Goal: Task Accomplishment & Management: Complete application form

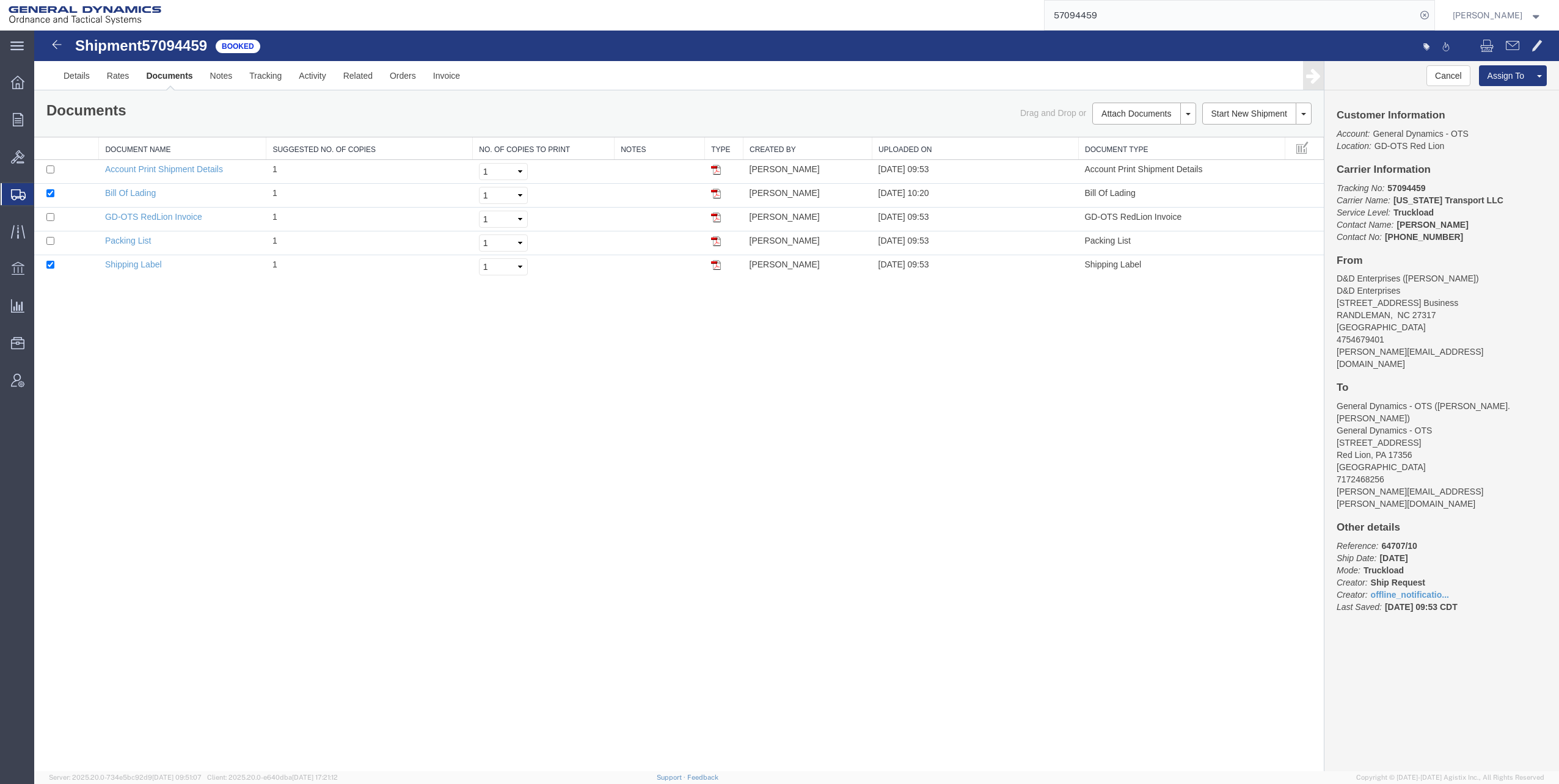
click at [43, 190] on span "Shipments" at bounding box center [39, 194] width 10 height 25
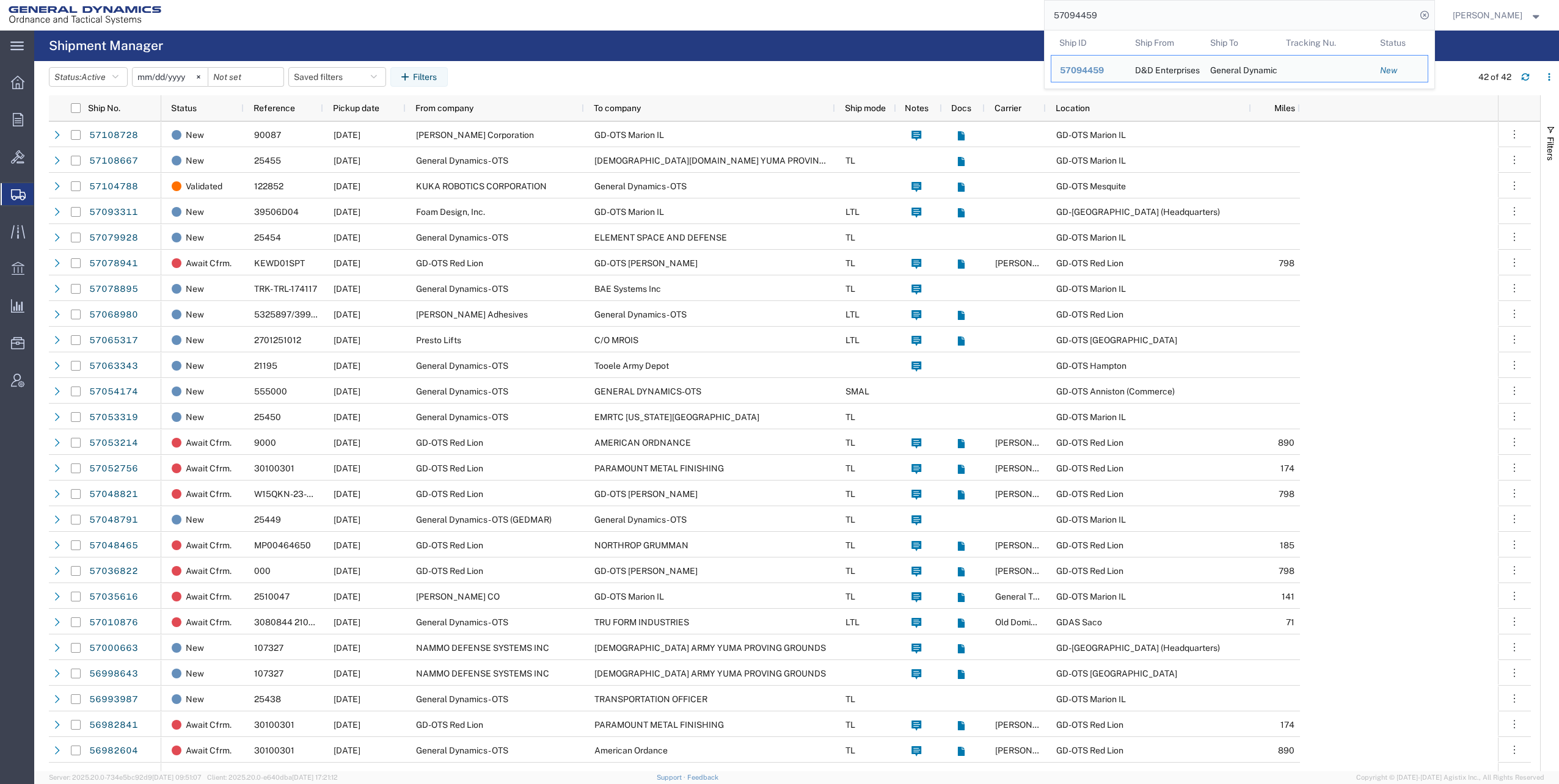
drag, startPoint x: 1059, startPoint y: 15, endPoint x: 1164, endPoint y: 7, distance: 105.3
click at [1164, 7] on input "57094459" at bounding box center [1230, 16] width 371 height 29
paste input "108728"
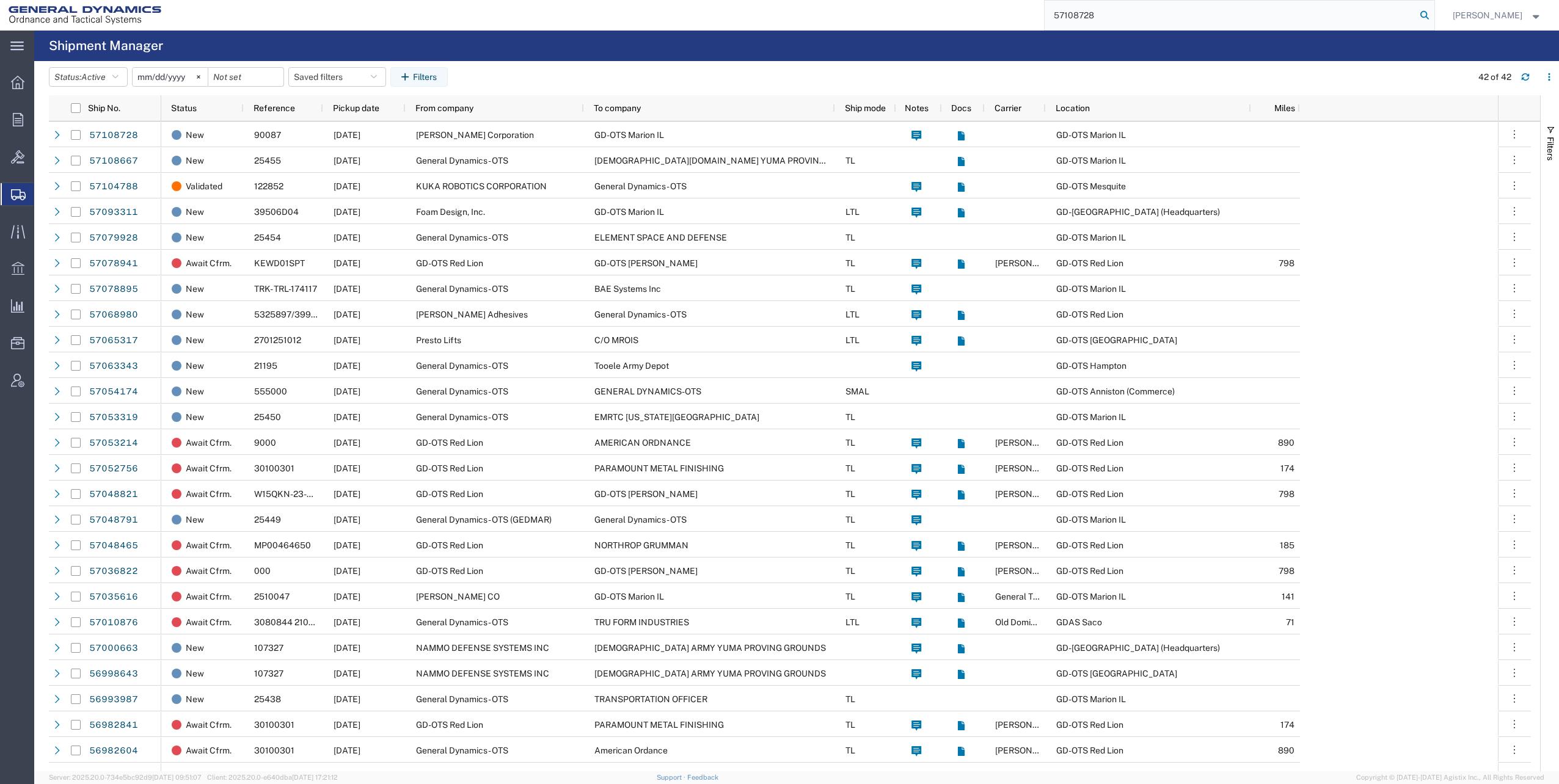
type input "57108728"
click at [1427, 14] on icon at bounding box center [1424, 15] width 17 height 17
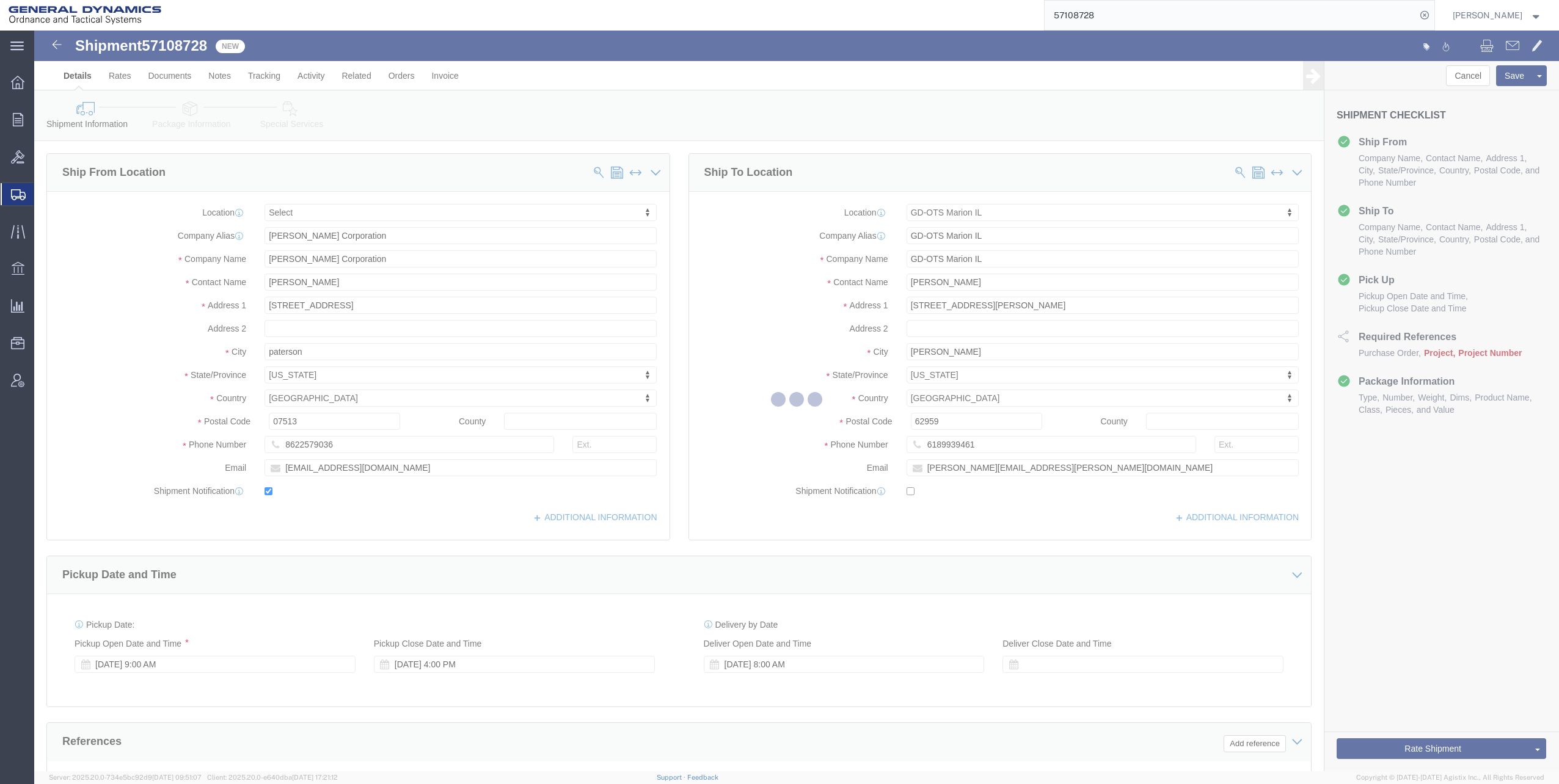
select select
select select "313"
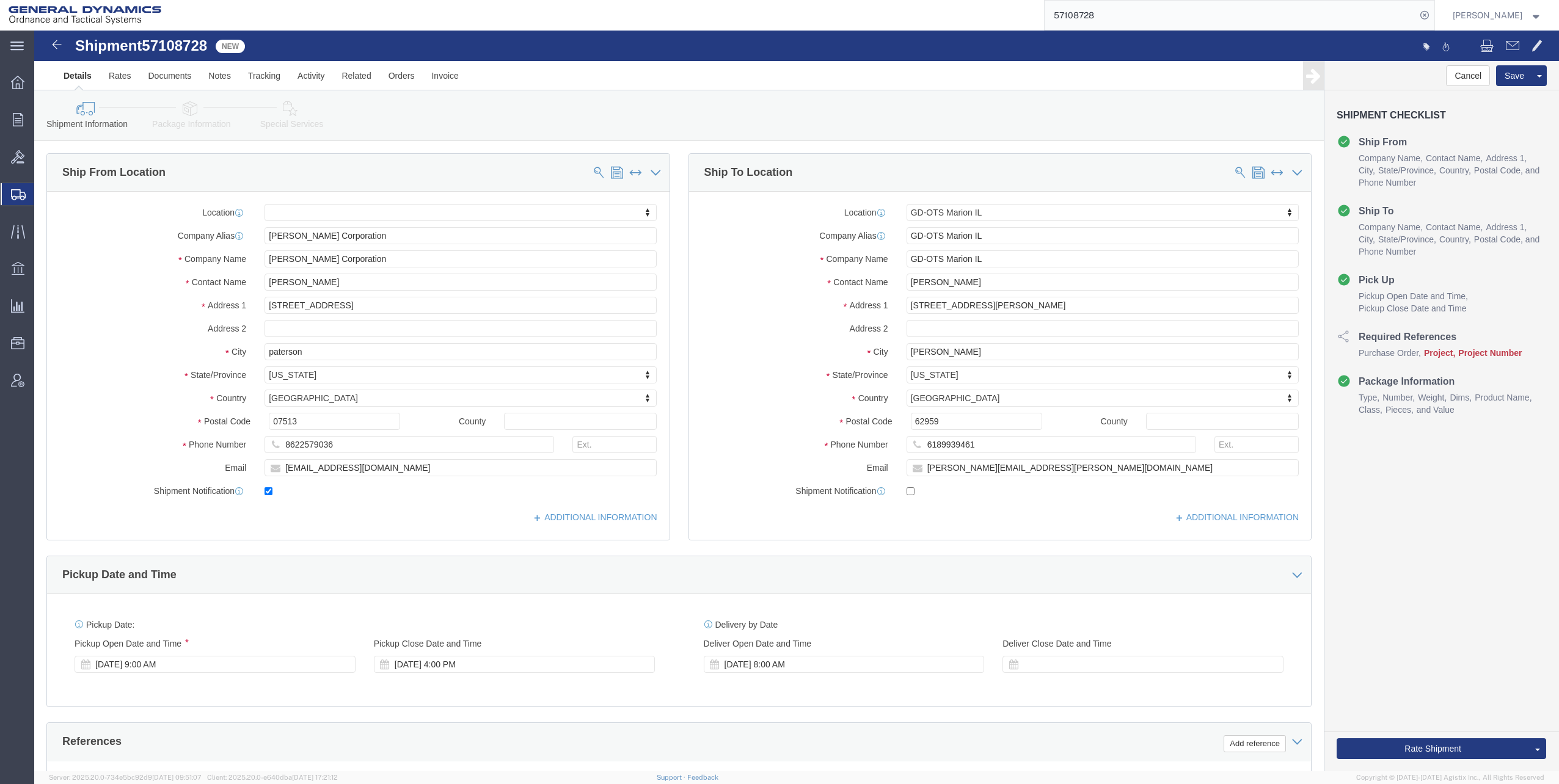
click div "[DATE] 8:00 AM"
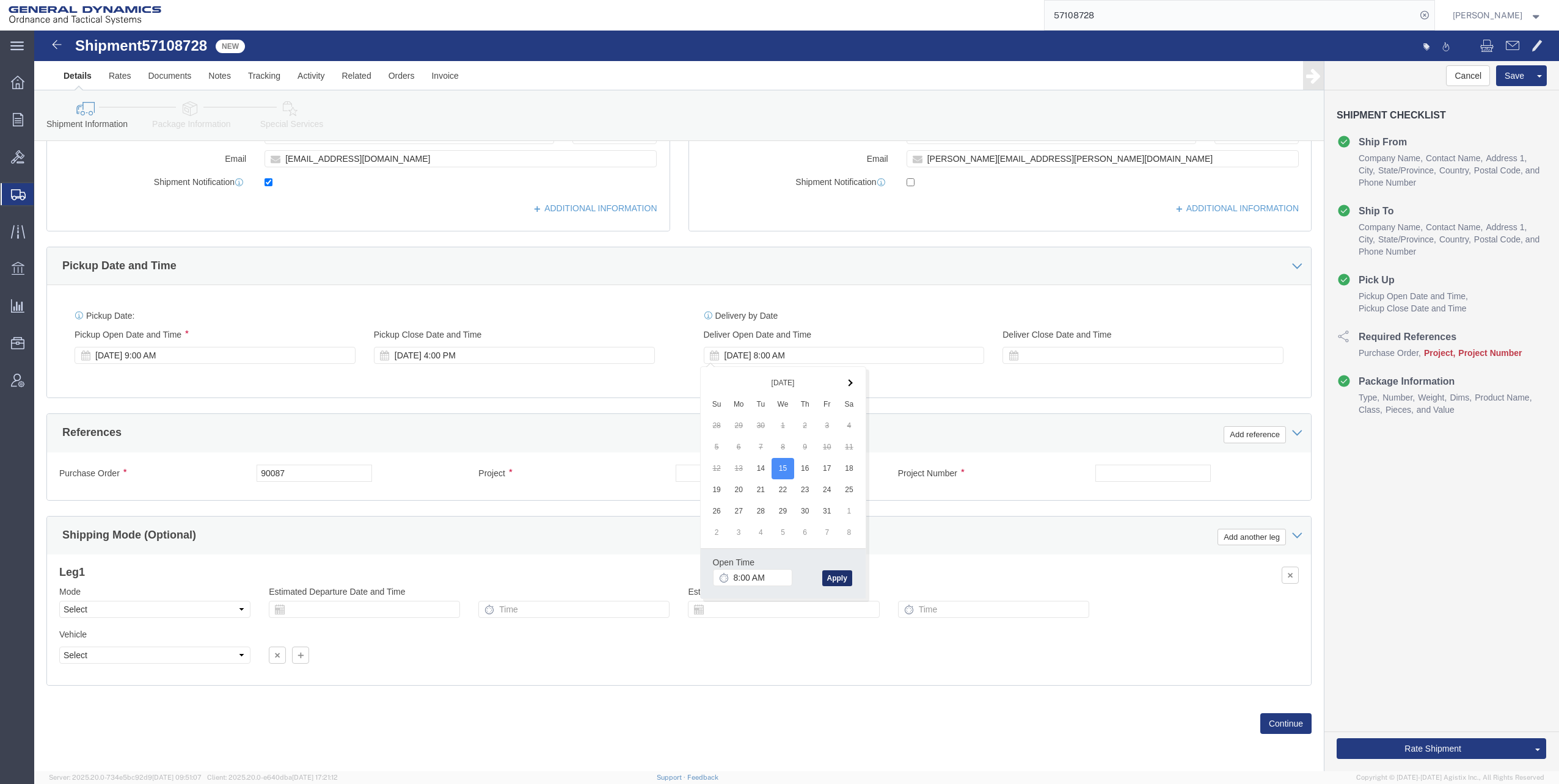
click button "Apply"
click button "Continue"
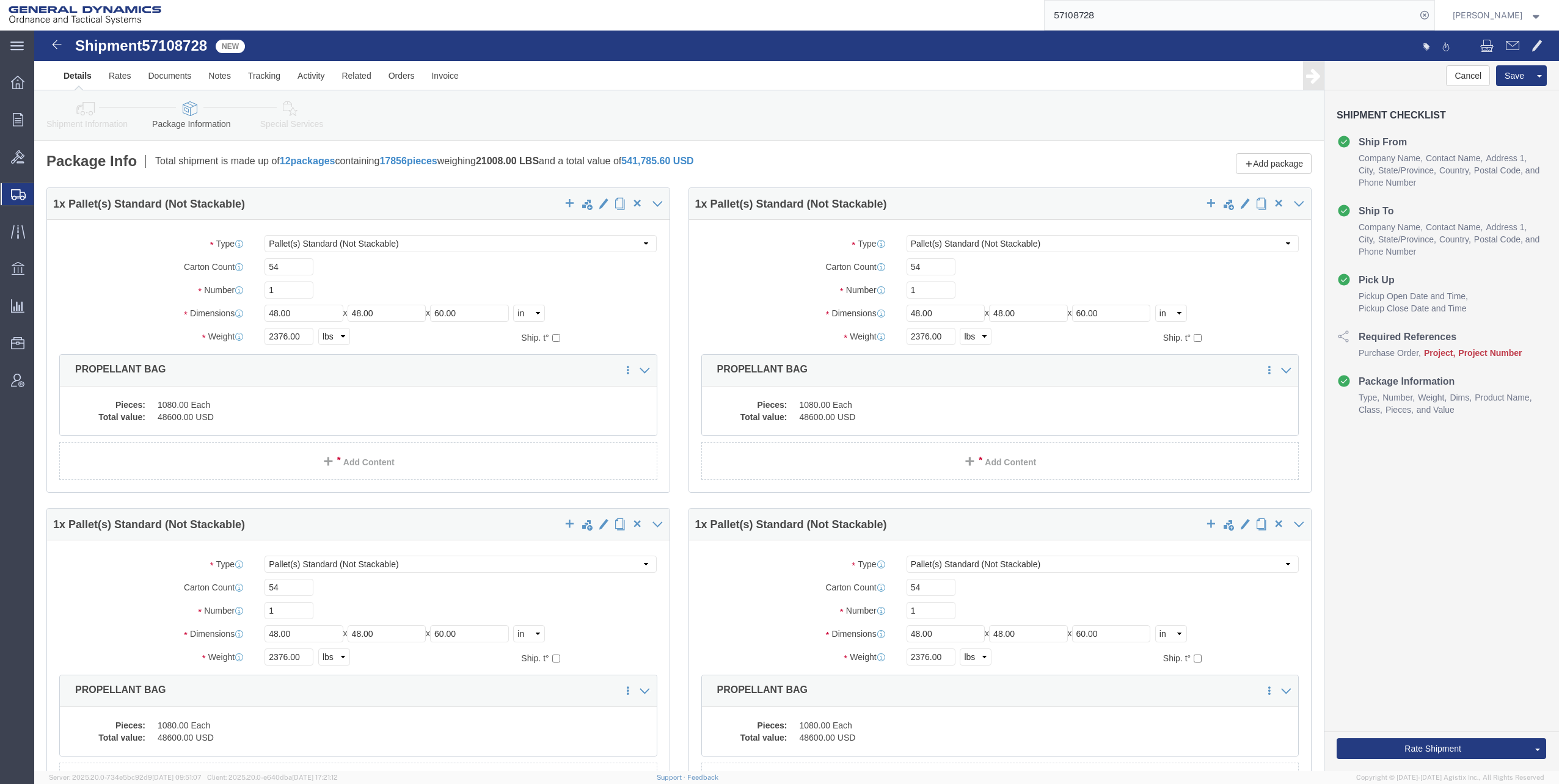
click icon
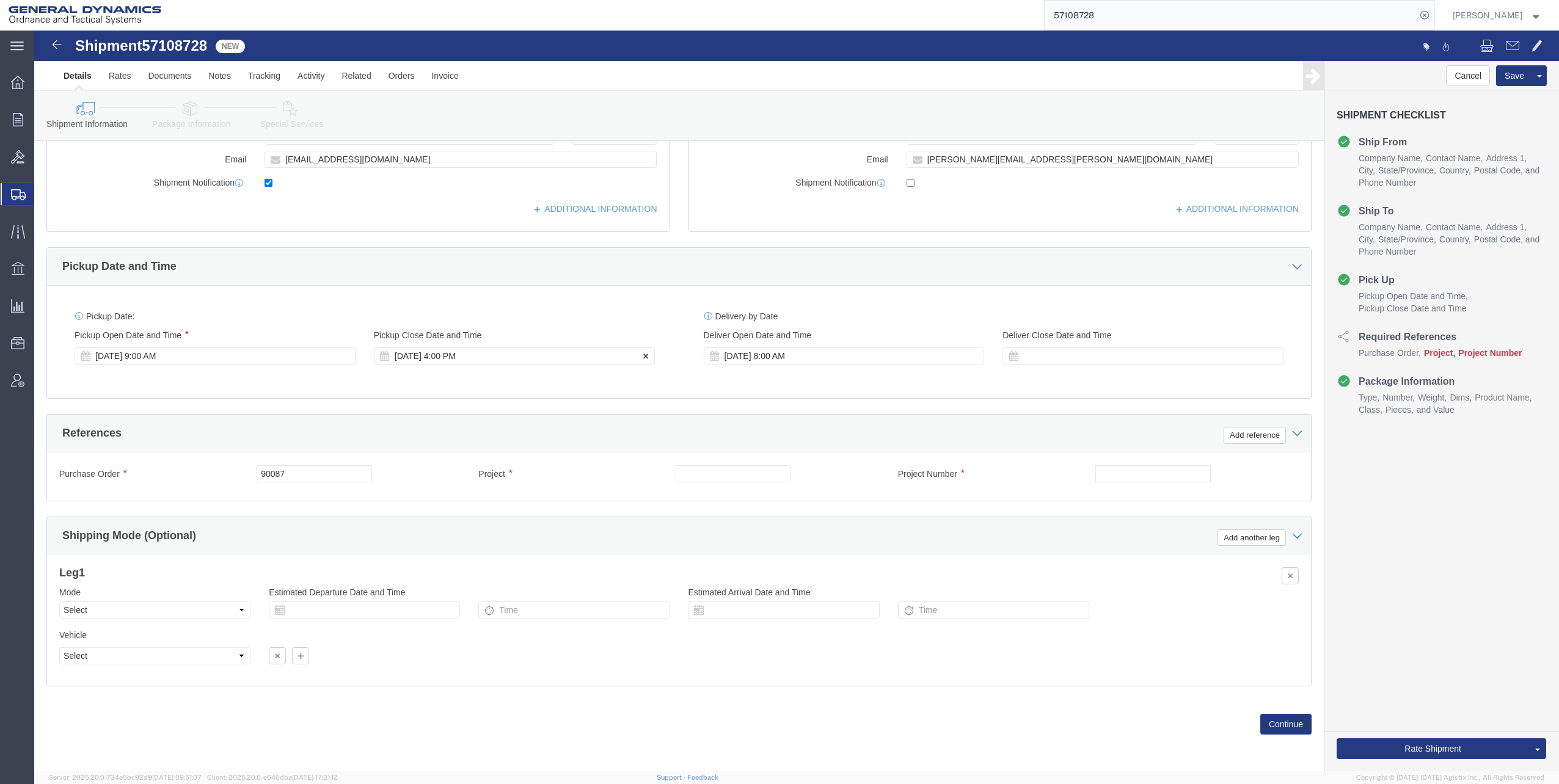
scroll to position [309, 0]
click input "text"
type input "30100339"
click input "text"
click input "M119A2"
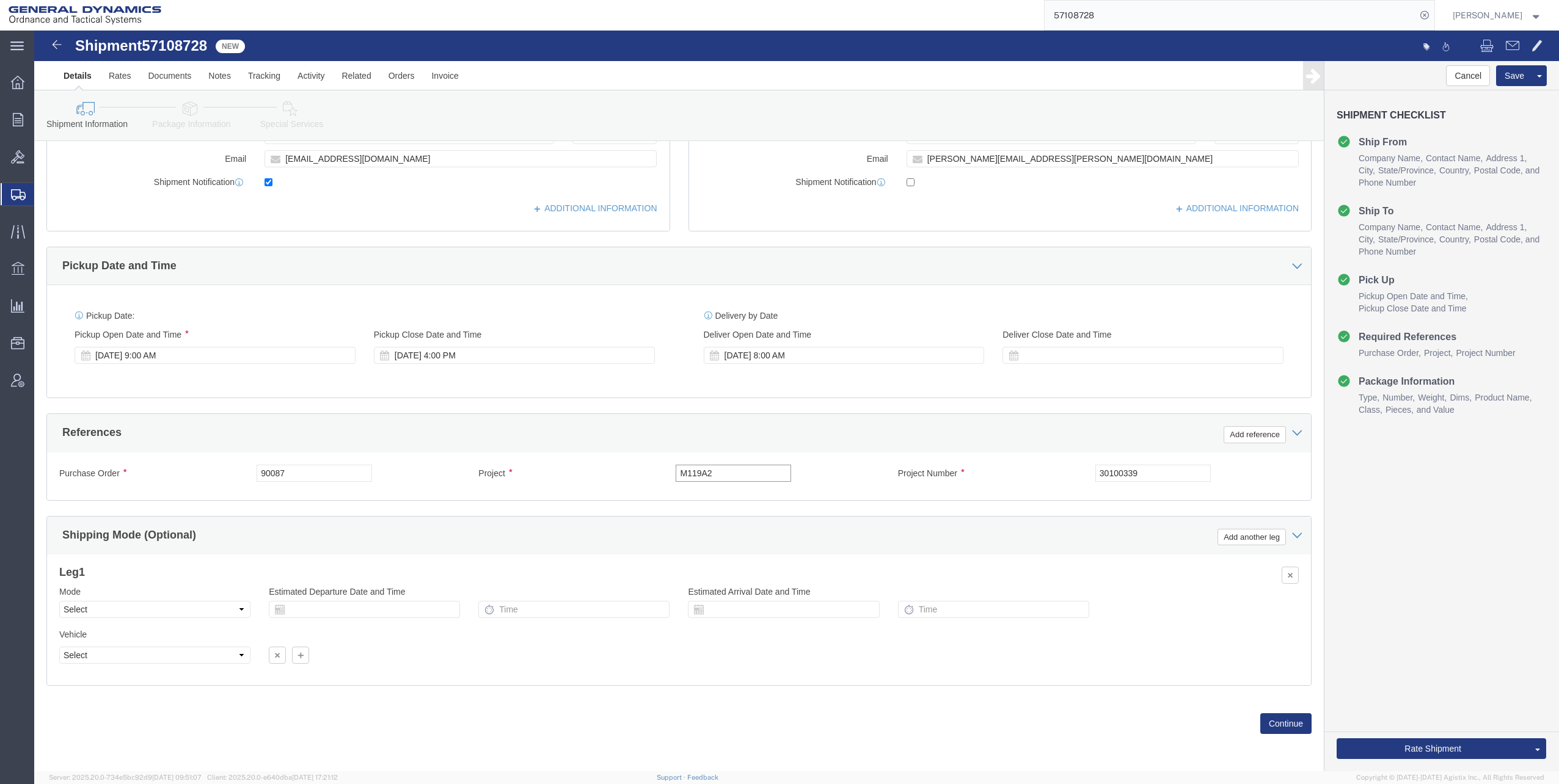
type input "M119A2 DO2"
click button "Continue"
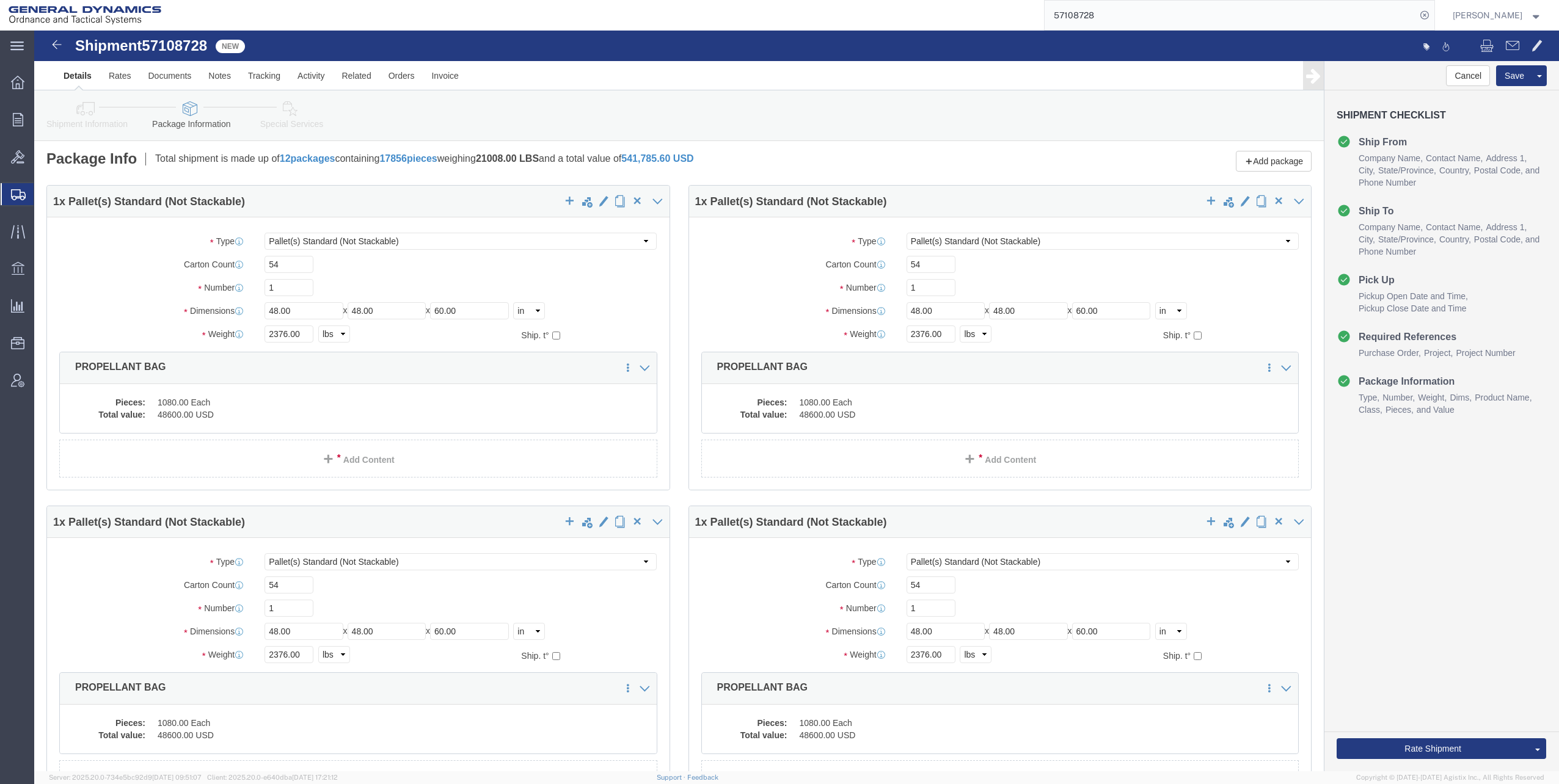
scroll to position [0, 0]
click dd "48600.00 USD"
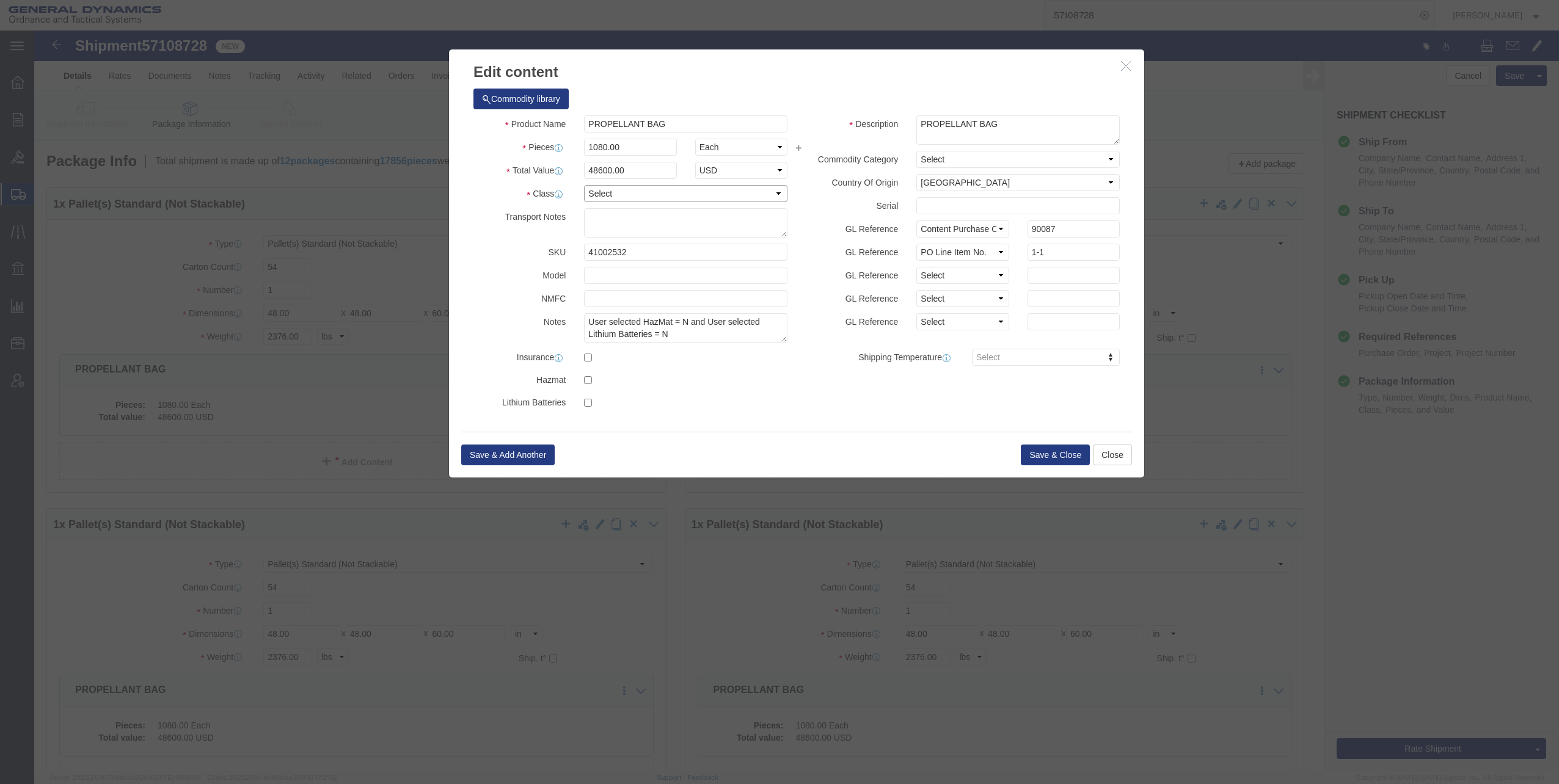
click select "Select 50 55 60 65 70 85 92.5 100 125 175 250 300 400"
select select "70"
click select "Select 50 55 60 65 70 85 92.5 100 125 175 250 300 400"
click button "Save & Close"
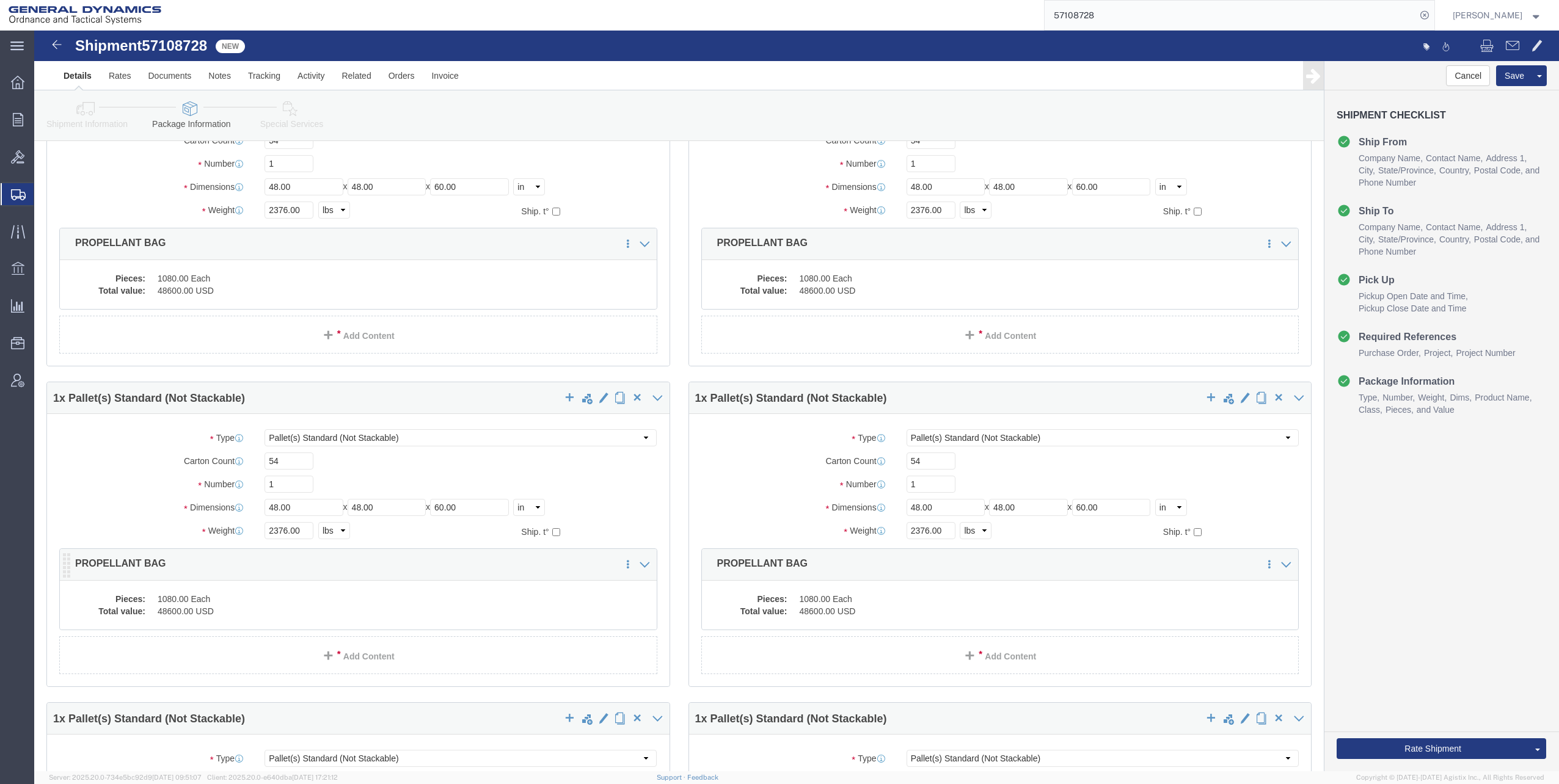
scroll to position [183, 0]
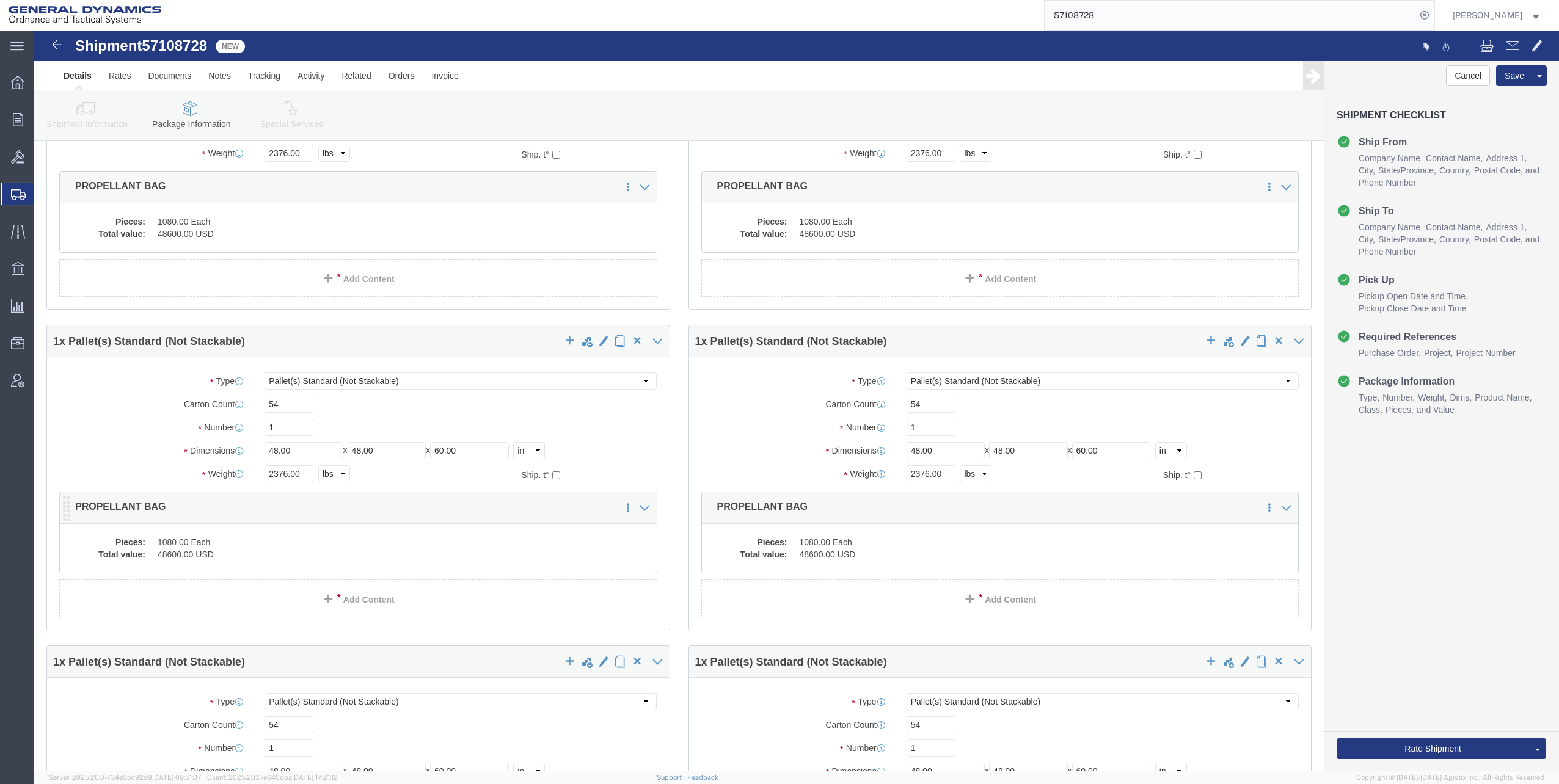
click dd "48600.00 USD"
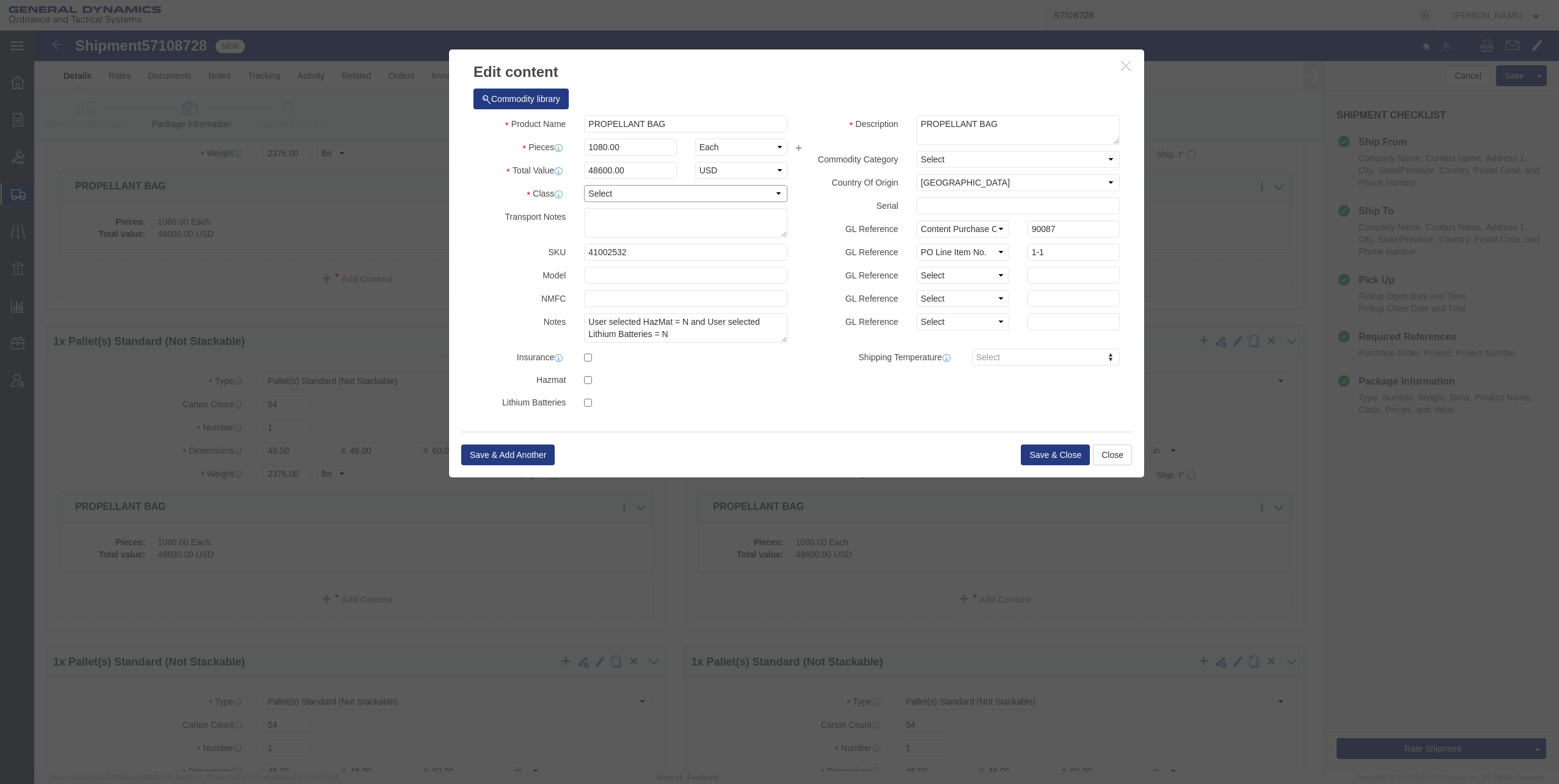
click select "Select 50 55 60 65 70 85 92.5 100 125 175 250 300 400"
select select "70"
click select "Select 50 55 60 65 70 85 92.5 100 125 175 250 300 400"
click button "Save & Close"
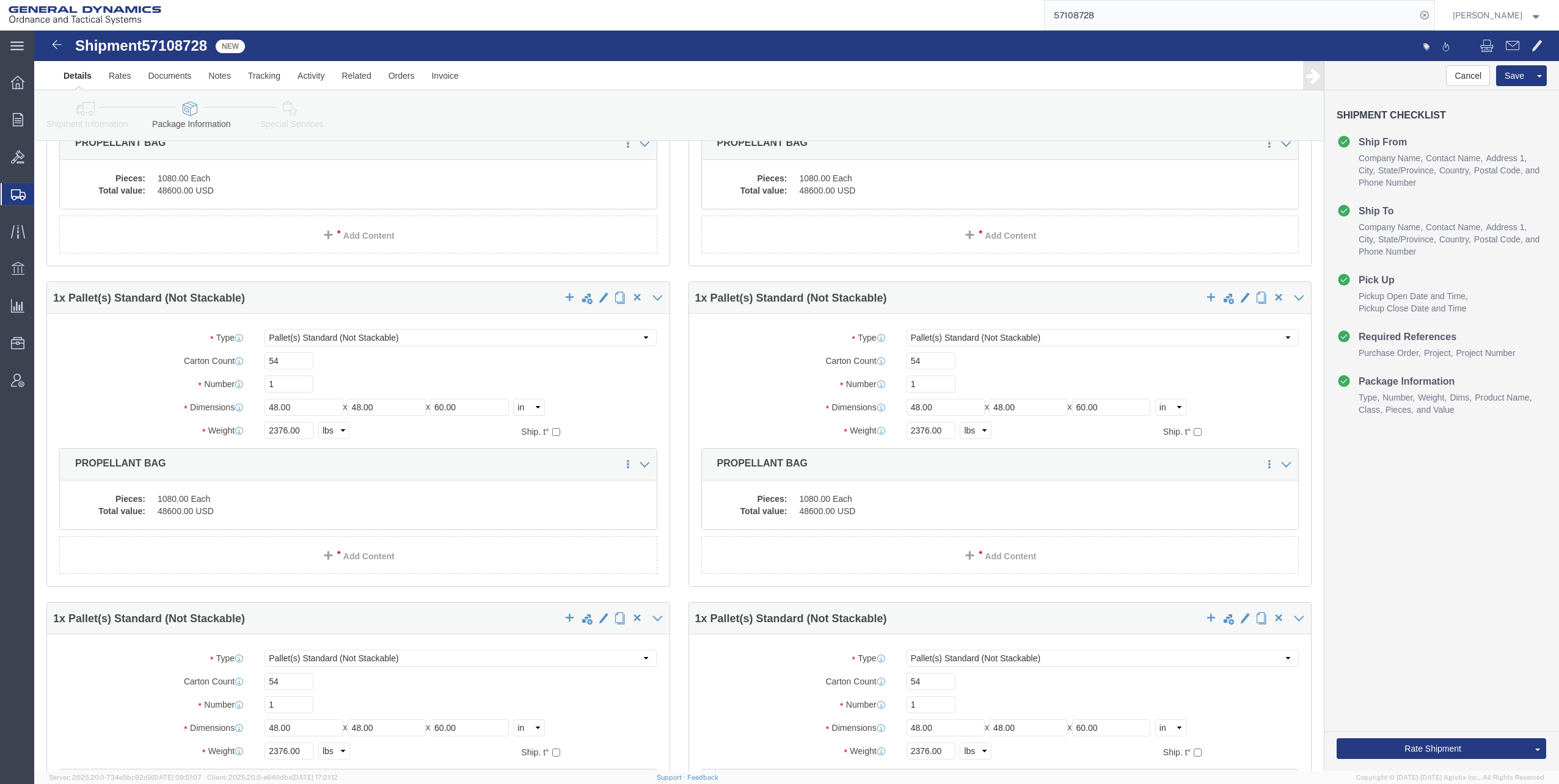
scroll to position [550, 0]
click dd "48600.00 USD"
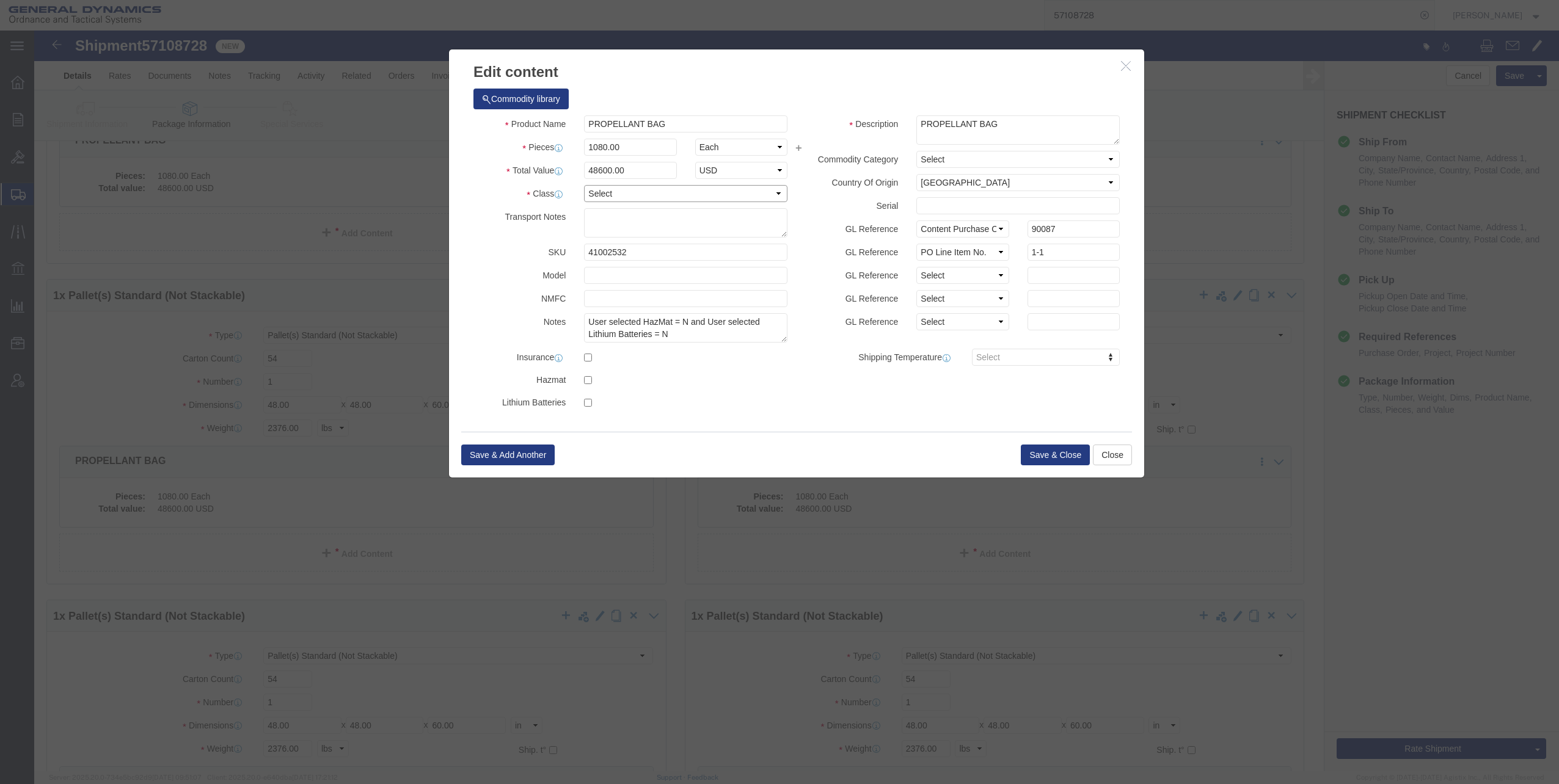
click select "Select 50 55 60 65 70 85 92.5 100 125 175 250 300 400"
select select "70"
click select "Select 50 55 60 65 70 85 92.5 100 125 175 250 300 400"
click button "Save & Close"
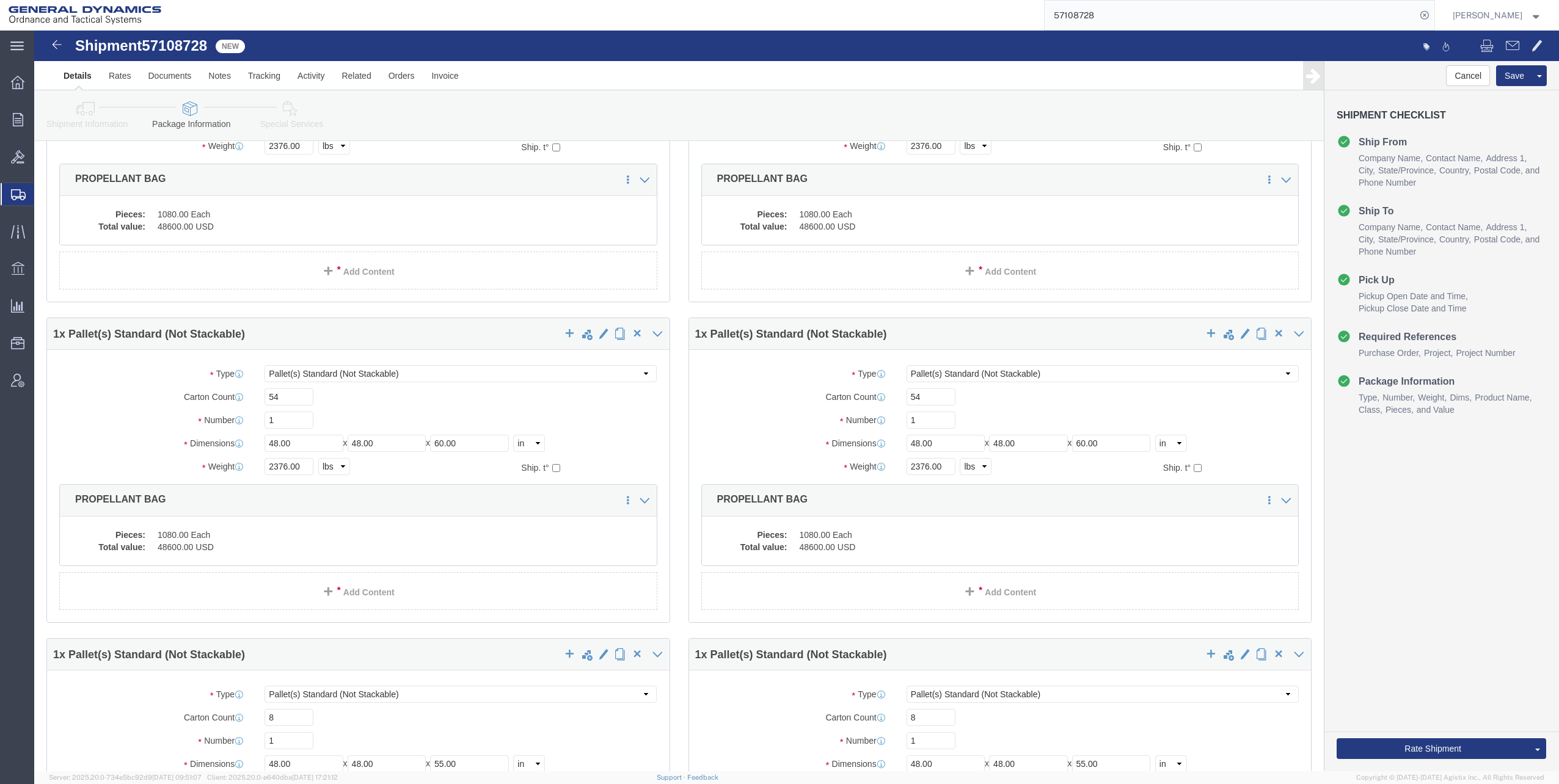
scroll to position [855, 0]
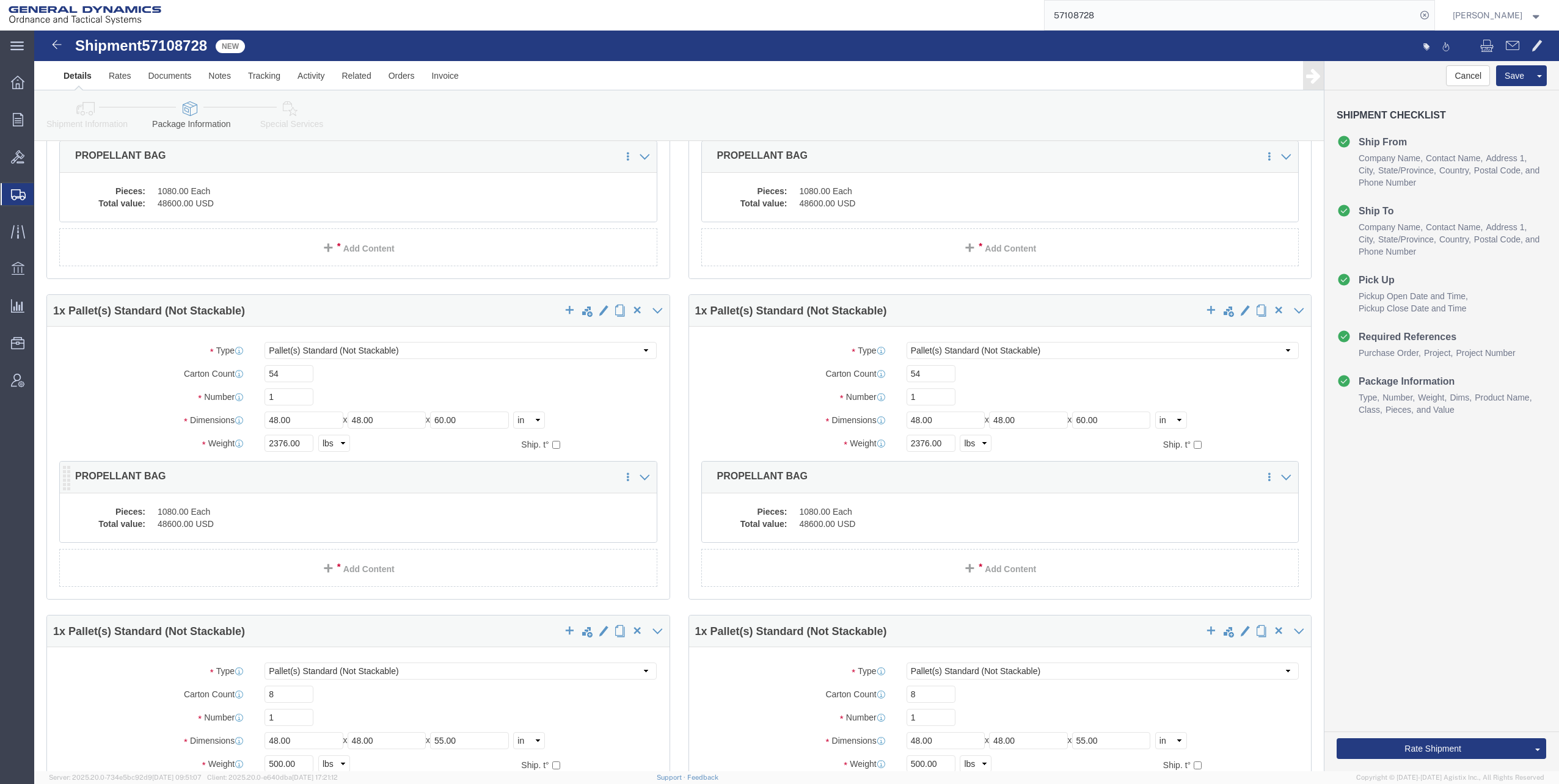
click dd "48600.00 USD"
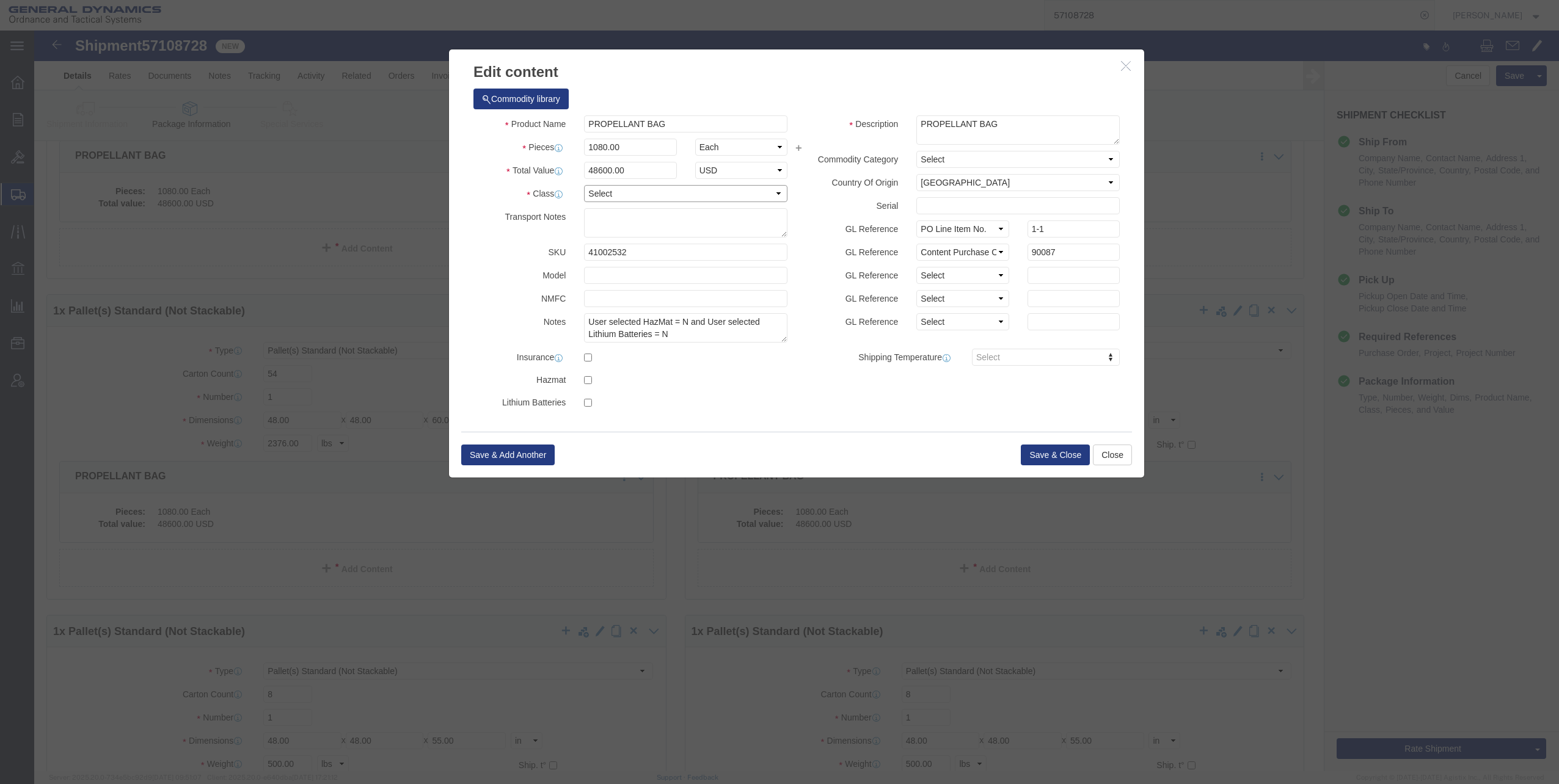
click select "Select 50 55 60 65 70 85 92.5 100 125 175 250 300 400"
select select "70"
click select "Select 50 55 60 65 70 85 92.5 100 125 175 250 300 400"
click button "Save & Close"
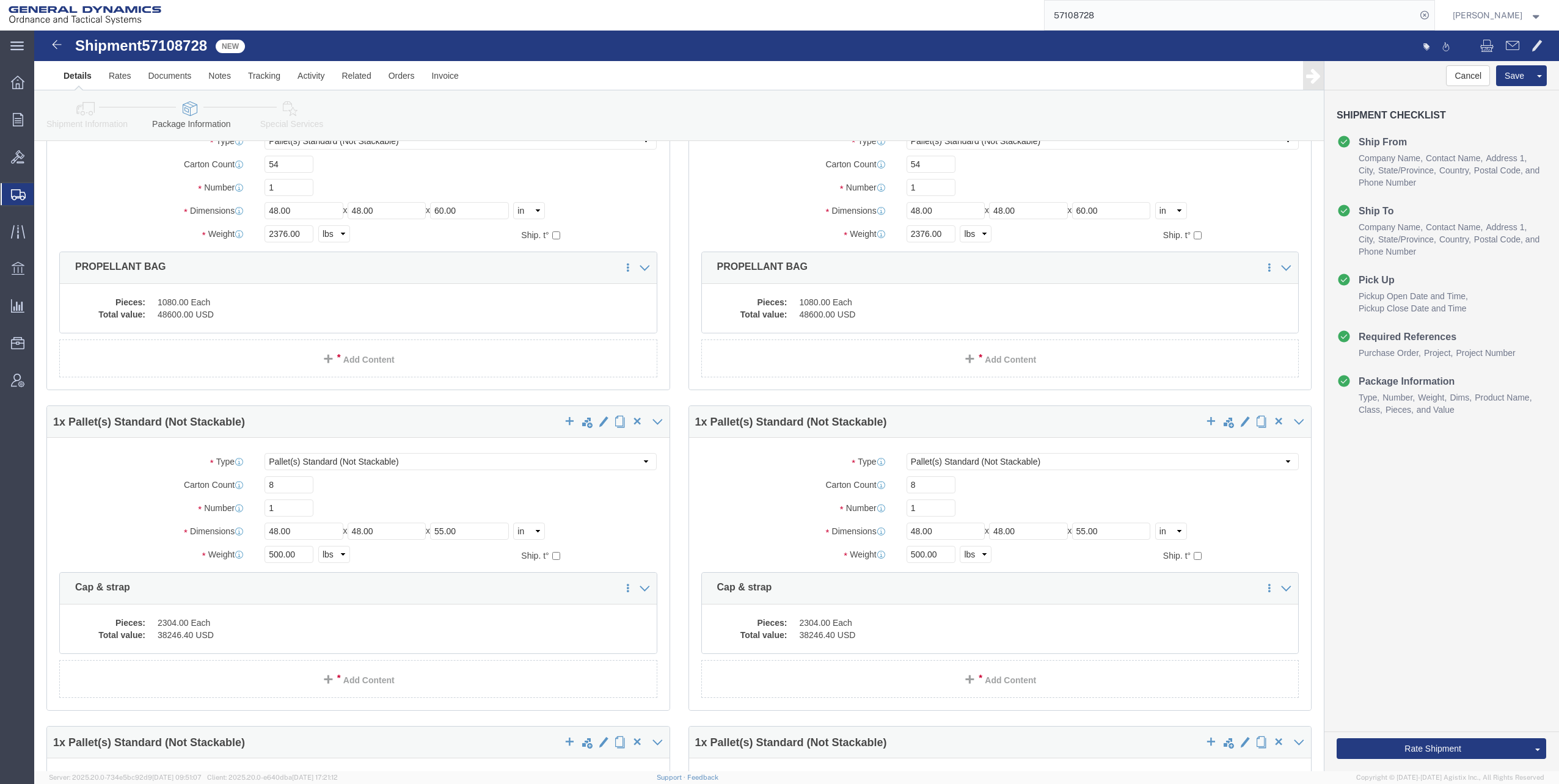
scroll to position [1160, 0]
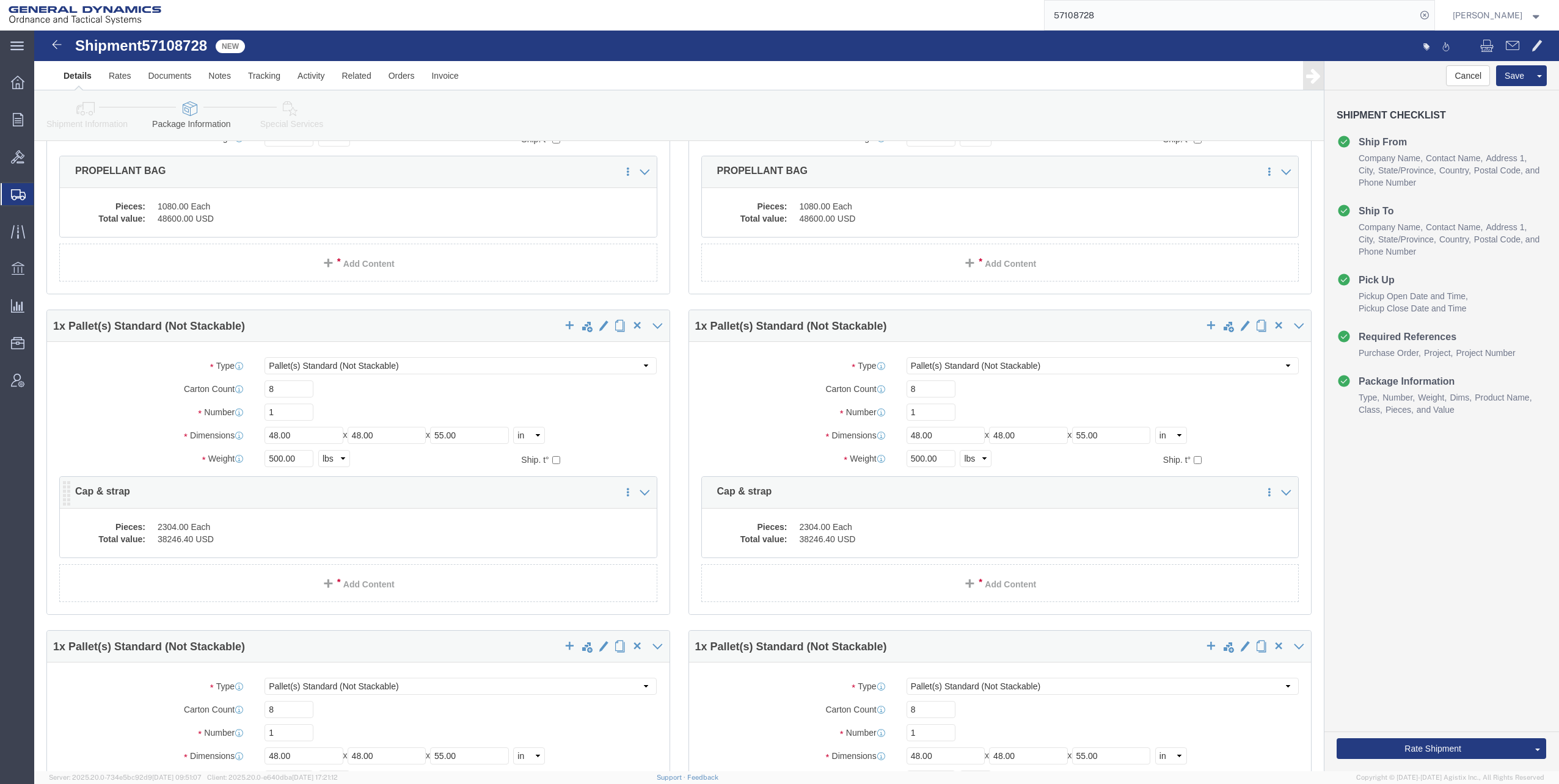
click dd "38246.40 USD"
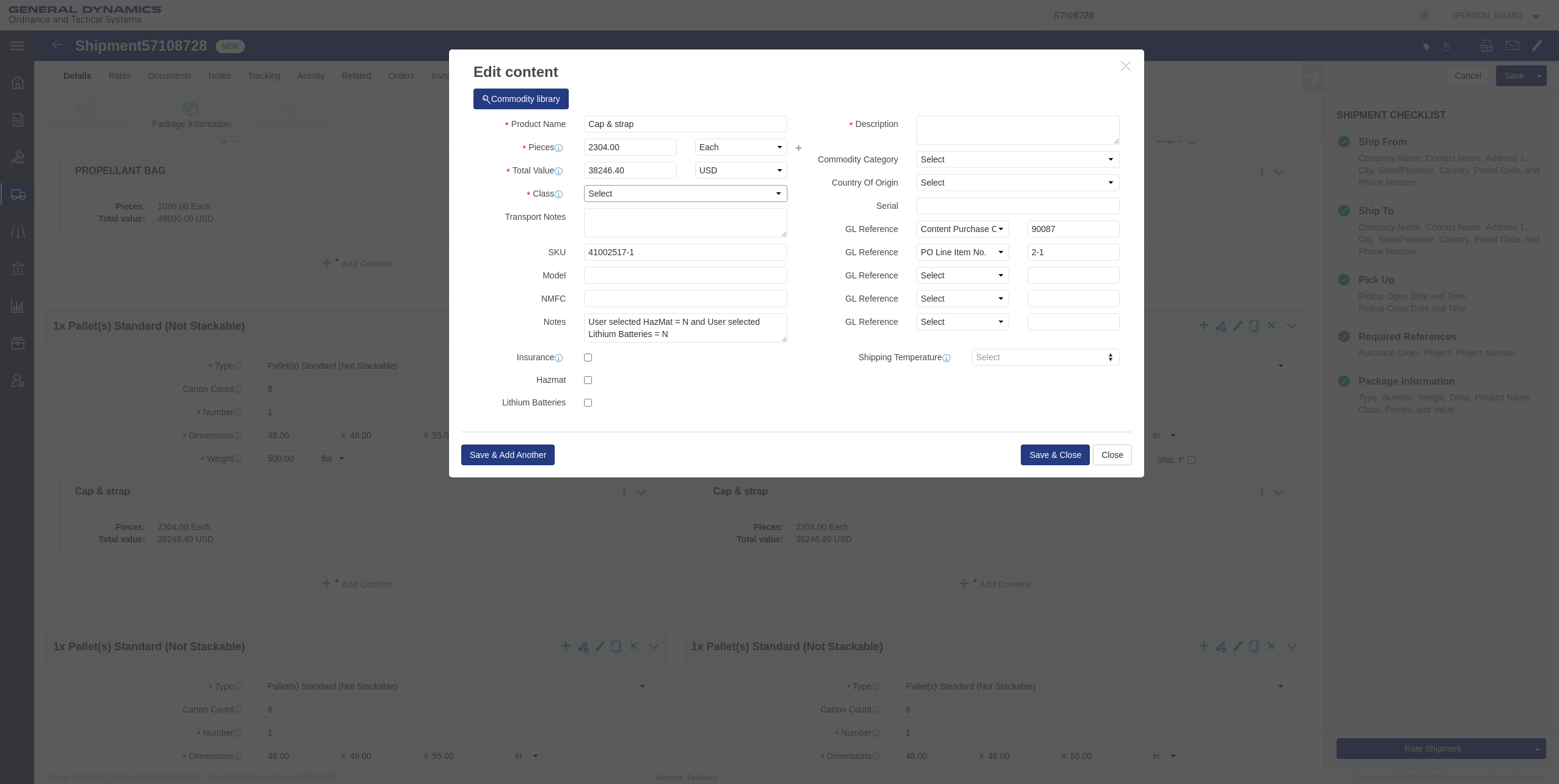
click select "Select 50 55 60 65 70 85 92.5 100 125 175 250 300 400"
select select "70"
click select "Select 50 55 60 65 70 85 92.5 100 125 175 250 300 400"
click button "Save & Close"
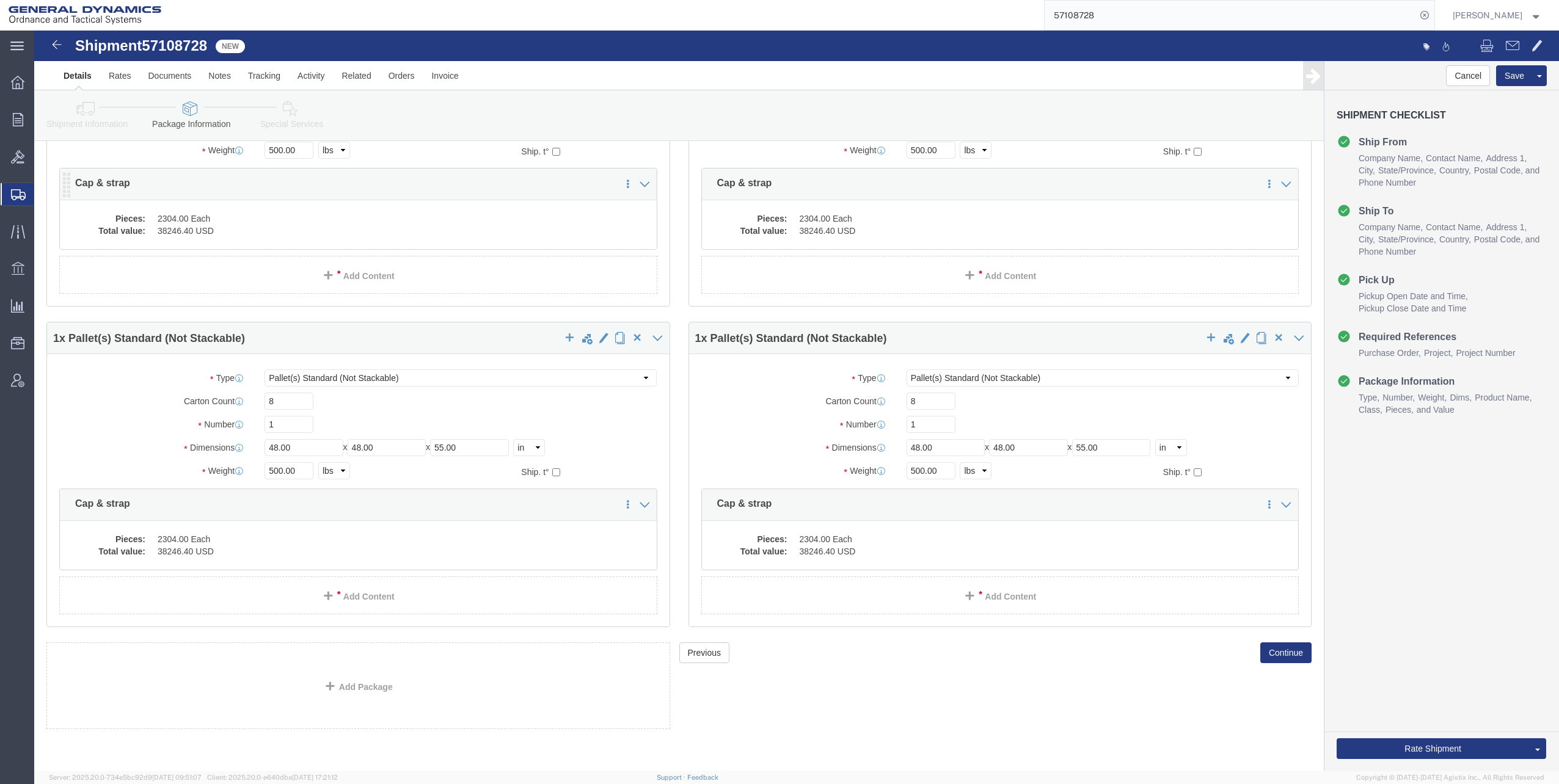
scroll to position [1473, 0]
click div "Pieces: 2304.00 Each Total value: 38246.40 USD"
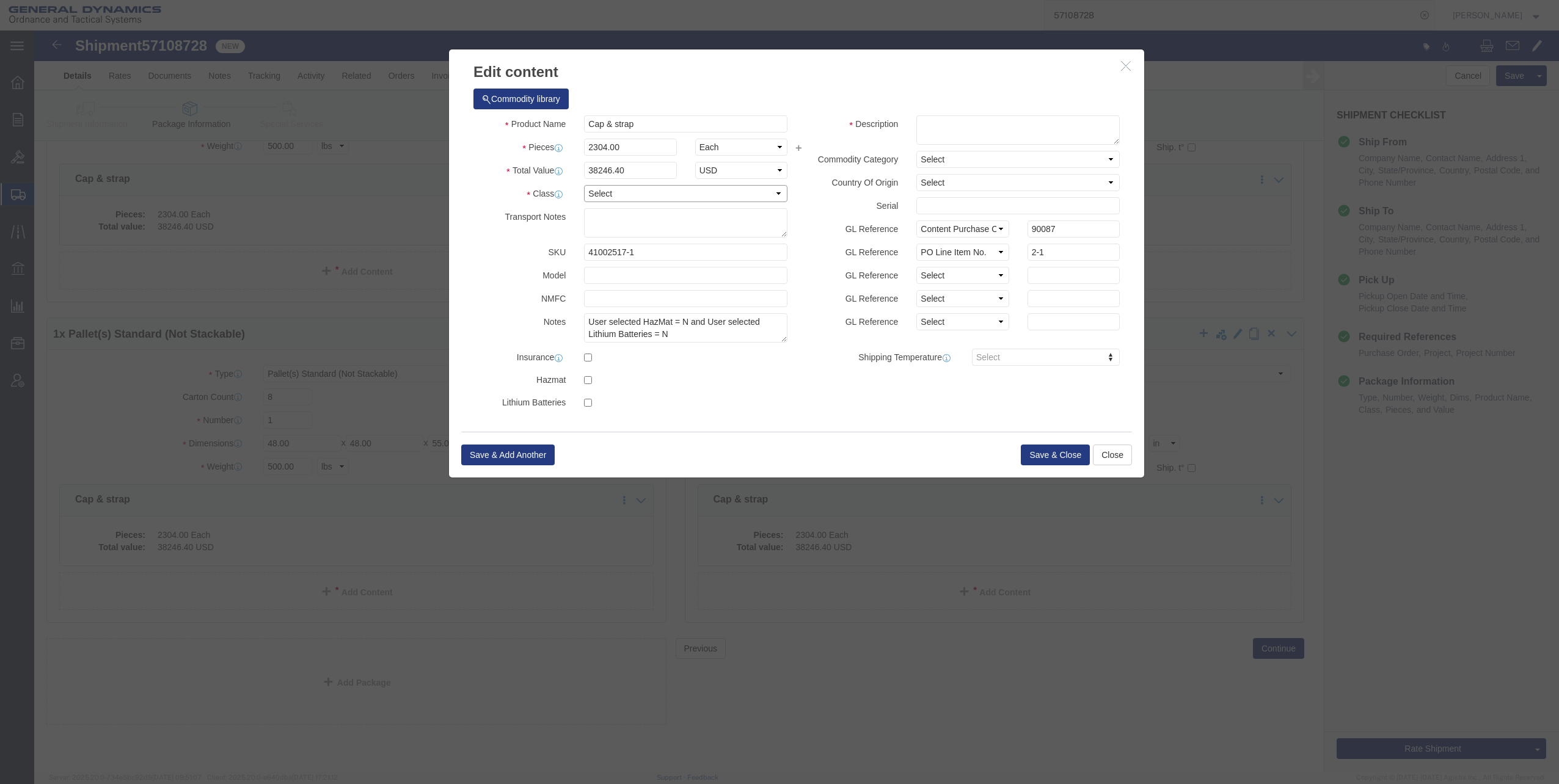
click select "Select 50 55 60 65 70 85 92.5 100 125 175 250 300 400"
select select "70"
click select "Select 50 55 60 65 70 85 92.5 100 125 175 250 300 400"
click button "Save & Close"
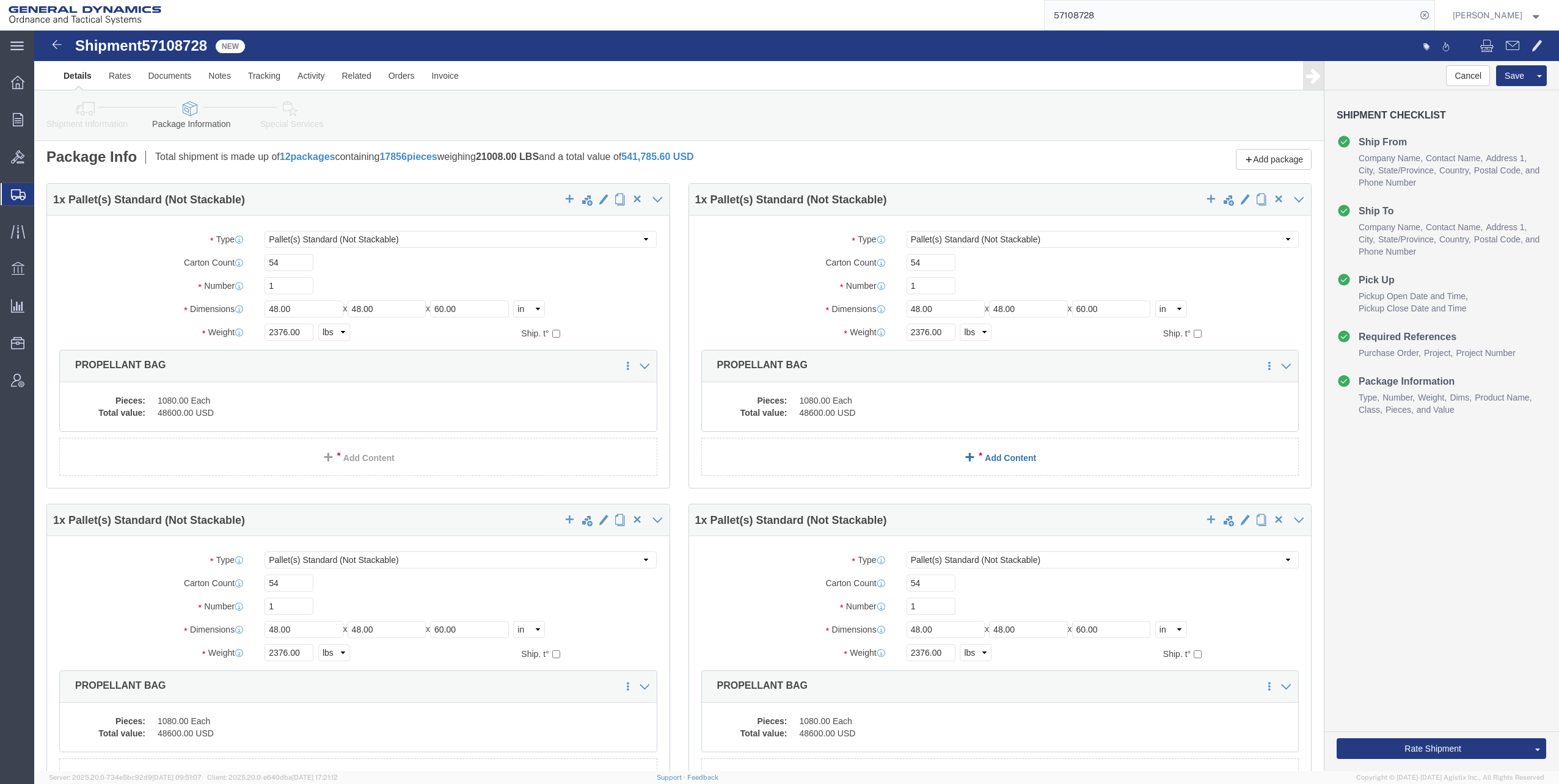
scroll to position [0, 0]
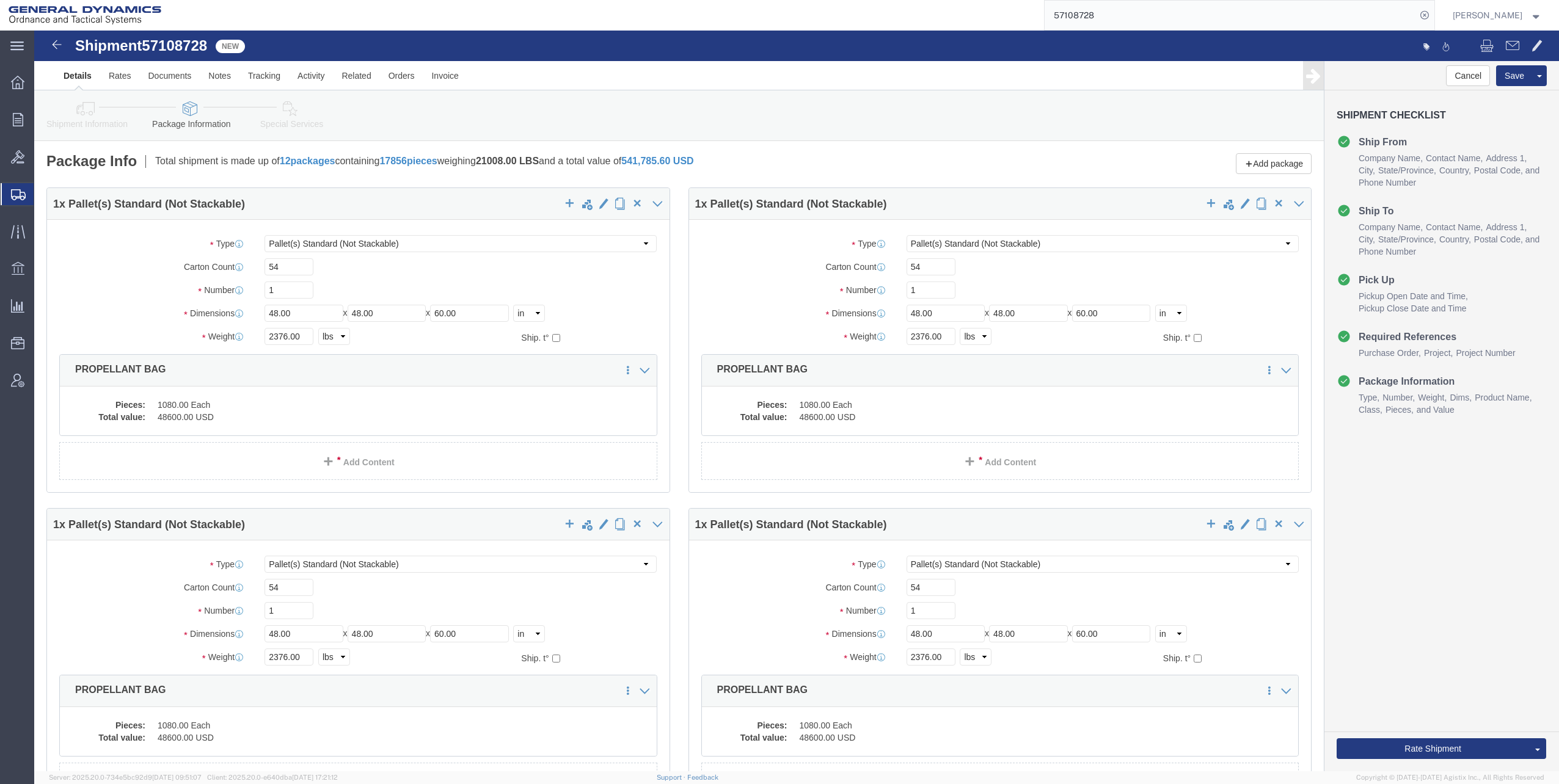
click dd "48600.00 USD"
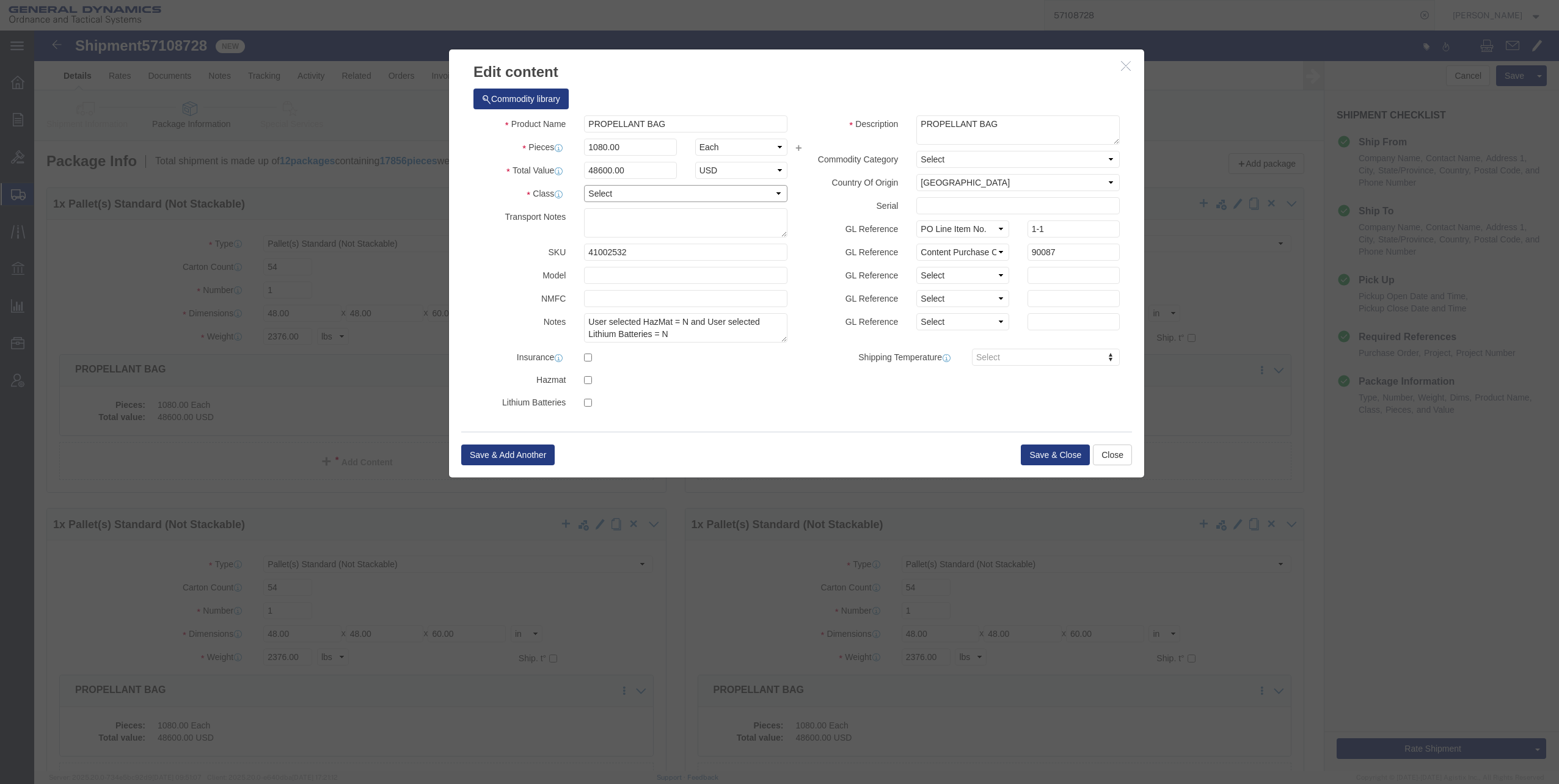
click select "Select 50 55 60 65 70 85 92.5 100 125 175 250 300 400"
select select "70"
click select "Select 50 55 60 65 70 85 92.5 100 125 175 250 300 400"
click button "Save & Close"
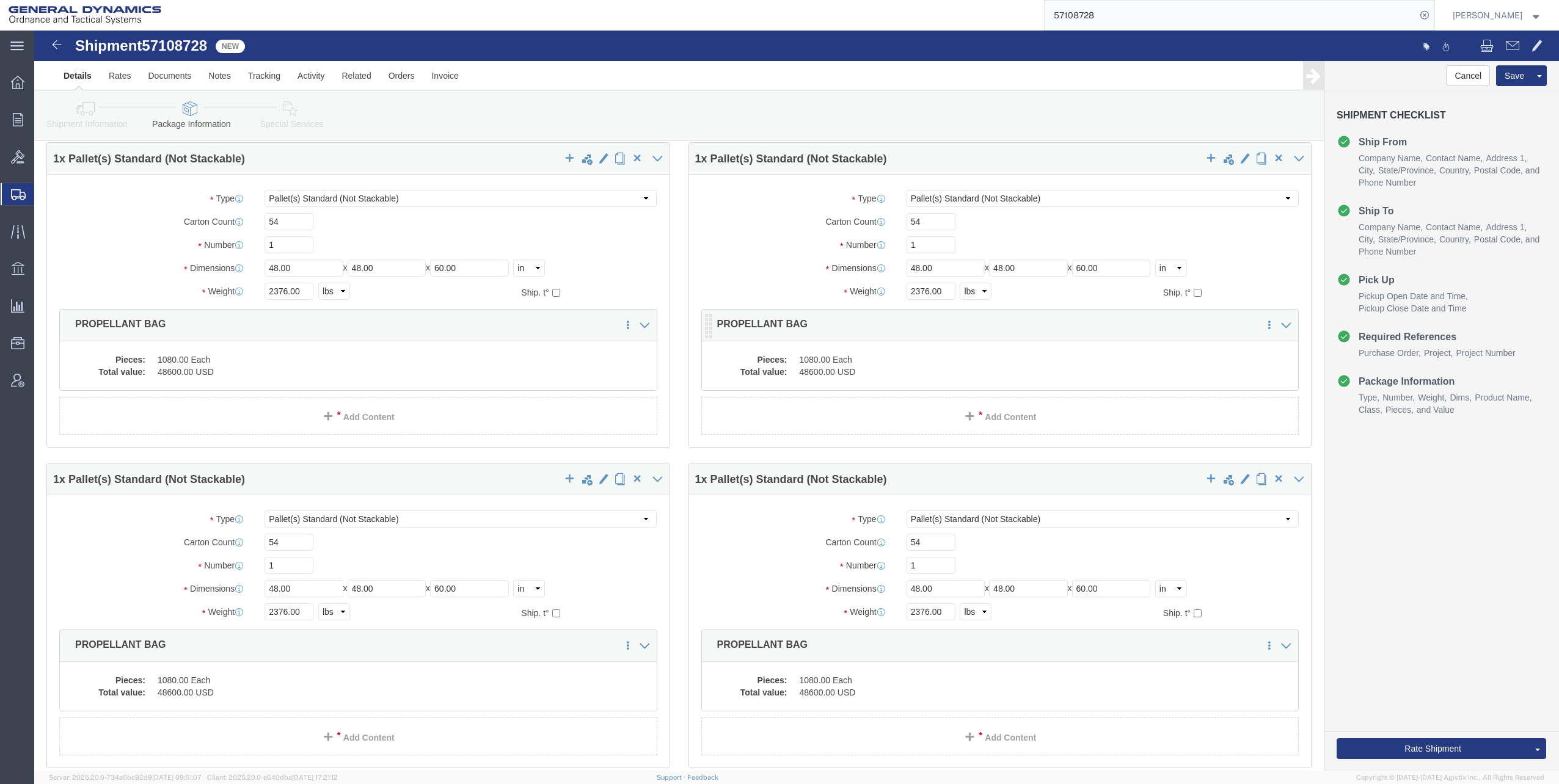
scroll to position [367, 0]
click dd "1080.00 Each"
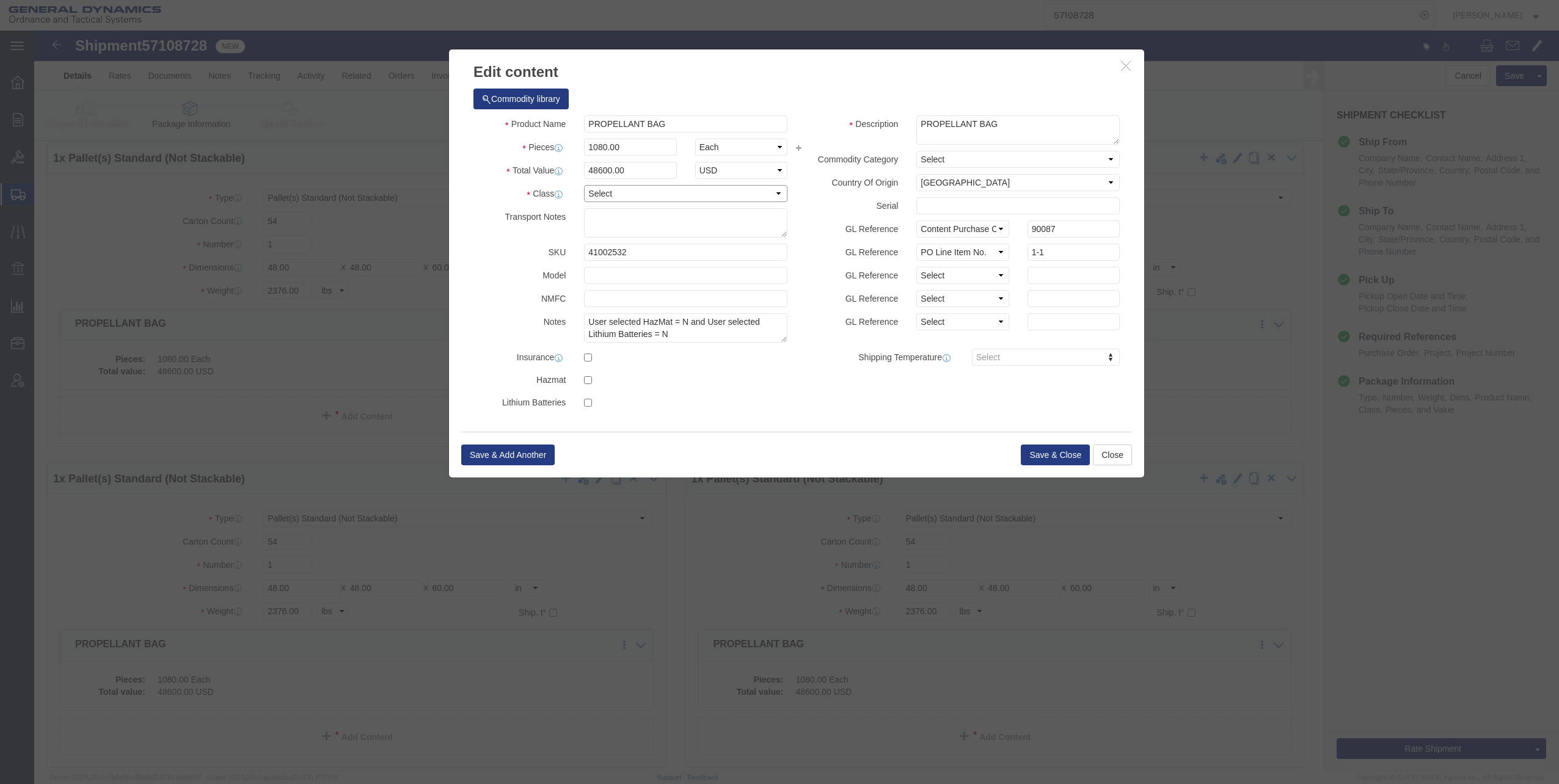
click select "Select 50 55 60 65 70 85 92.5 100 125 175 250 300 400"
select select "70"
click select "Select 50 55 60 65 70 85 92.5 100 125 175 250 300 400"
click button "Save & Close"
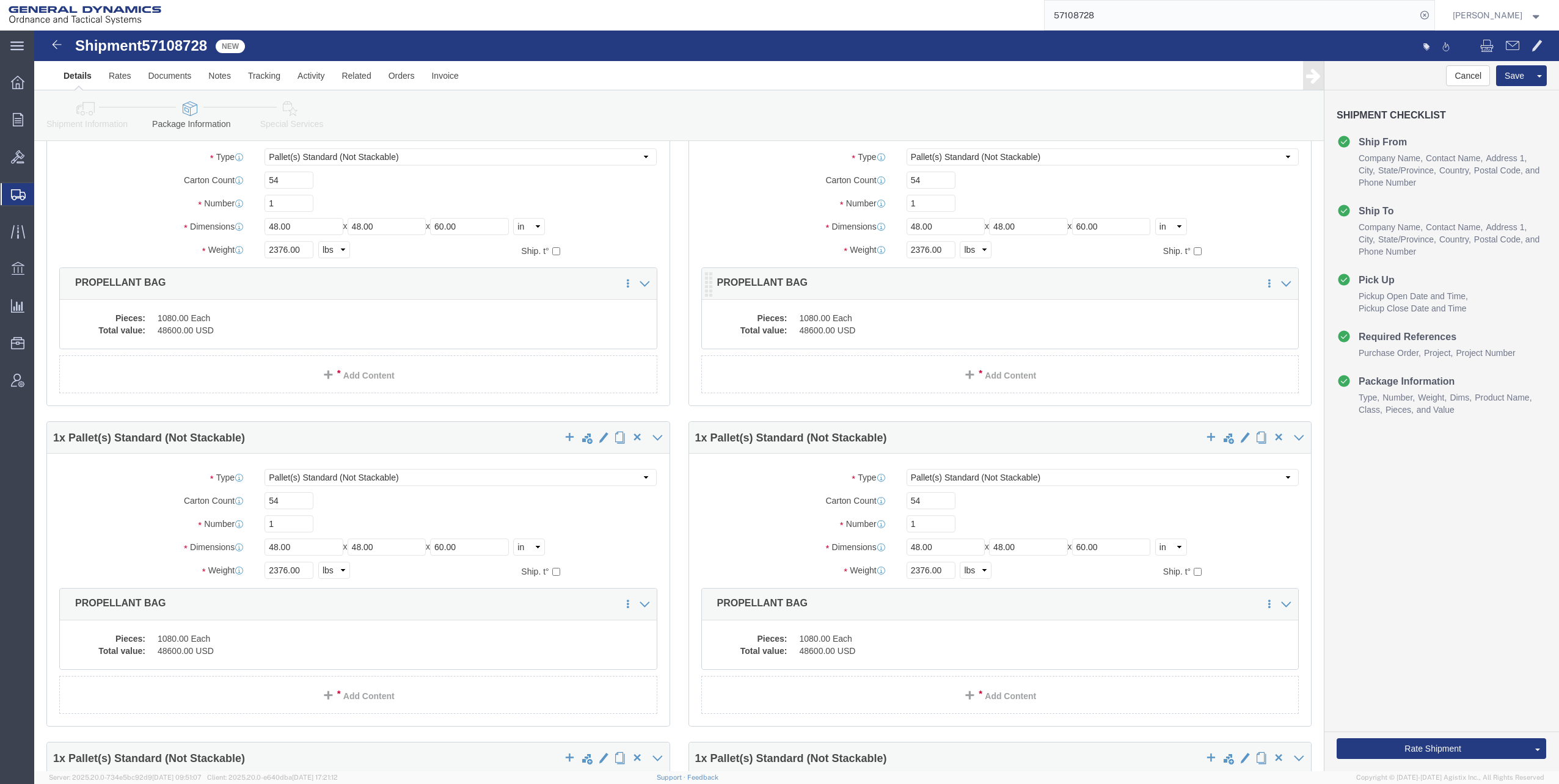
scroll to position [733, 0]
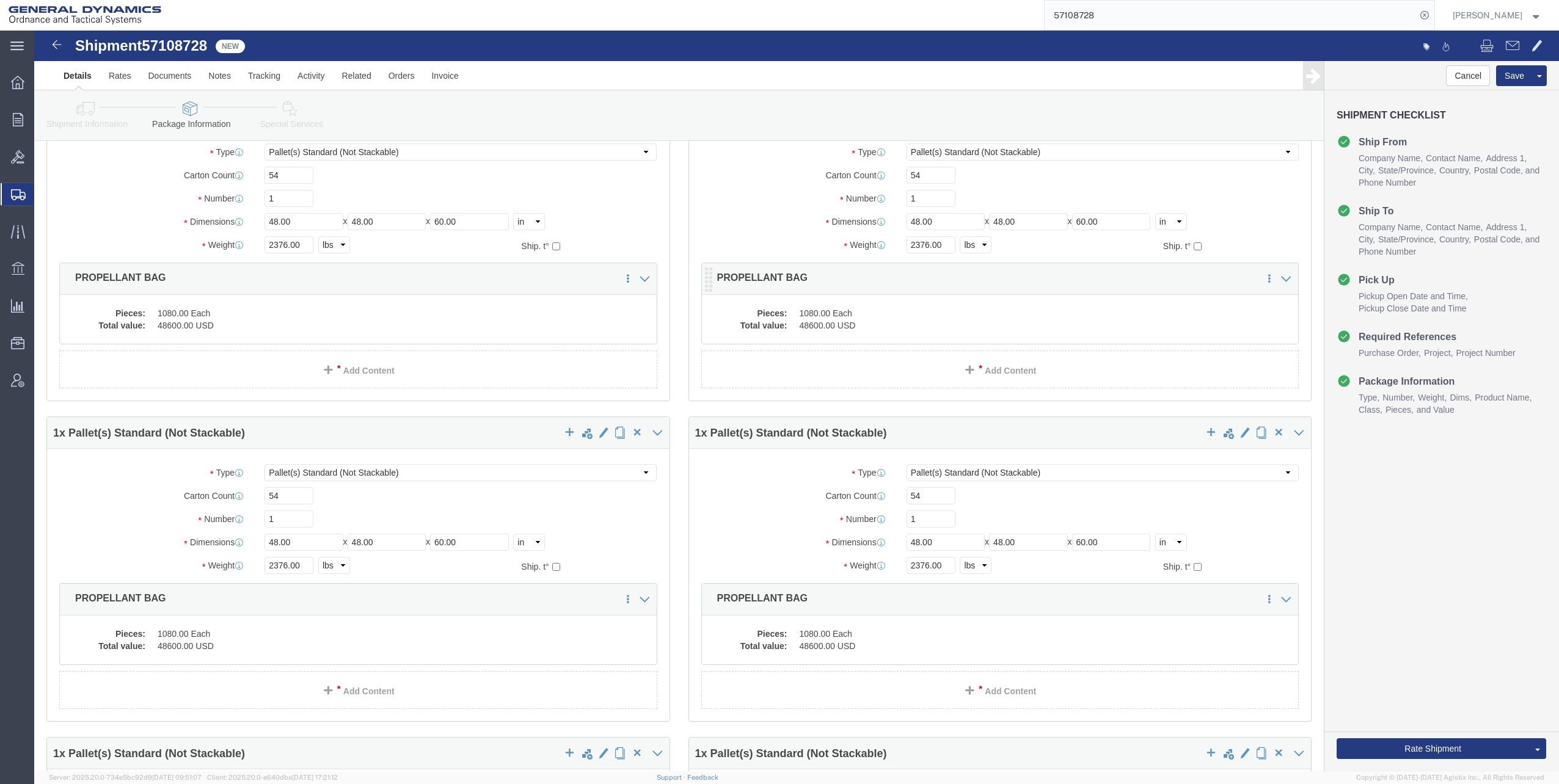
click dd "48600.00 USD"
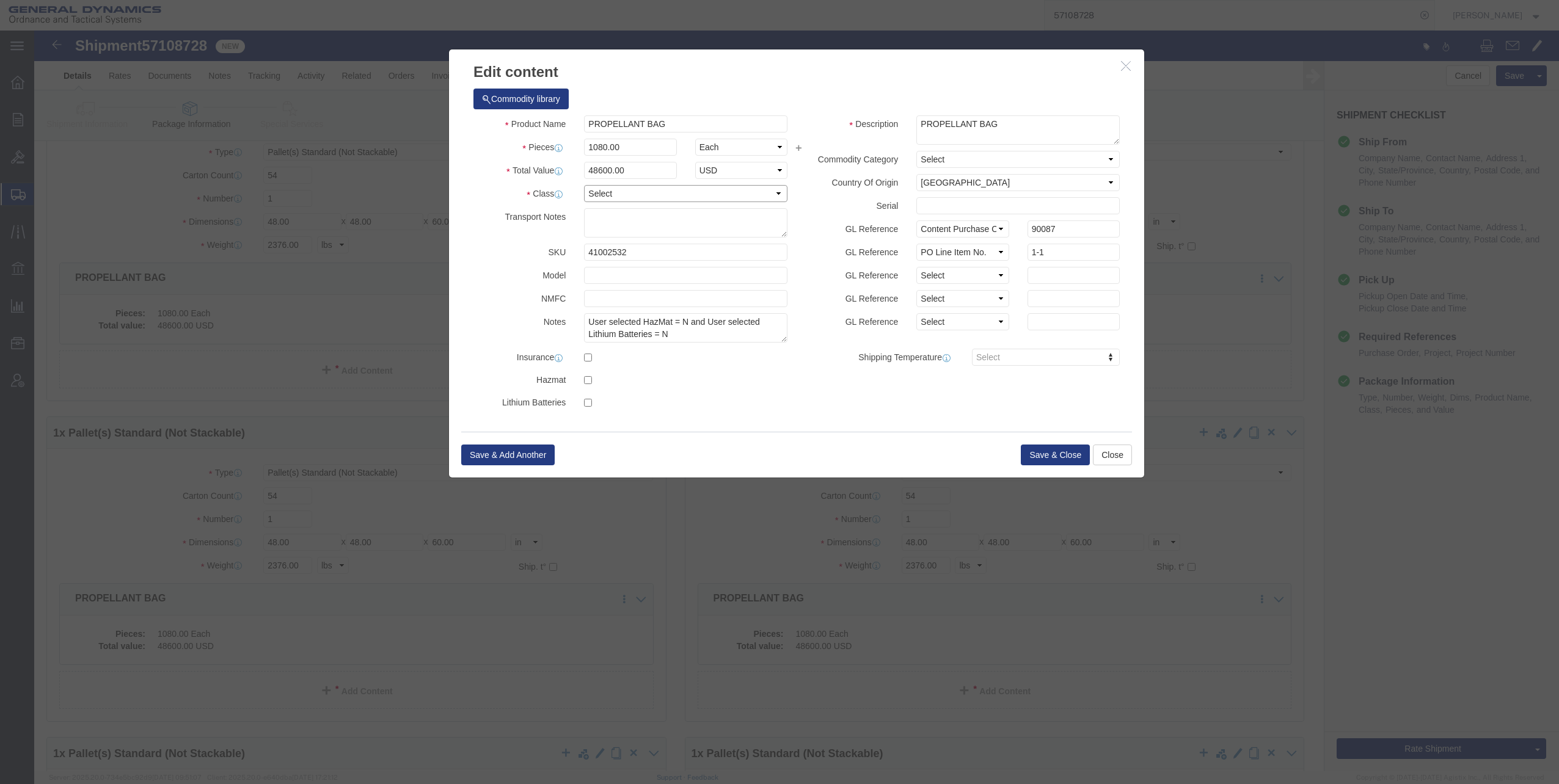
click select "Select 50 55 60 65 70 85 92.5 100 125 175 250 300 400"
select select "70"
click select "Select 50 55 60 65 70 85 92.5 100 125 175 250 300 400"
click button "Save & Close"
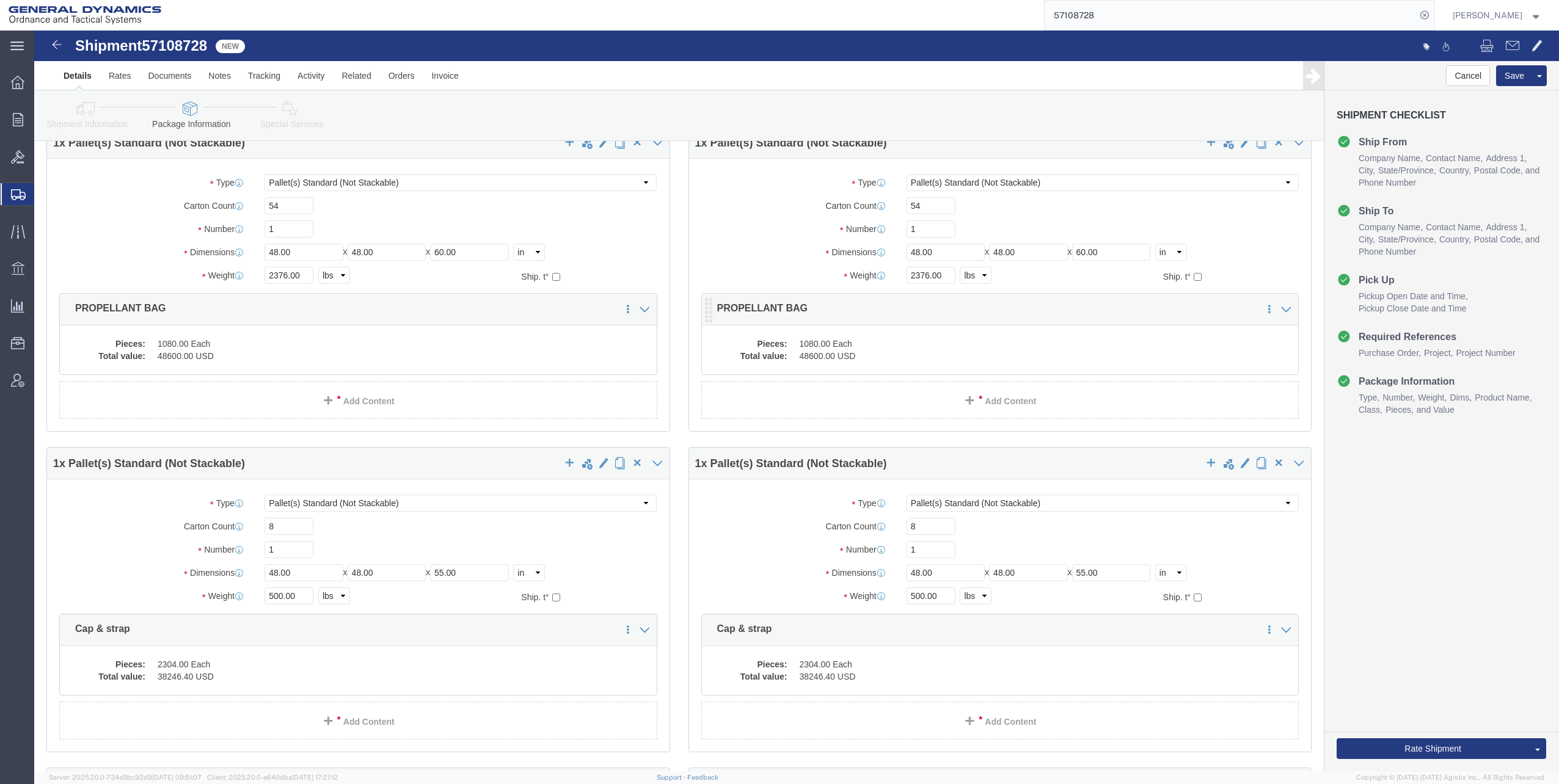
scroll to position [1039, 0]
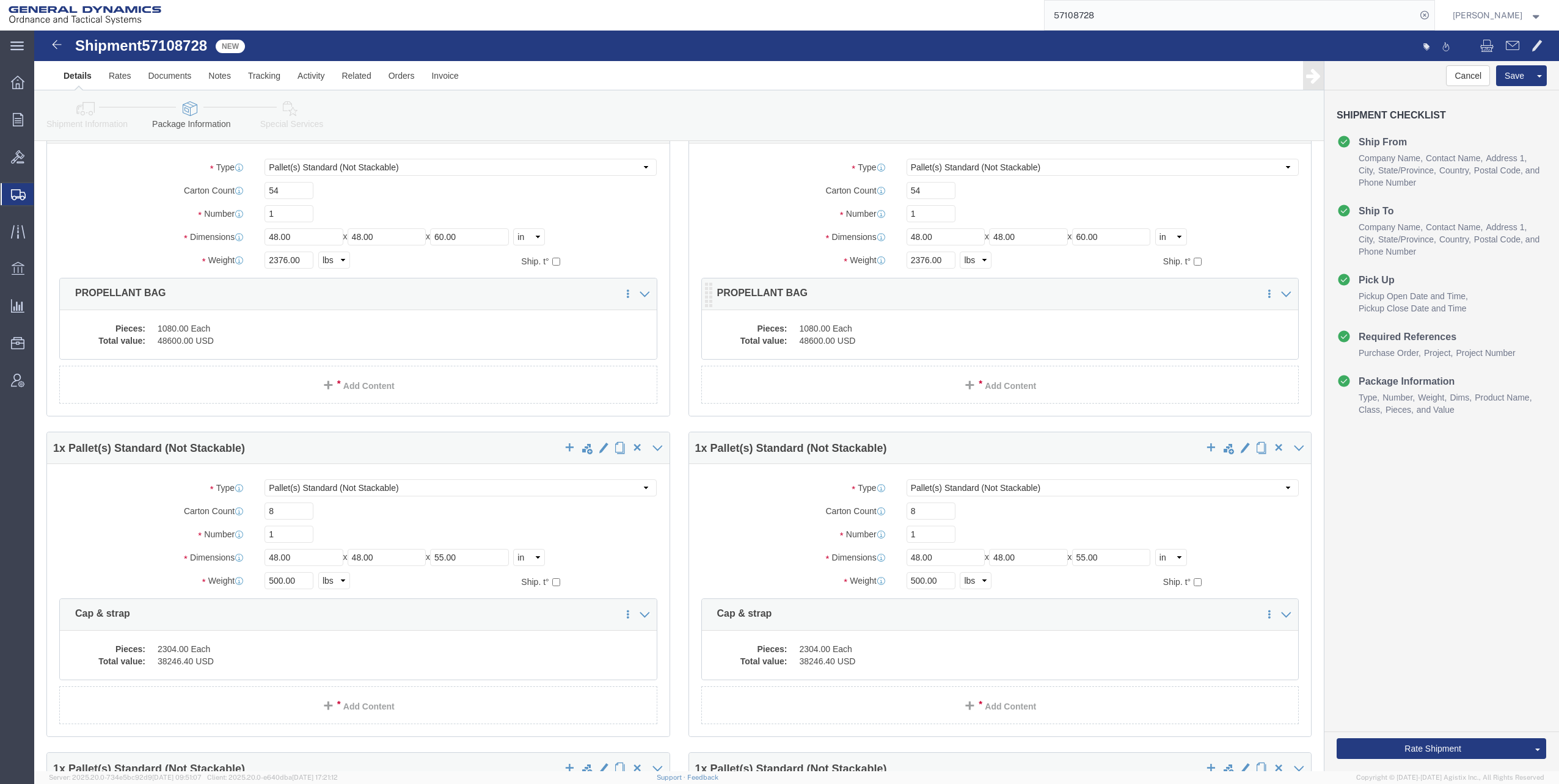
click dd "48600.00 USD"
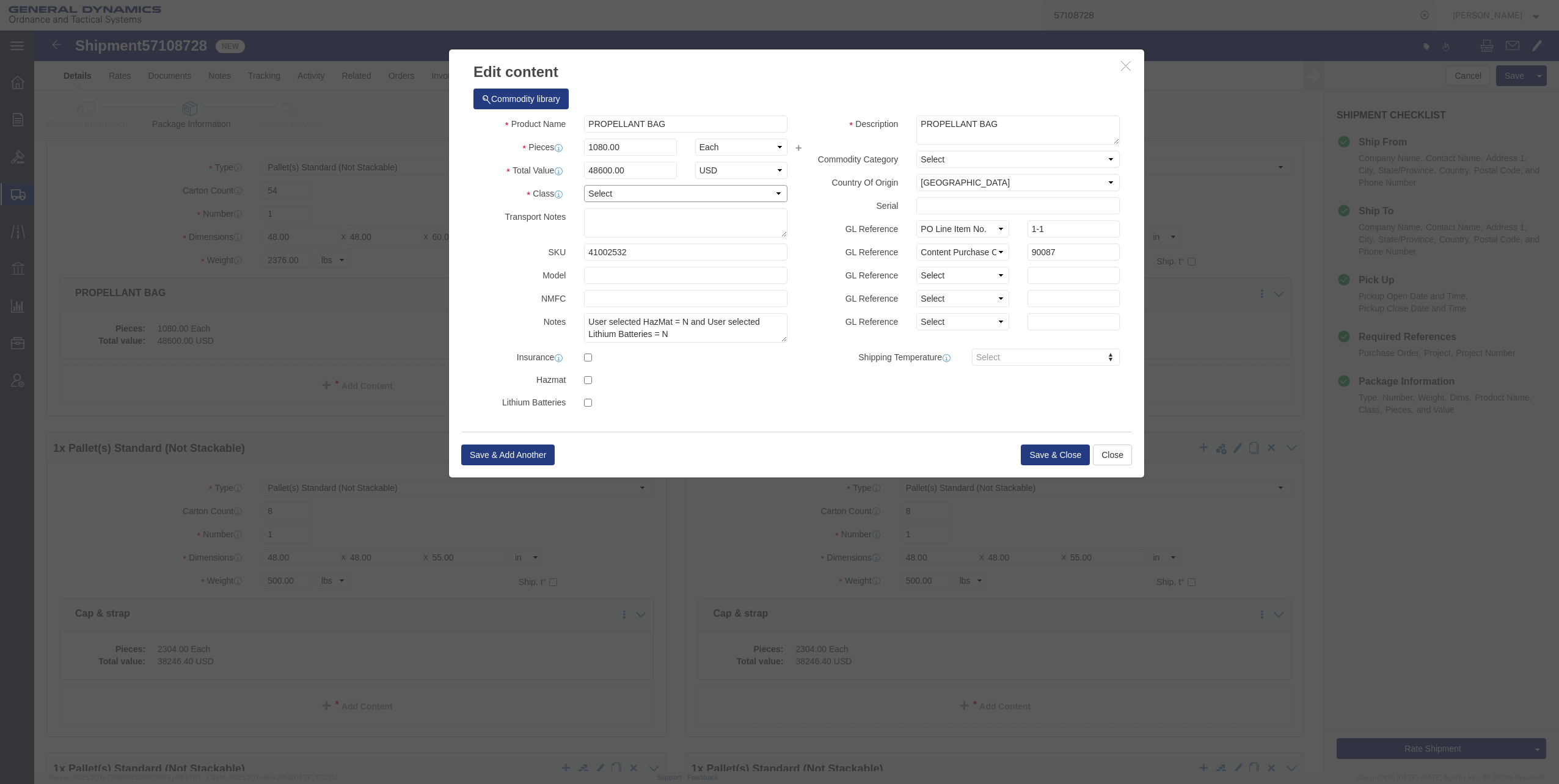
click select "Select 50 55 60 65 70 85 92.5 100 125 175 250 300 400"
select select "70"
click select "Select 50 55 60 65 70 85 92.5 100 125 175 250 300 400"
click button "Save & Close"
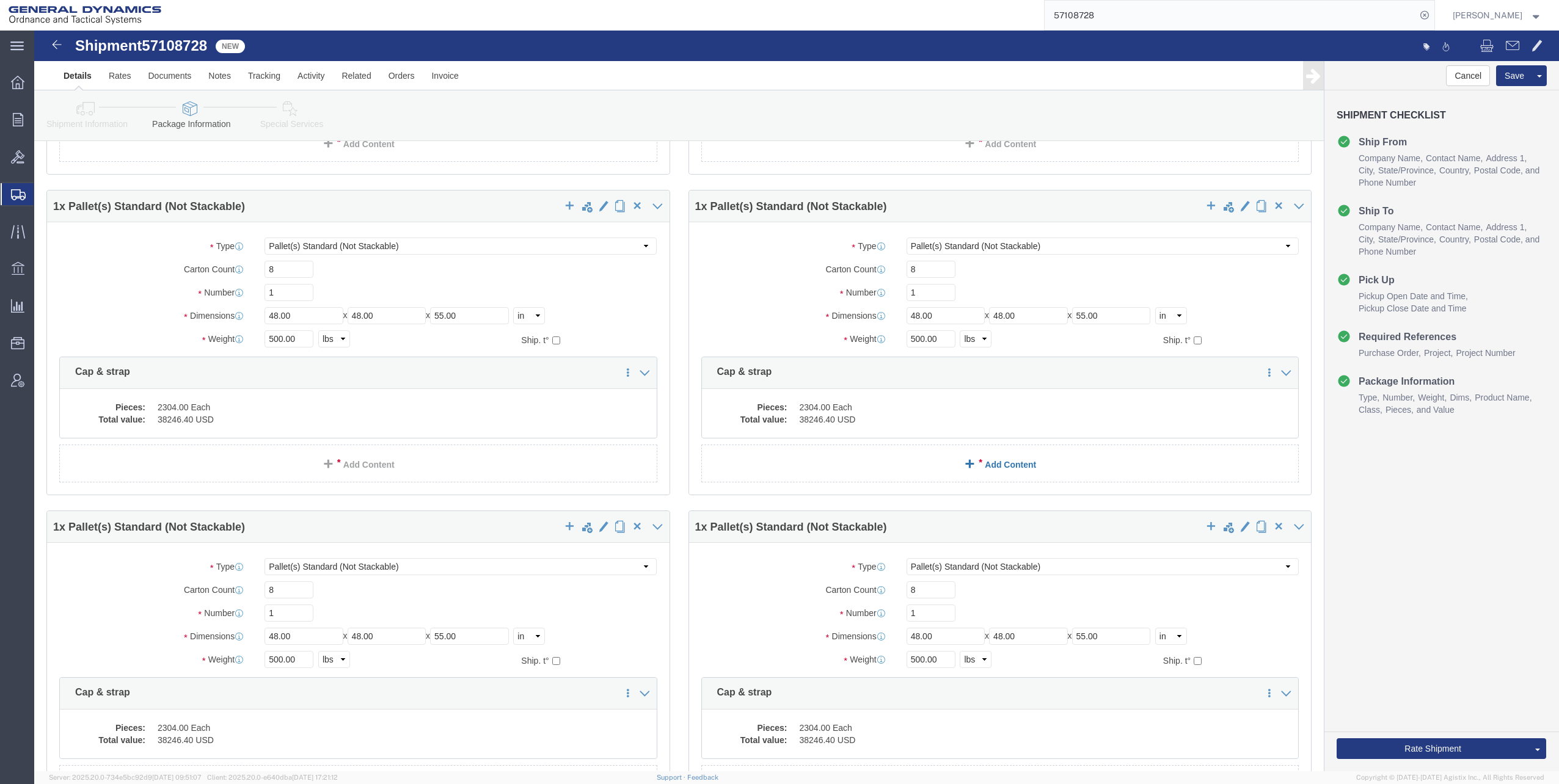
scroll to position [1282, 0]
click dd "38246.40 USD"
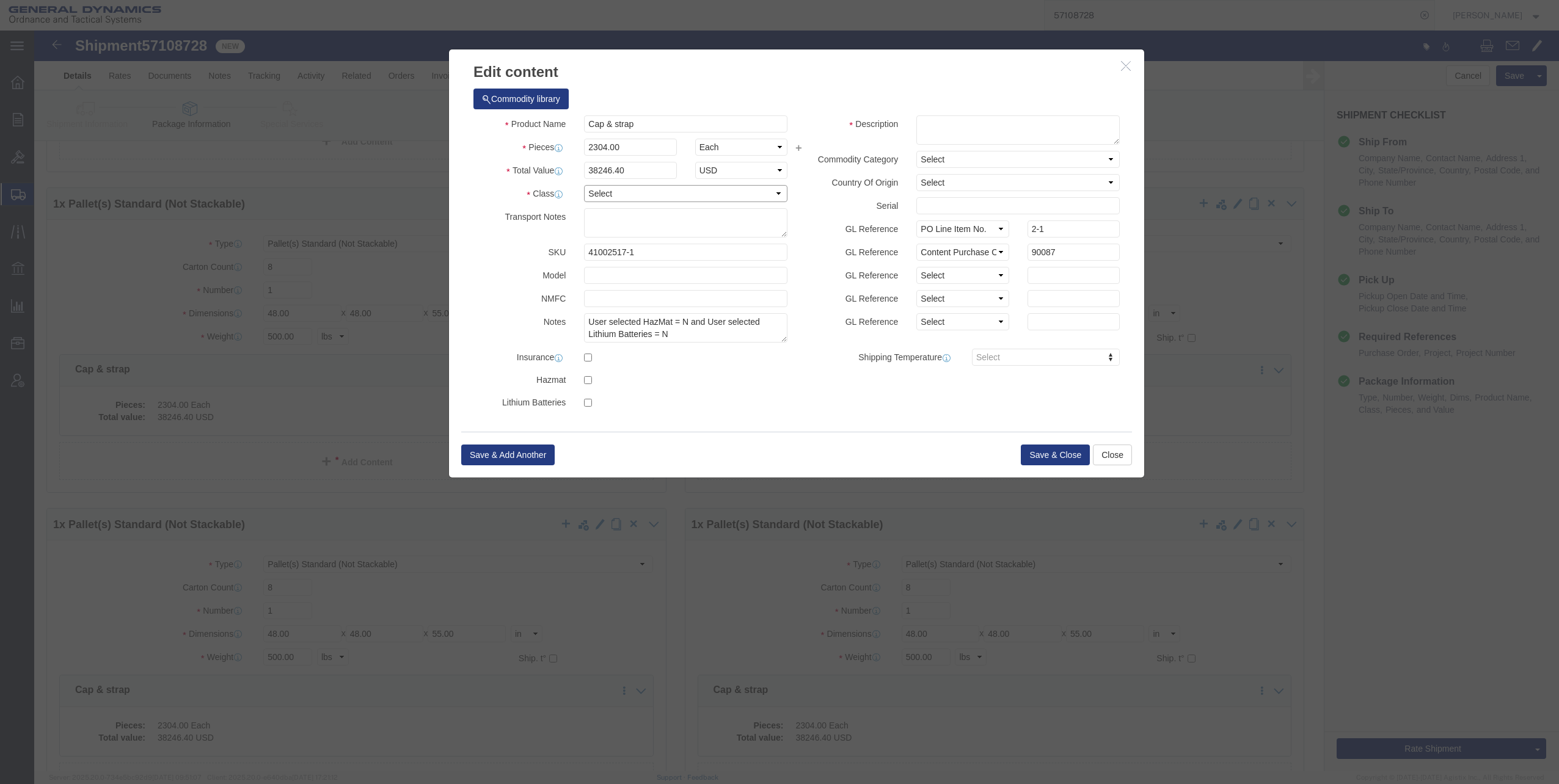
click select "Select 50 55 60 65 70 85 92.5 100 125 175 250 300 400"
select select "70"
click select "Select 50 55 60 65 70 85 92.5 100 125 175 250 300 400"
click button "Save & Close"
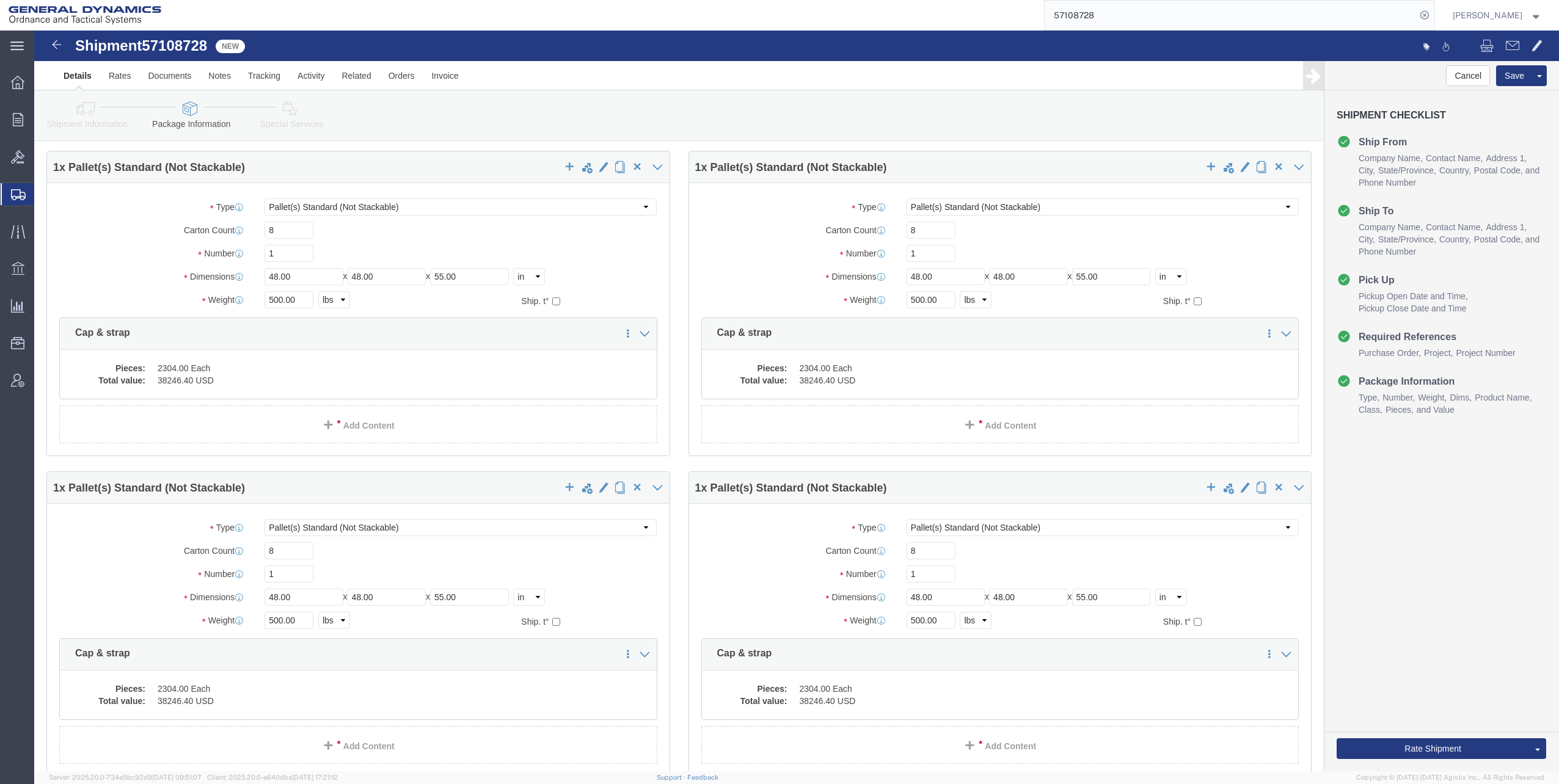
scroll to position [1473, 0]
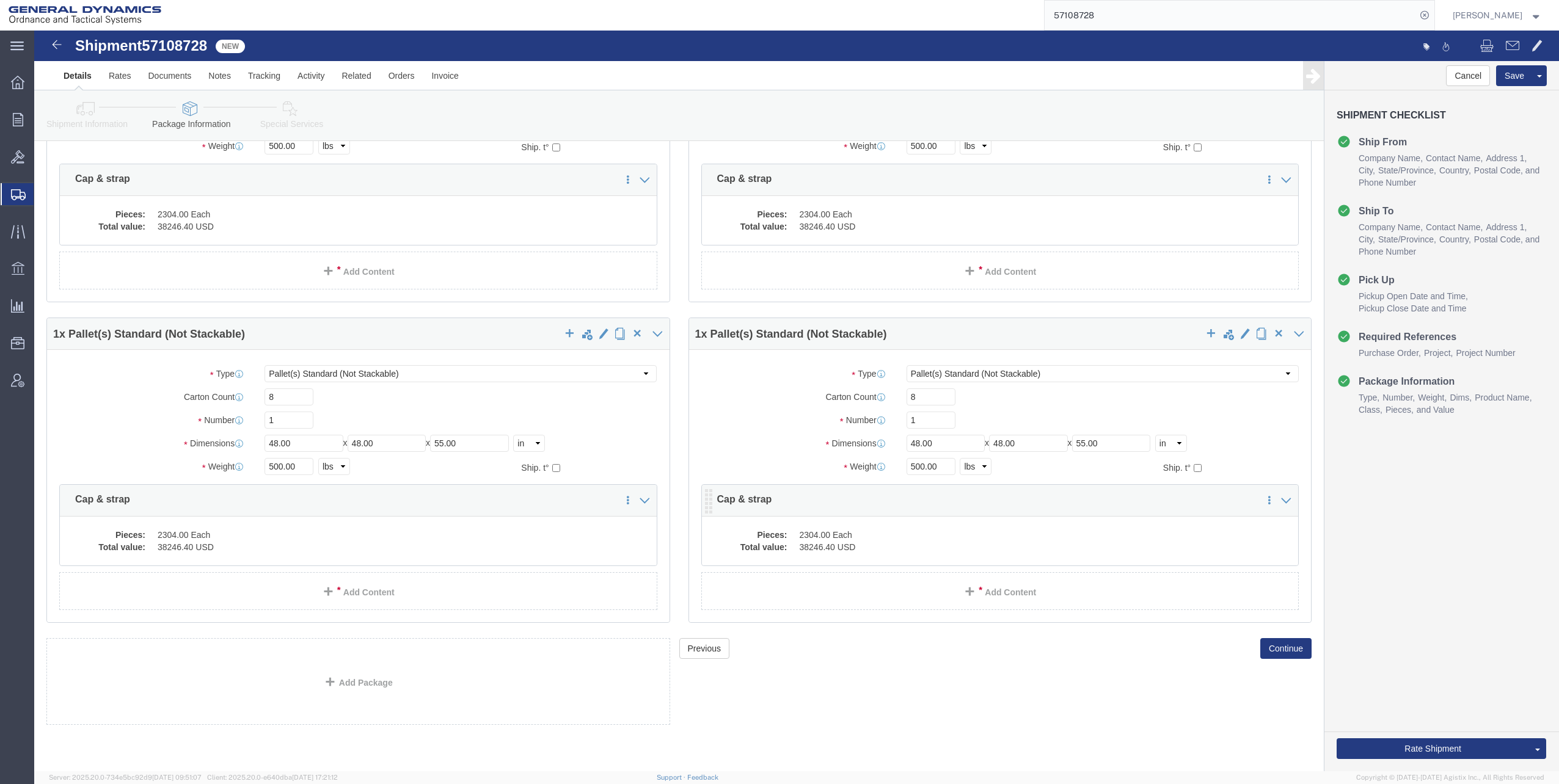
click dd "2304.00 Each"
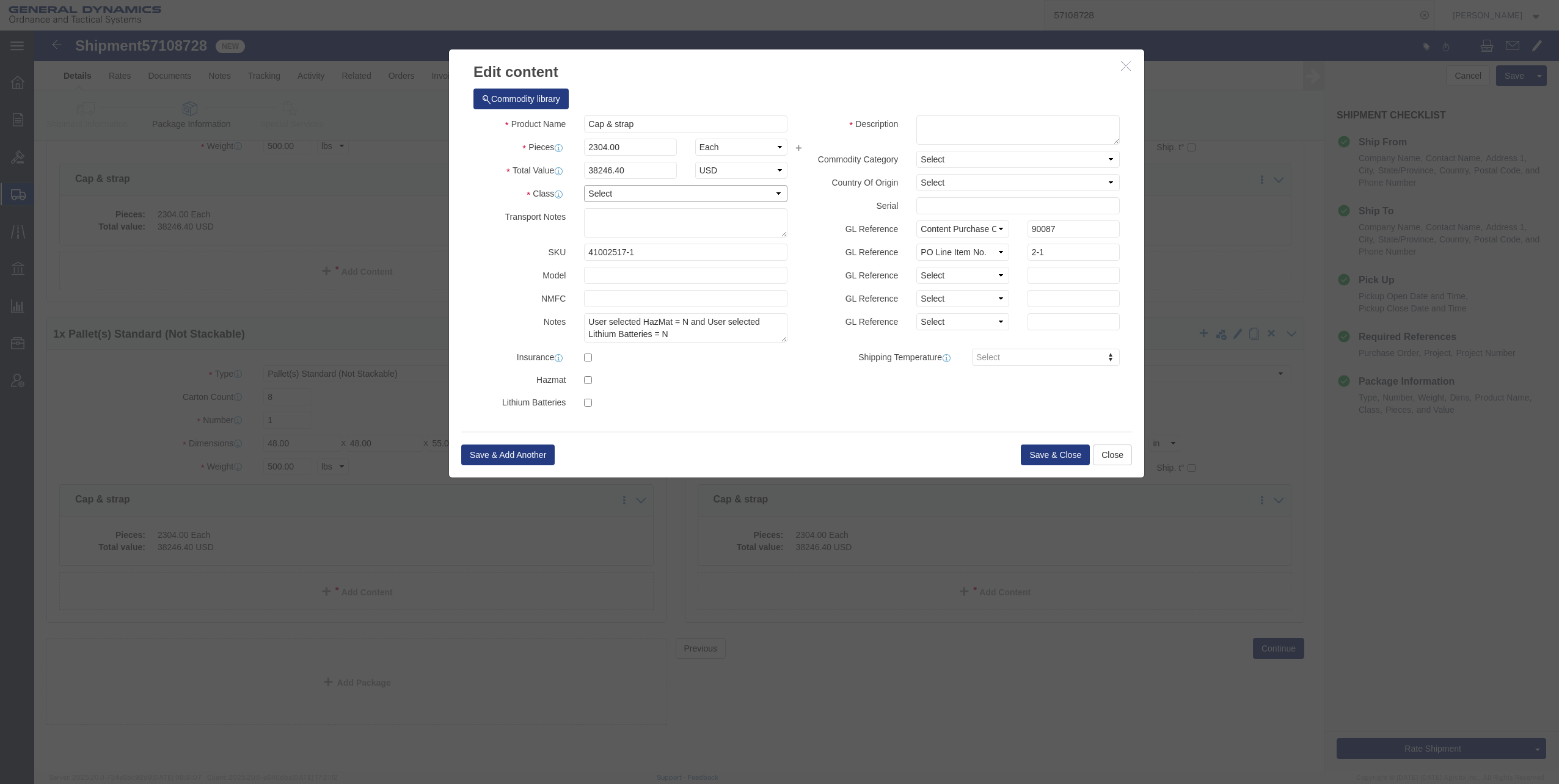
click select "Select 50 55 60 65 70 85 92.5 100 125 175 250 300 400"
select select "70"
click select "Select 50 55 60 65 70 85 92.5 100 125 175 250 300 400"
click button "Save & Close"
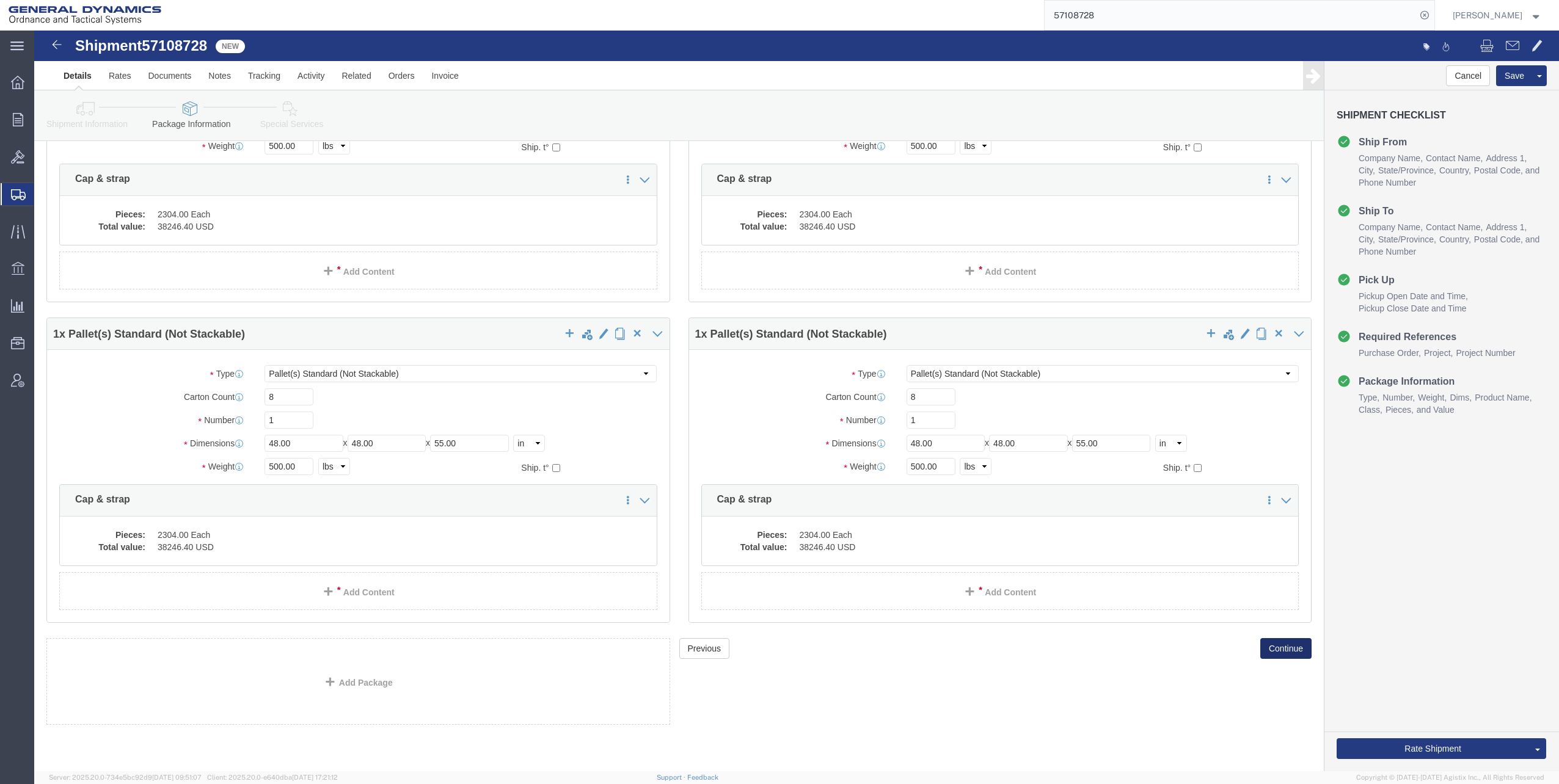
click button "Continue"
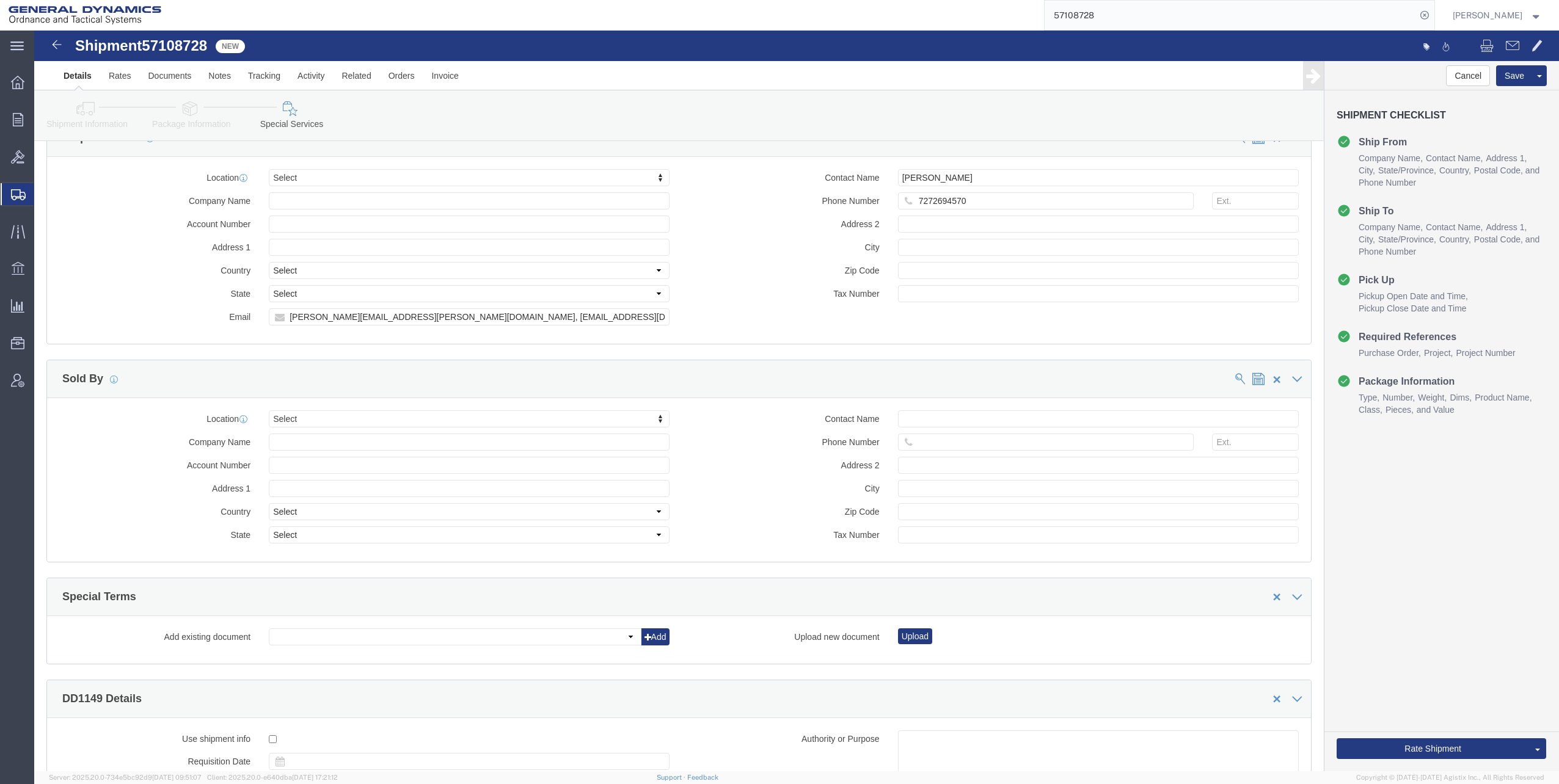
scroll to position [1026, 0]
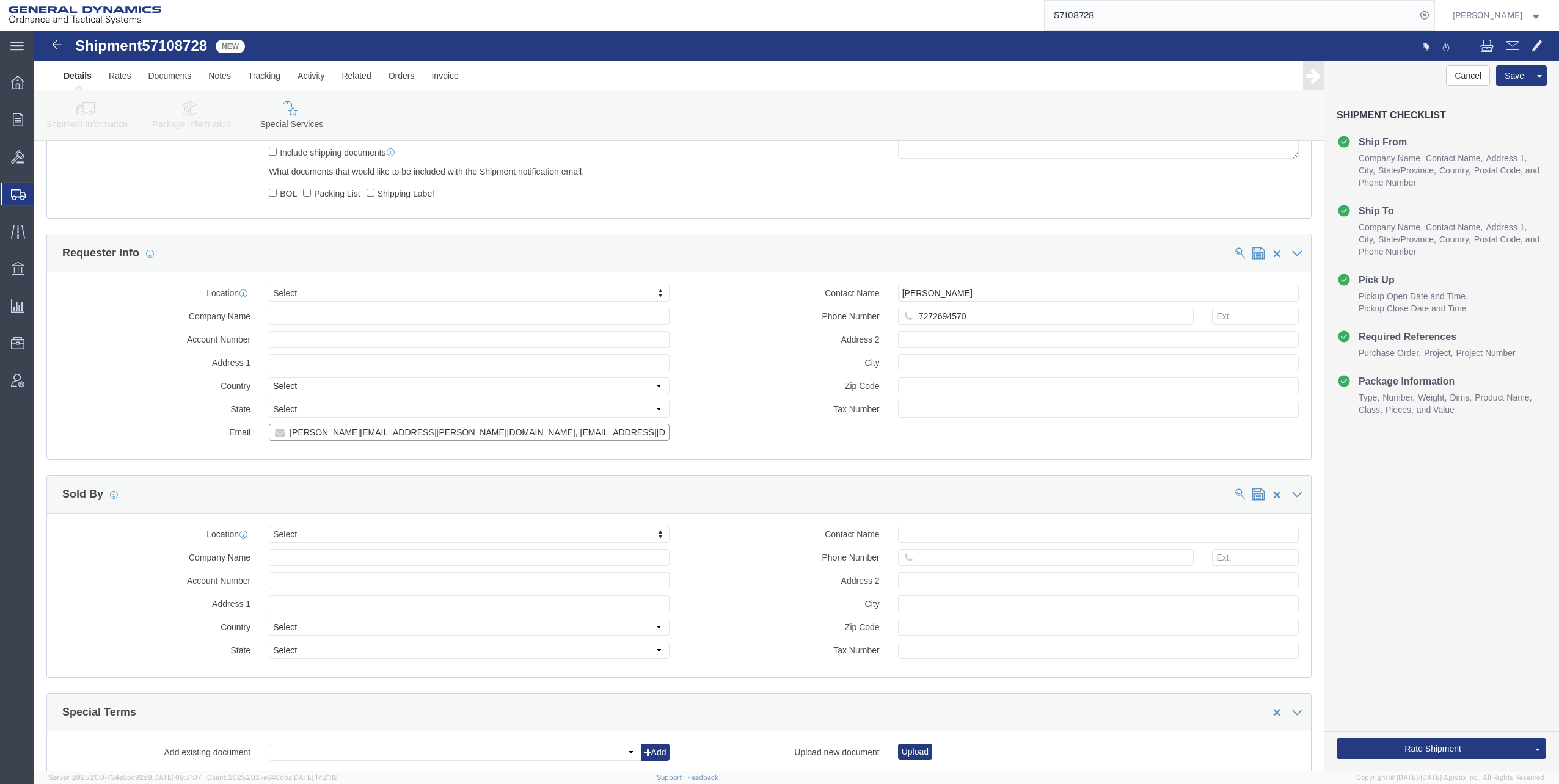
click input "[PERSON_NAME][EMAIL_ADDRESS][PERSON_NAME][DOMAIN_NAME], [EMAIL_ADDRESS][DOMAIN_…"
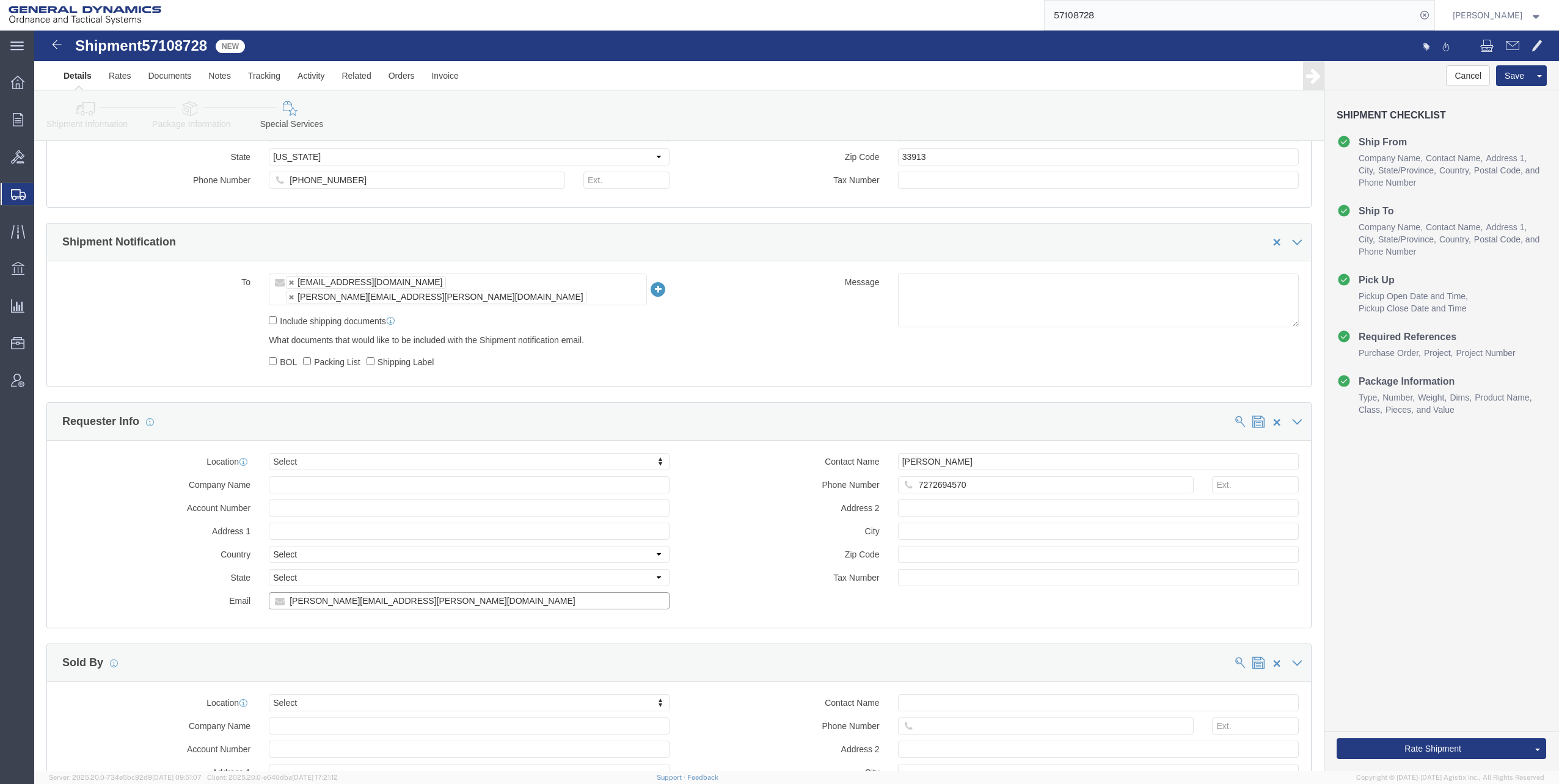
scroll to position [843, 0]
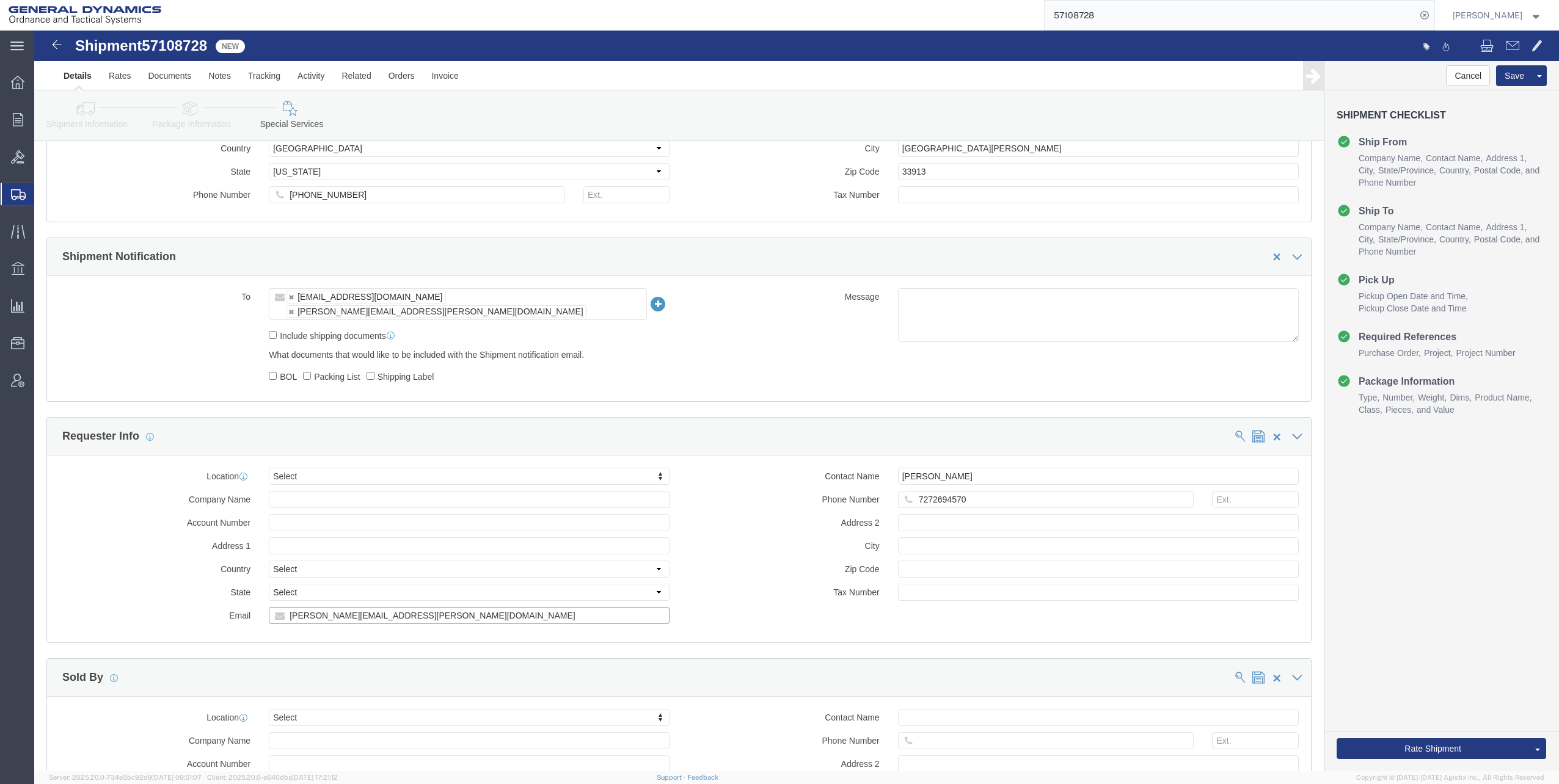
type input "[PERSON_NAME][EMAIL_ADDRESS][PERSON_NAME][DOMAIN_NAME]"
click input "Include shipping documents"
checkbox input "true"
click ul "[EMAIL_ADDRESS][DOMAIN_NAME] [PERSON_NAME][EMAIL_ADDRESS][PERSON_NAME][DOMAIN_N…"
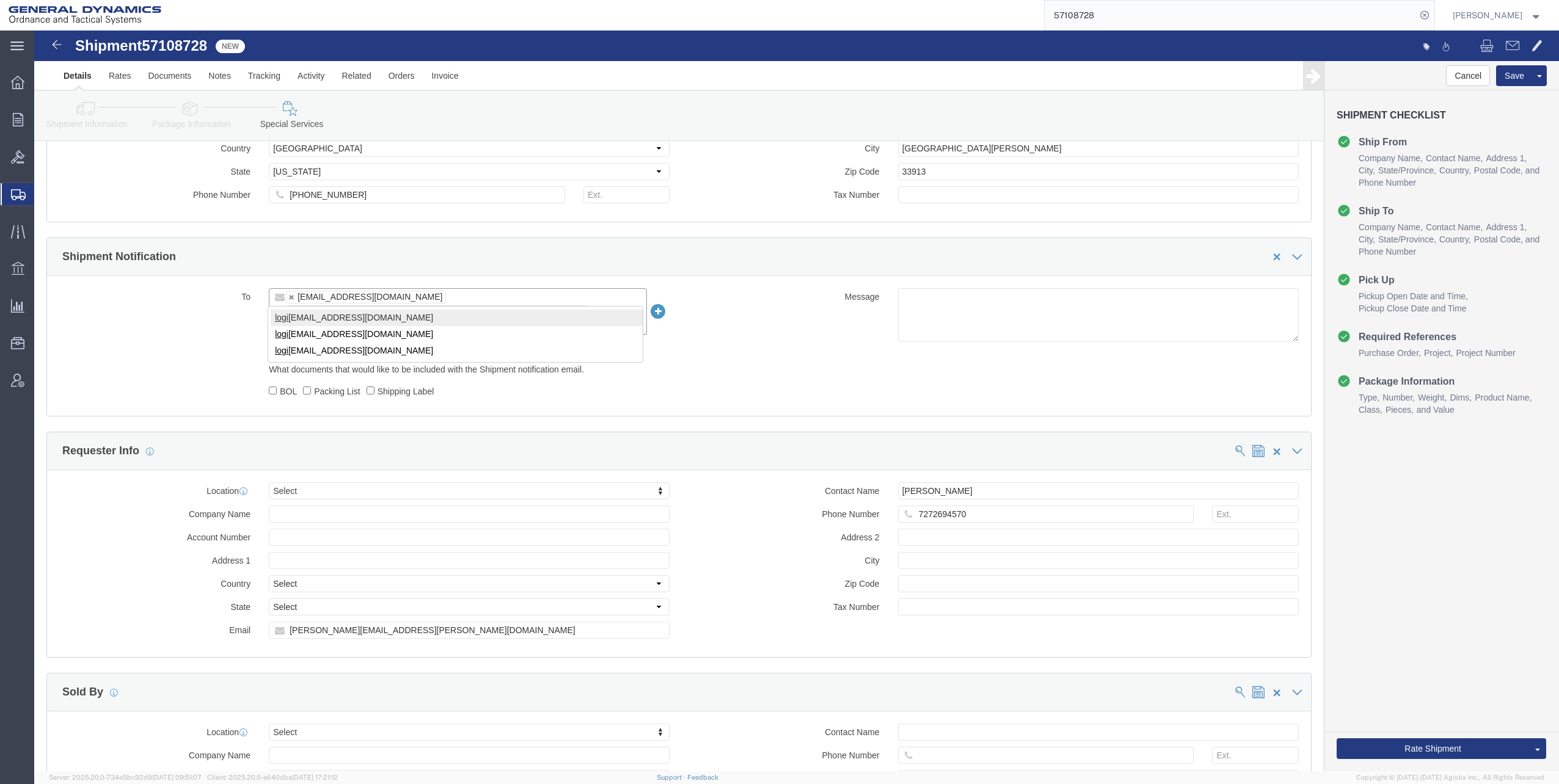
type input "logi"
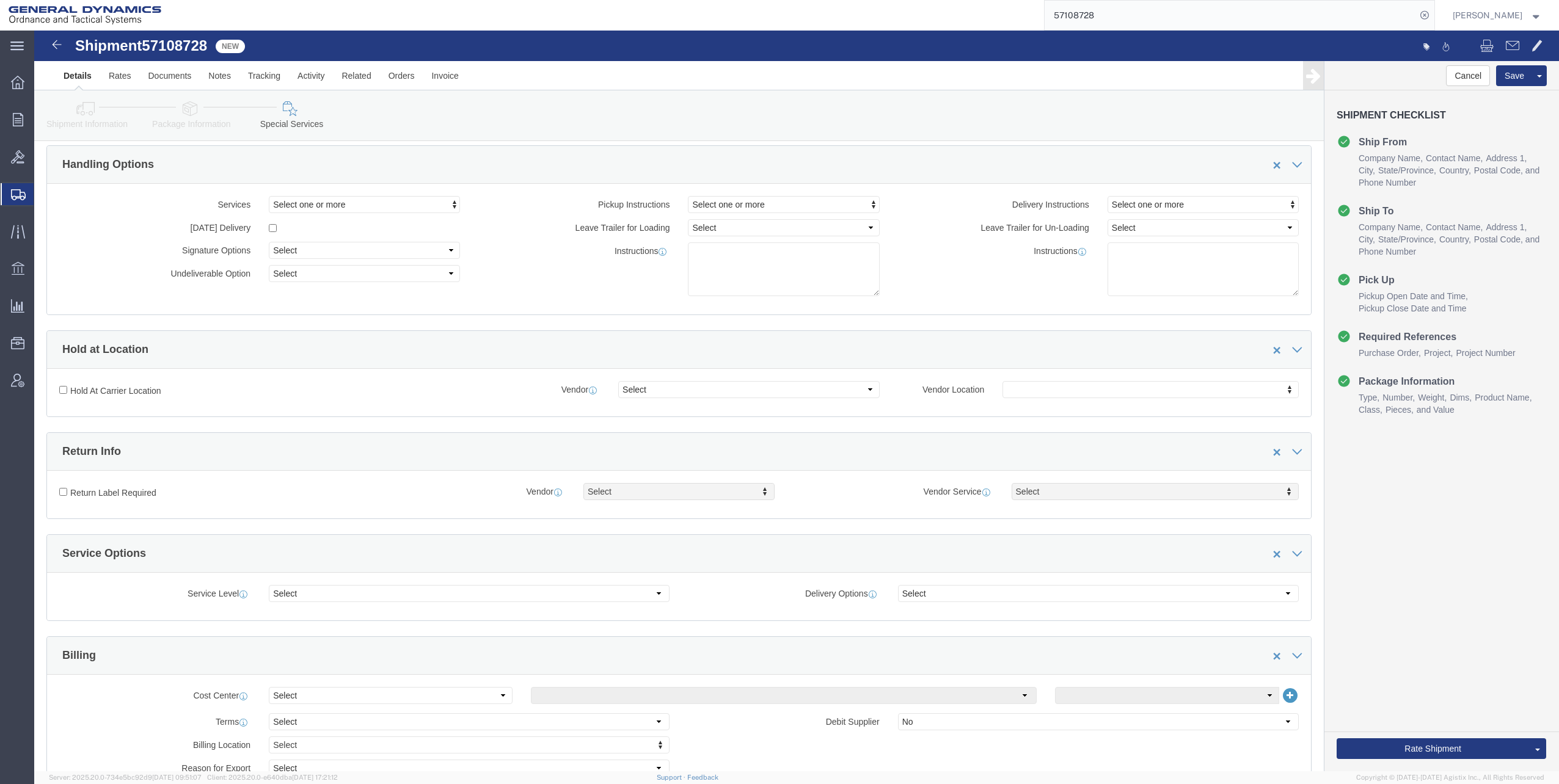
scroll to position [0, 0]
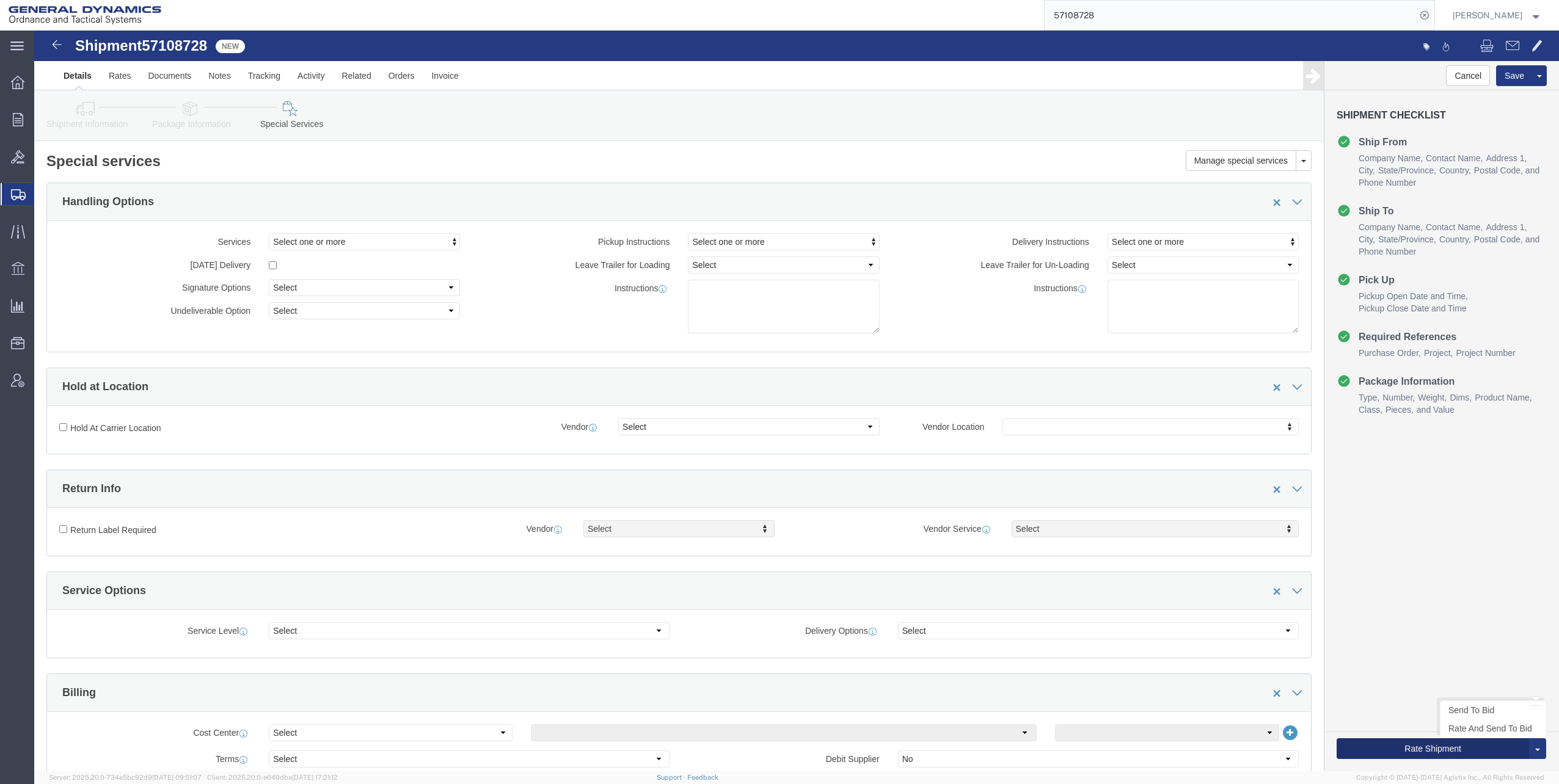
click button "Rate Shipment"
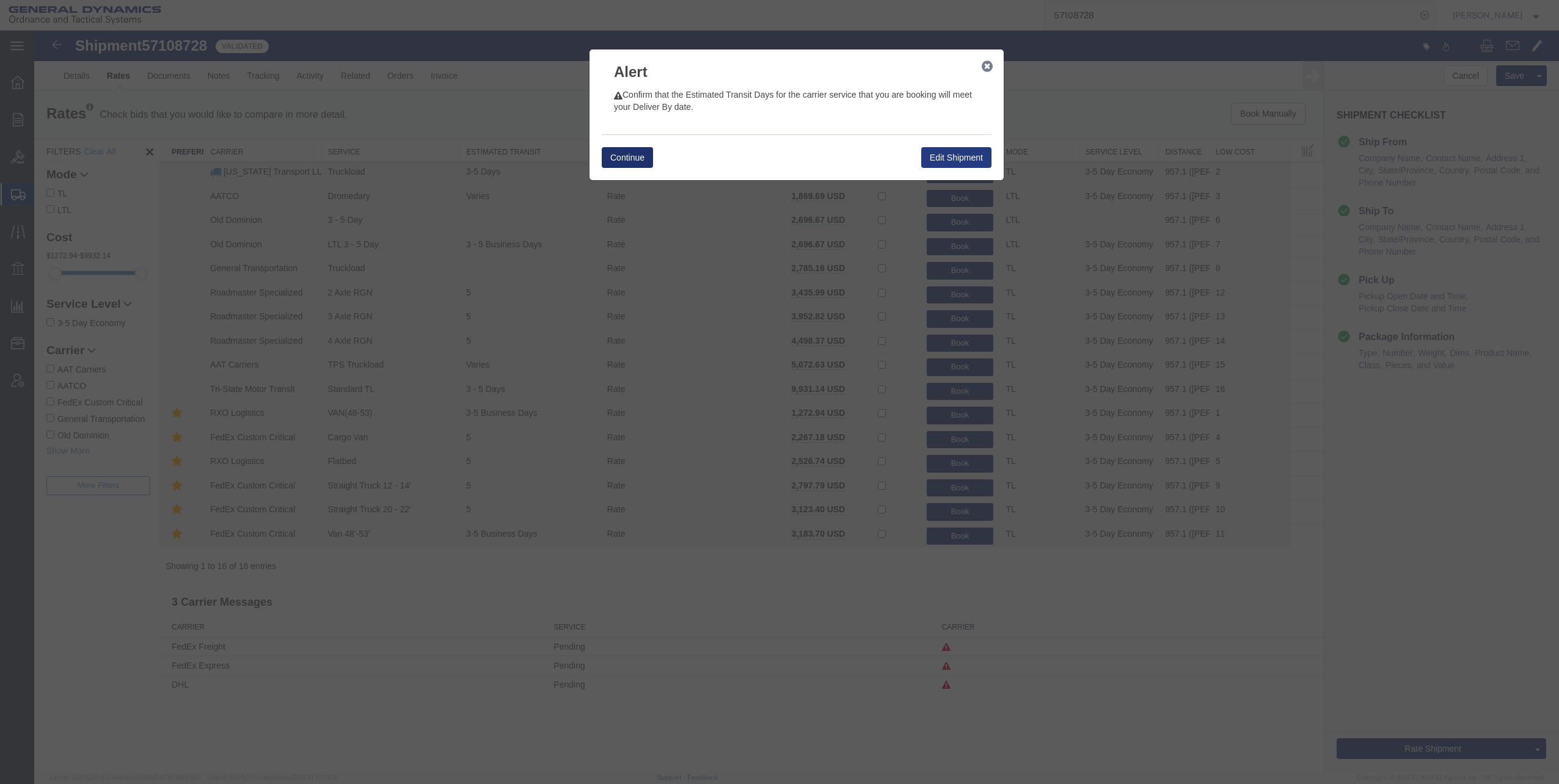
click at [620, 155] on button "Continue" at bounding box center [627, 157] width 51 height 21
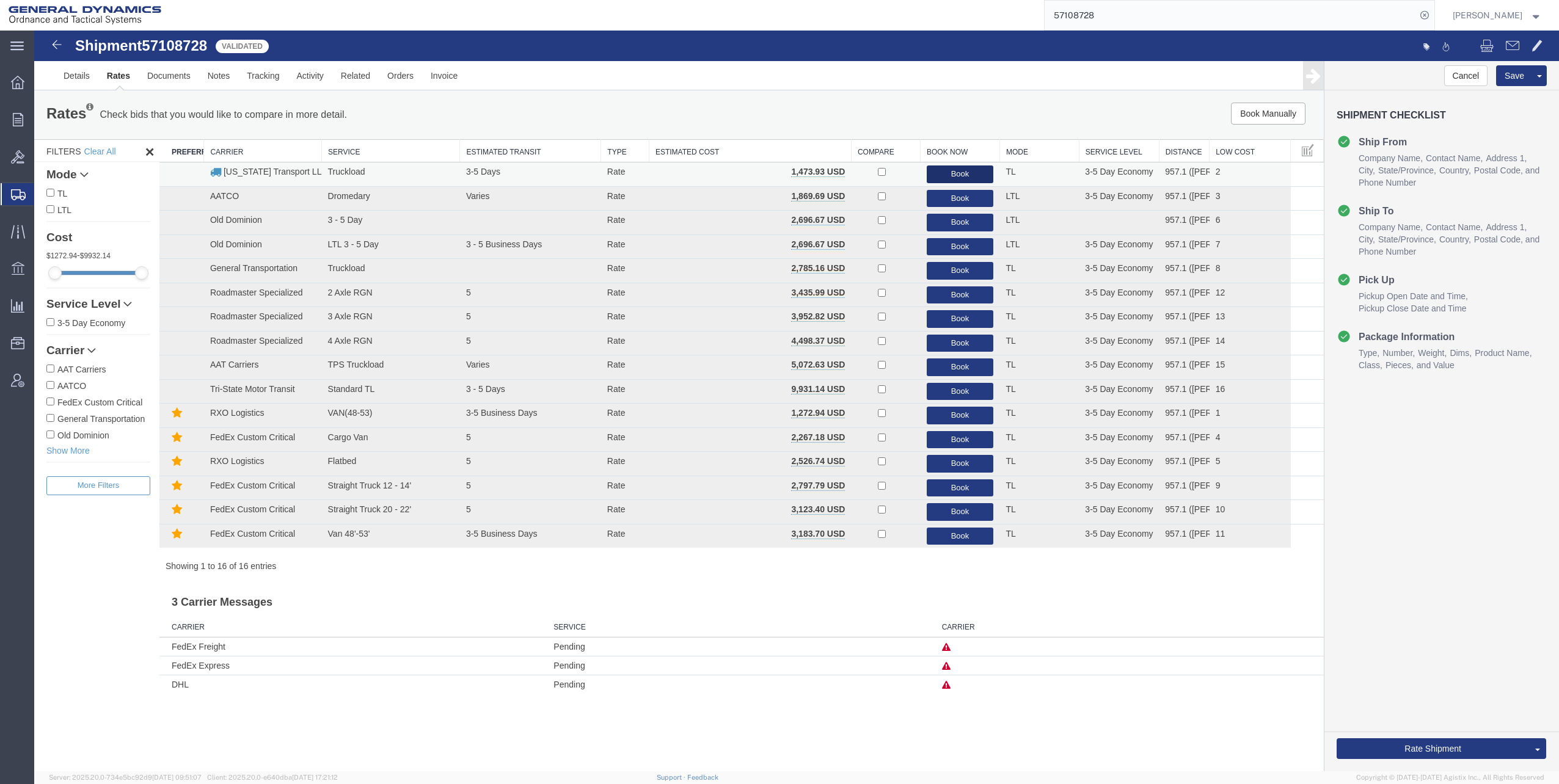
click at [955, 171] on button "Book" at bounding box center [960, 174] width 67 height 17
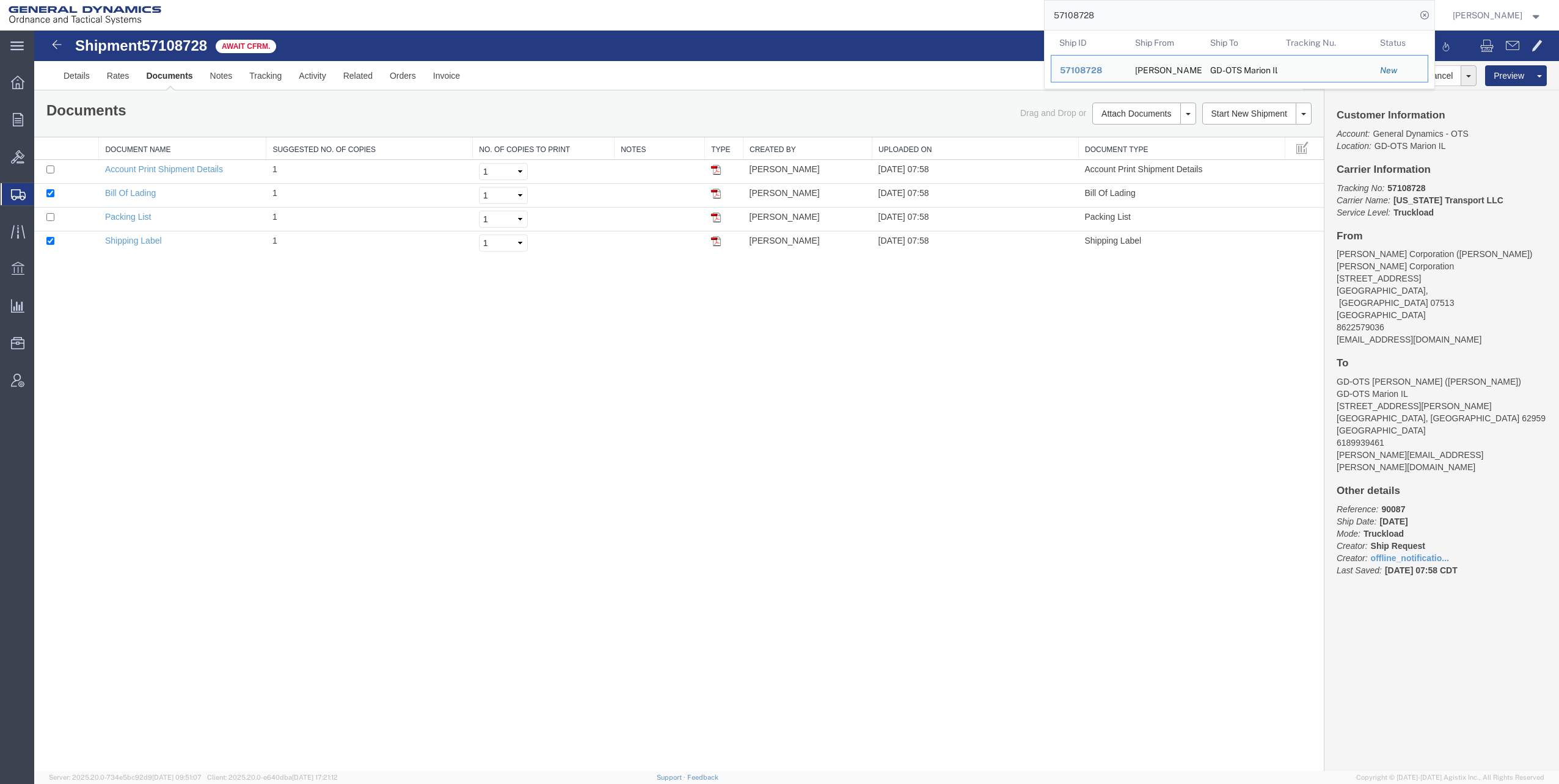
drag, startPoint x: 1059, startPoint y: 14, endPoint x: 1162, endPoint y: 8, distance: 103.2
click at [1162, 8] on input "57108728" at bounding box center [1230, 16] width 371 height 29
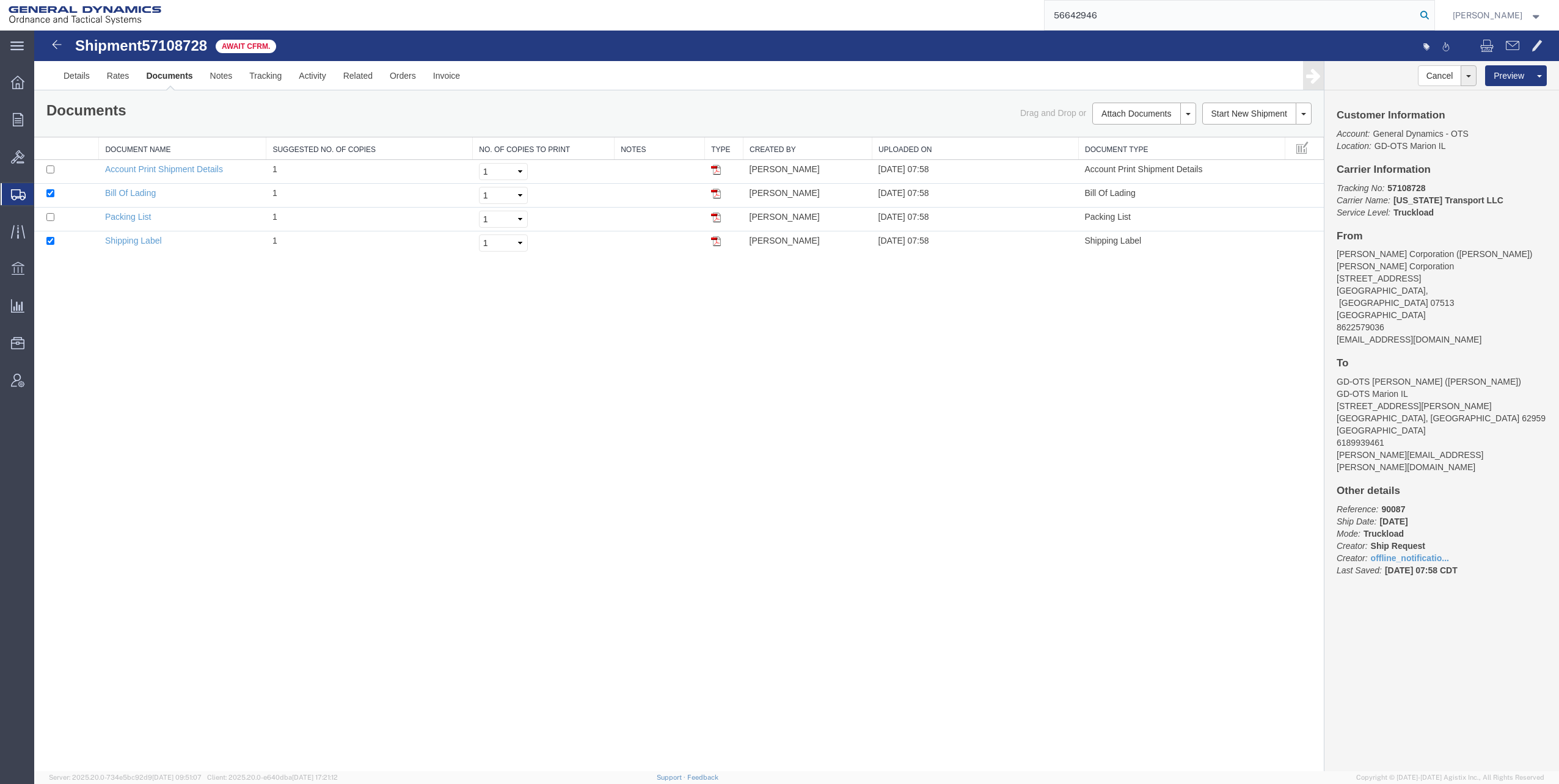
click at [1432, 14] on icon at bounding box center [1424, 15] width 17 height 17
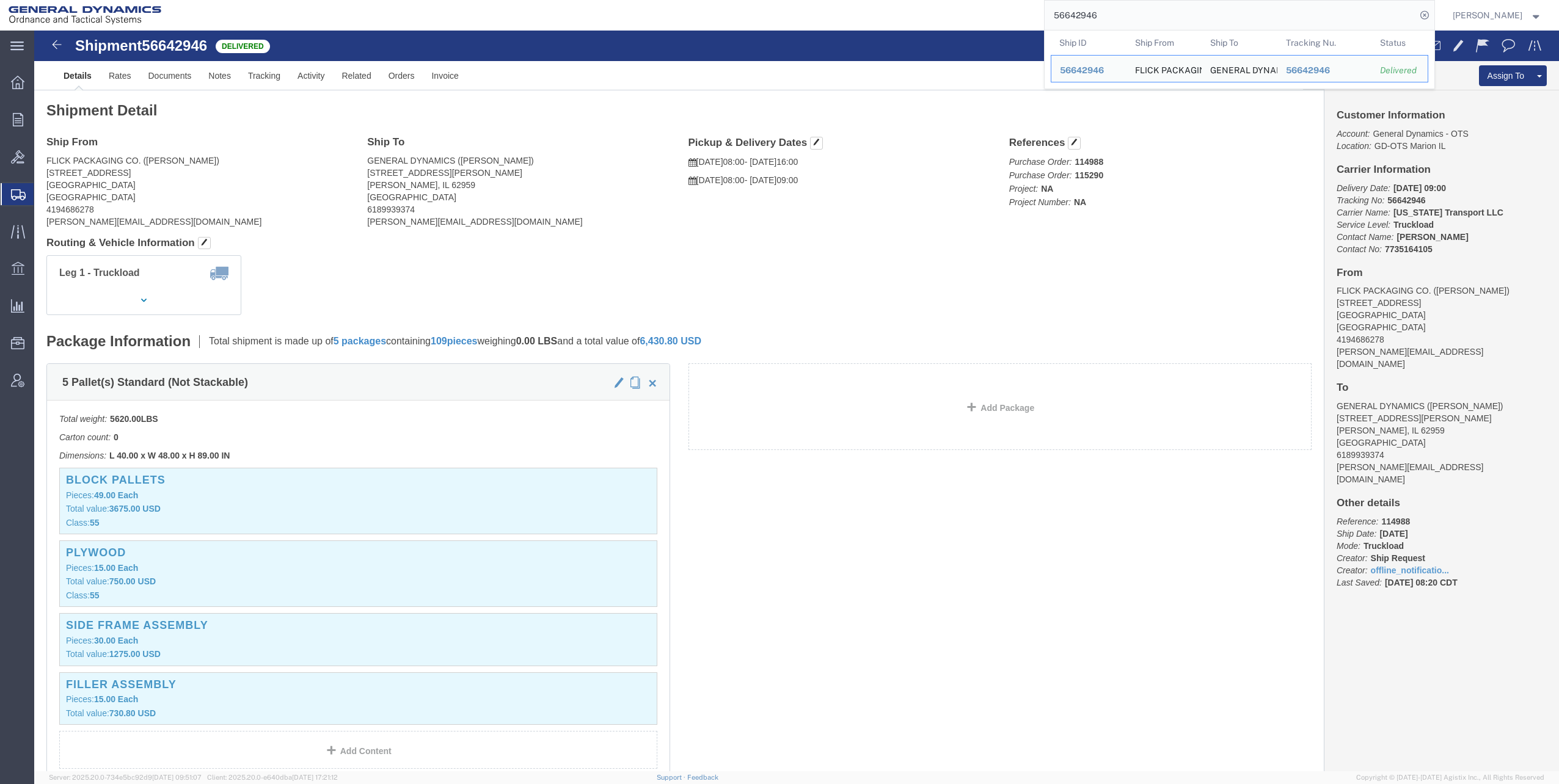
drag, startPoint x: 1059, startPoint y: 15, endPoint x: 1126, endPoint y: 15, distance: 67.0
click at [1126, 15] on input "56642946" at bounding box center [1230, 16] width 371 height 29
paste input "5507823"
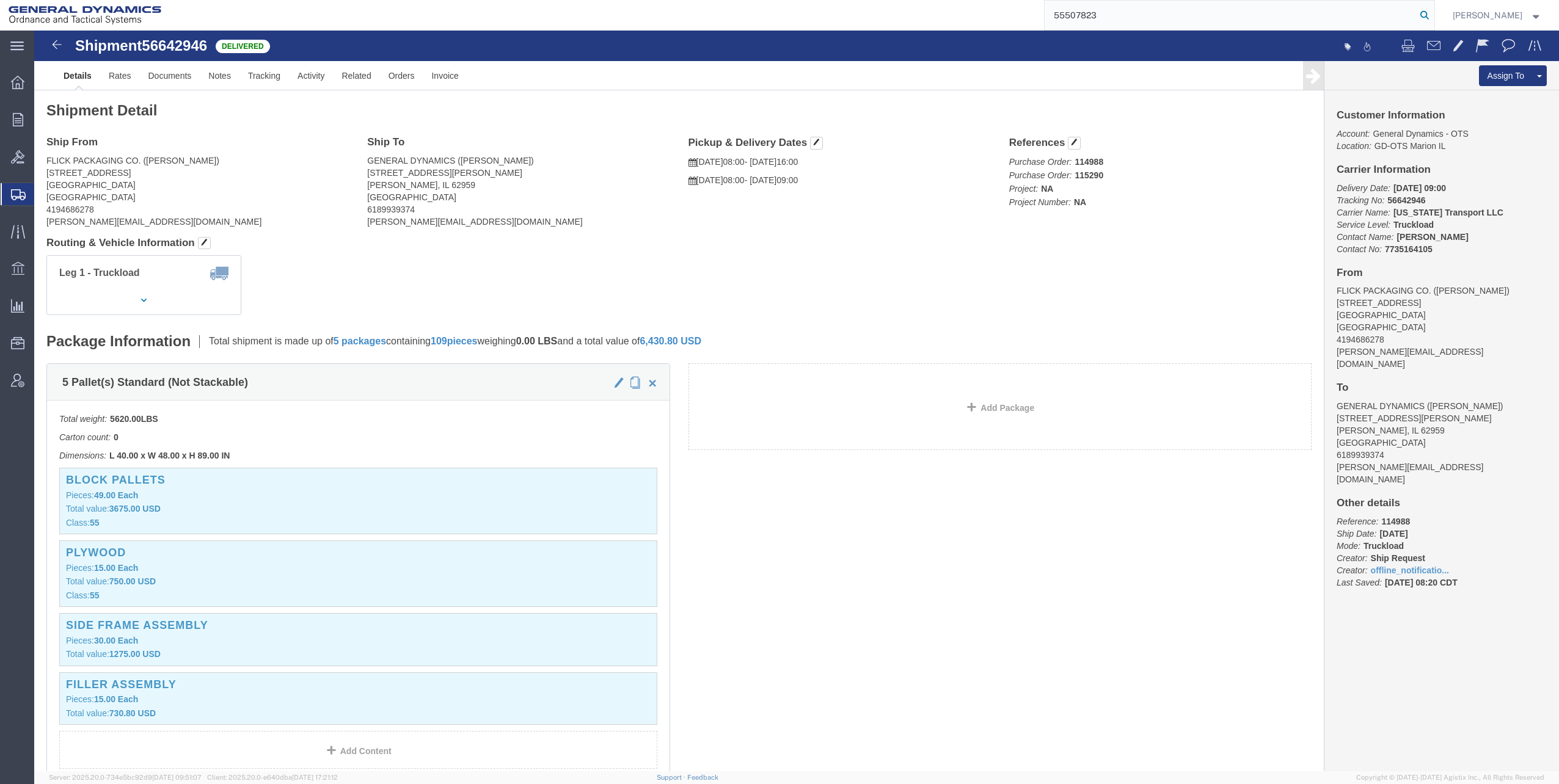
click at [1426, 14] on icon at bounding box center [1424, 15] width 17 height 17
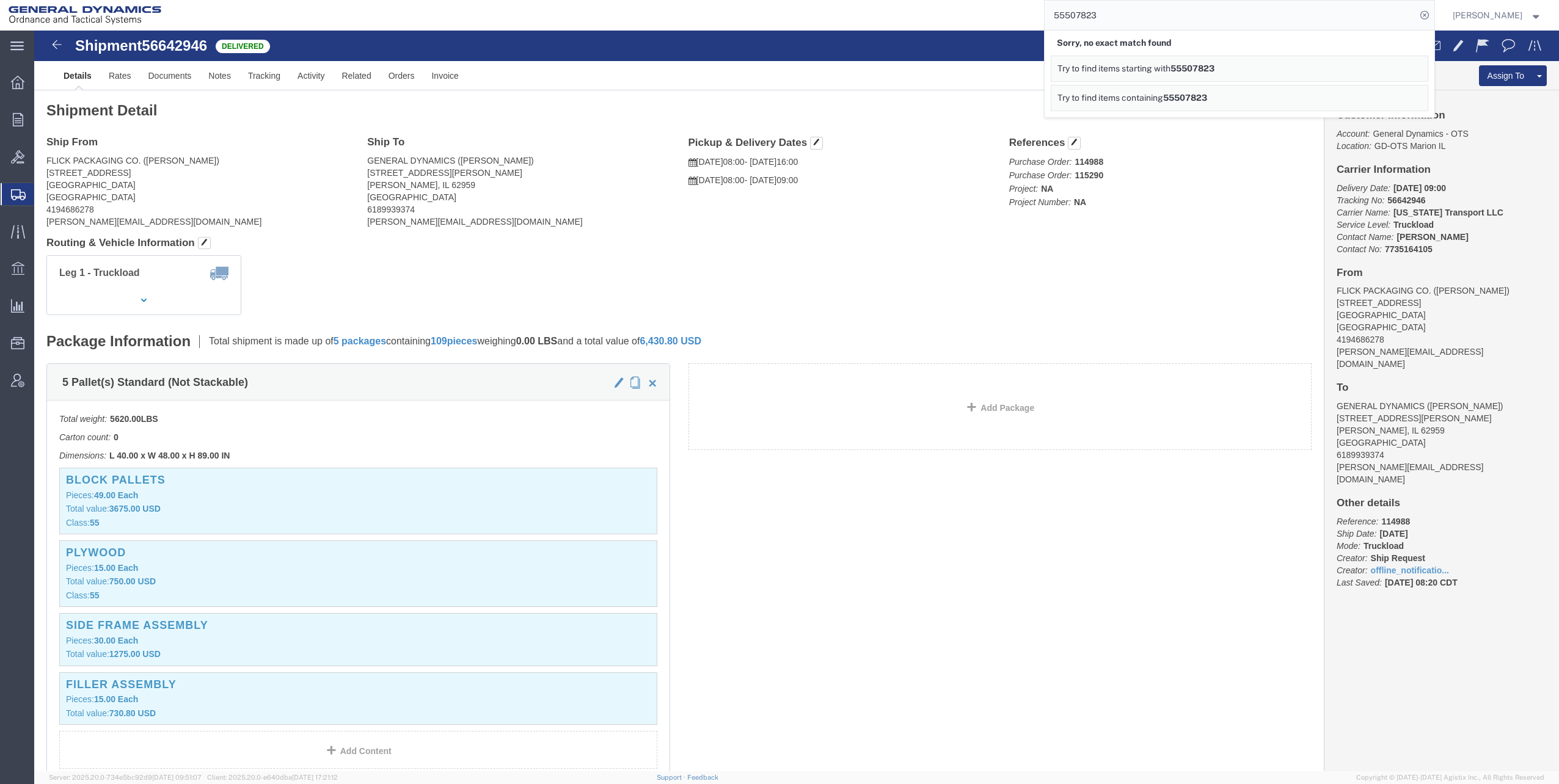
drag, startPoint x: 1056, startPoint y: 16, endPoint x: 1166, endPoint y: 15, distance: 110.0
click at [1166, 15] on input "55507823" at bounding box center [1230, 16] width 371 height 29
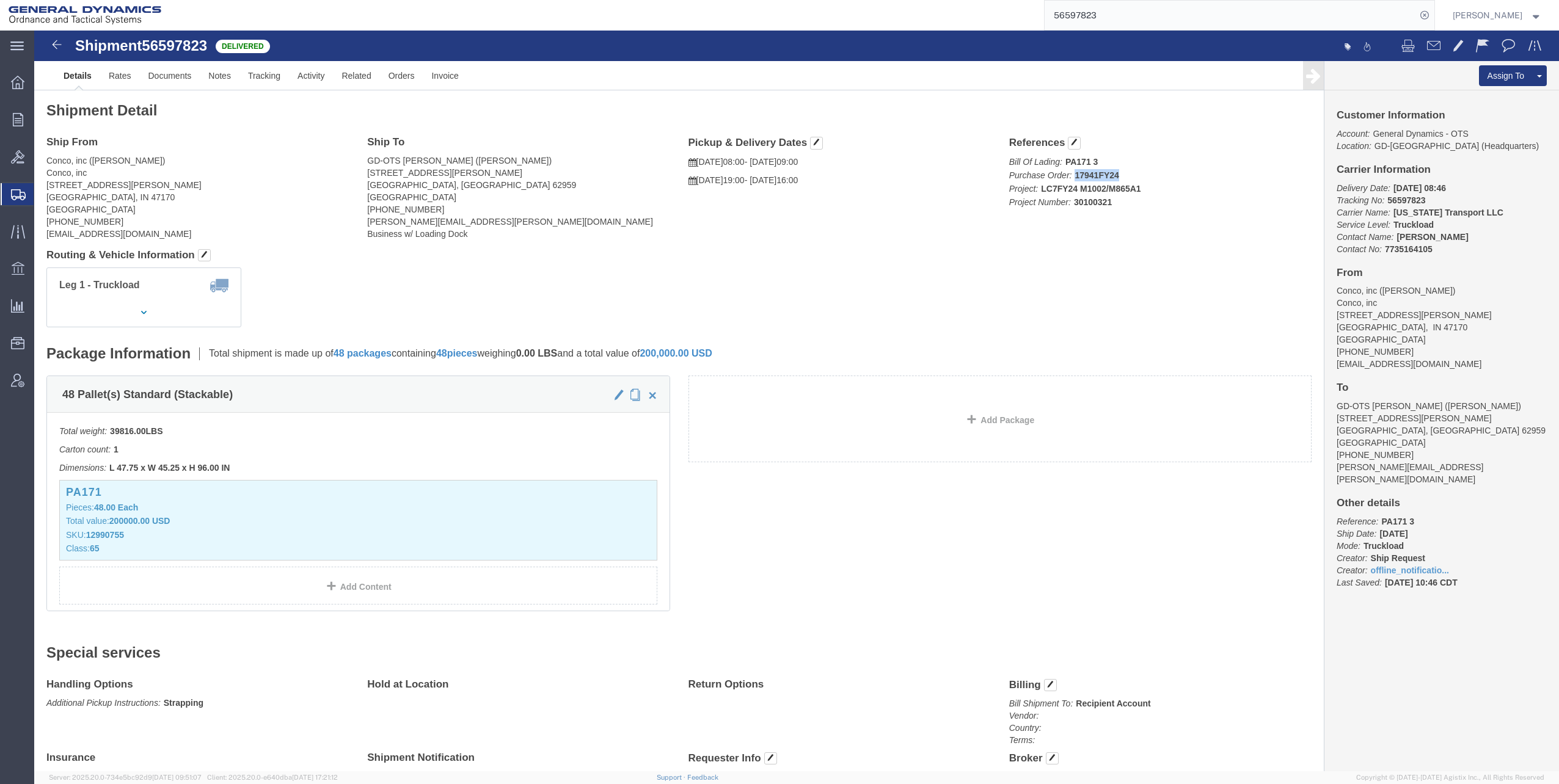
drag, startPoint x: 1035, startPoint y: 142, endPoint x: 1086, endPoint y: 143, distance: 51.0
click p "Bill Of Lading: PA171 3 Purchase Order: 17941FY24 Project: LC7FY24 M1002/M865A1…"
copy b "17941FY24"
drag, startPoint x: 1001, startPoint y: 157, endPoint x: 1103, endPoint y: 157, distance: 102.0
click p "Bill Of Lading: PA171 3 Purchase Order: 17941FY24 Project: LC7FY24 M1002/M865A1…"
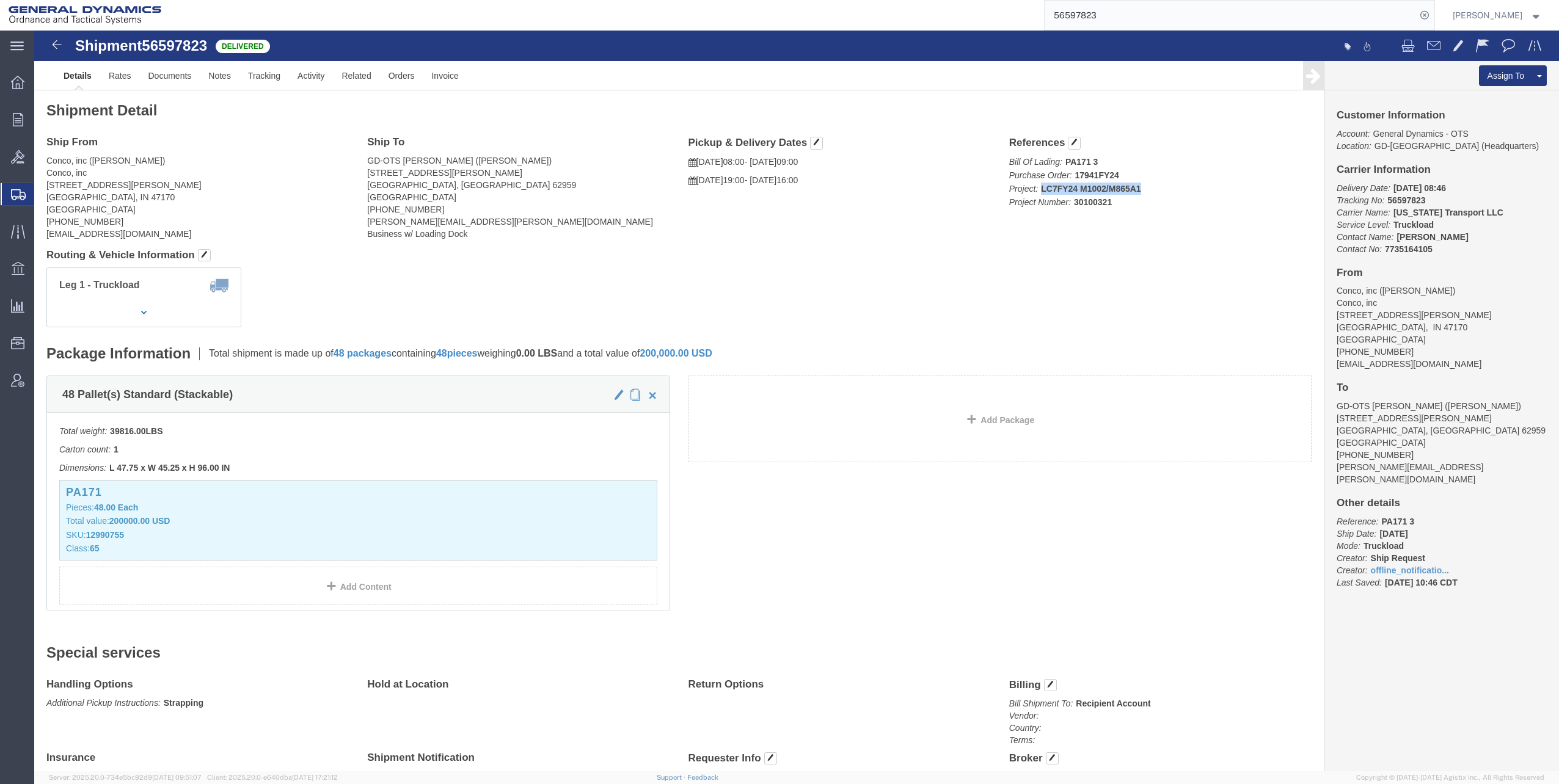
copy b "LC7FY24 M1002/M865A1"
drag, startPoint x: 1035, startPoint y: 171, endPoint x: 1086, endPoint y: 167, distance: 51.2
click p "Bill Of Lading: PA171 3 Purchase Order: 17941FY24 Project: LC7FY24 M1002/M865A1…"
drag, startPoint x: 1086, startPoint y: 167, endPoint x: 1051, endPoint y: 172, distance: 35.4
drag, startPoint x: 1051, startPoint y: 172, endPoint x: 1008, endPoint y: 229, distance: 71.4
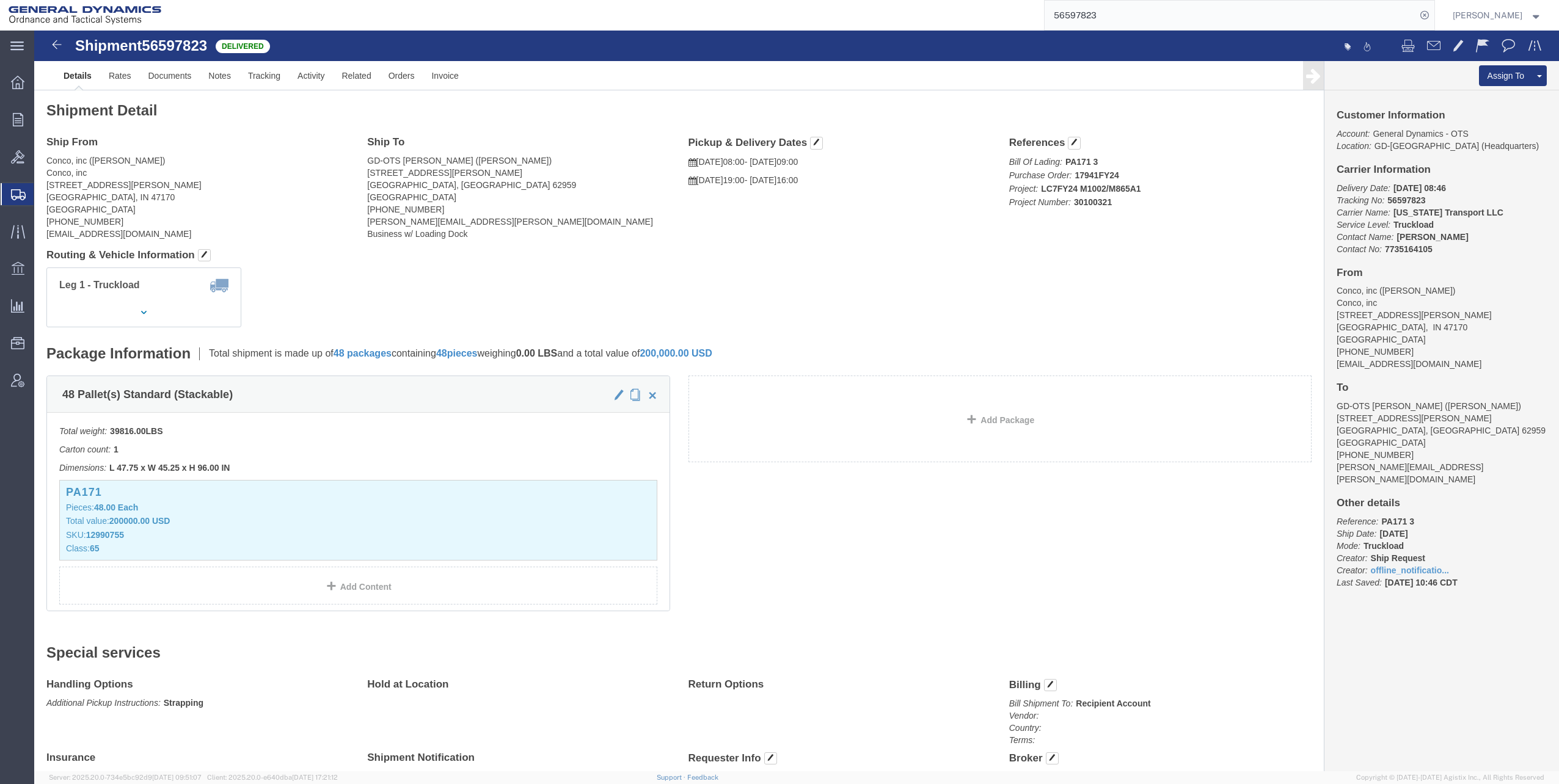
click div "Shipment Detail Ship From Conco, inc ([PERSON_NAME]) Conco, inc [STREET_ADDRESS…"
drag, startPoint x: 1035, startPoint y: 172, endPoint x: 1100, endPoint y: 166, distance: 65.3
click p "Bill Of Lading: PA171 3 Purchase Order: 17941FY24 Project: LC7FY24 M1002/M865A1…"
copy b "30100321"
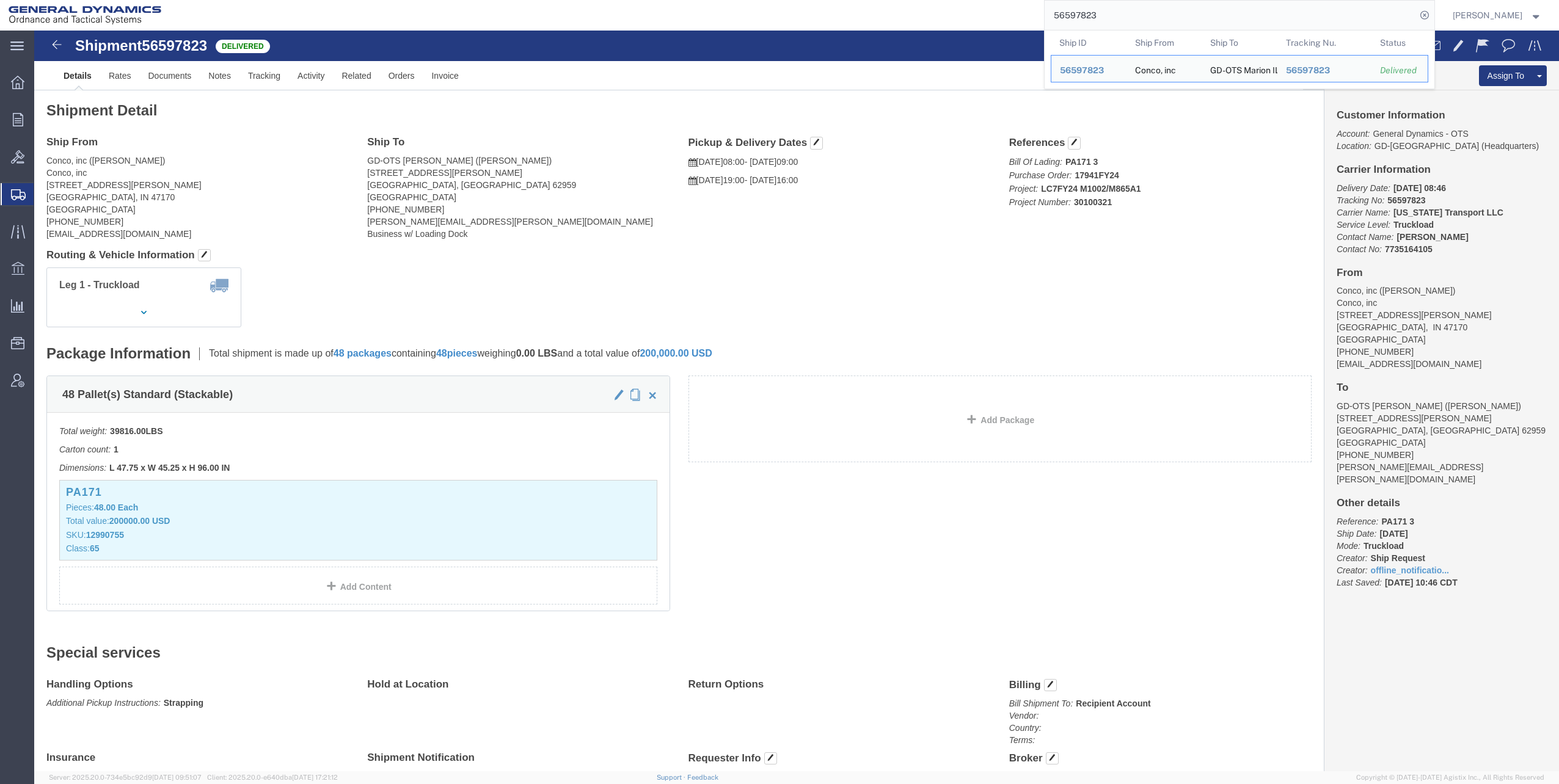
drag, startPoint x: 1057, startPoint y: 13, endPoint x: 1132, endPoint y: 10, distance: 75.1
click at [1149, 10] on input "56597823" at bounding box center [1230, 16] width 371 height 29
paste input "862079"
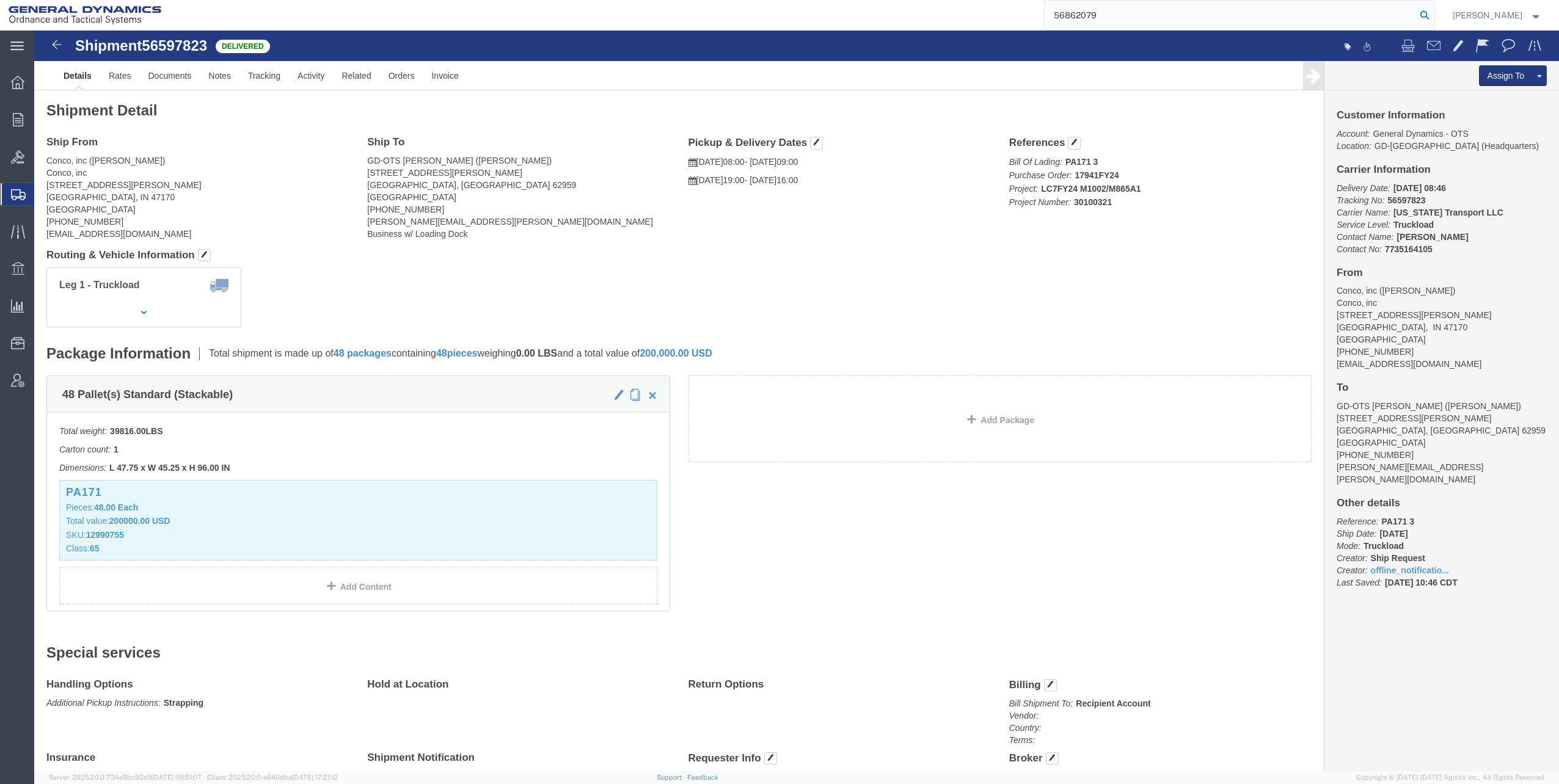
click at [1425, 13] on icon at bounding box center [1424, 15] width 17 height 17
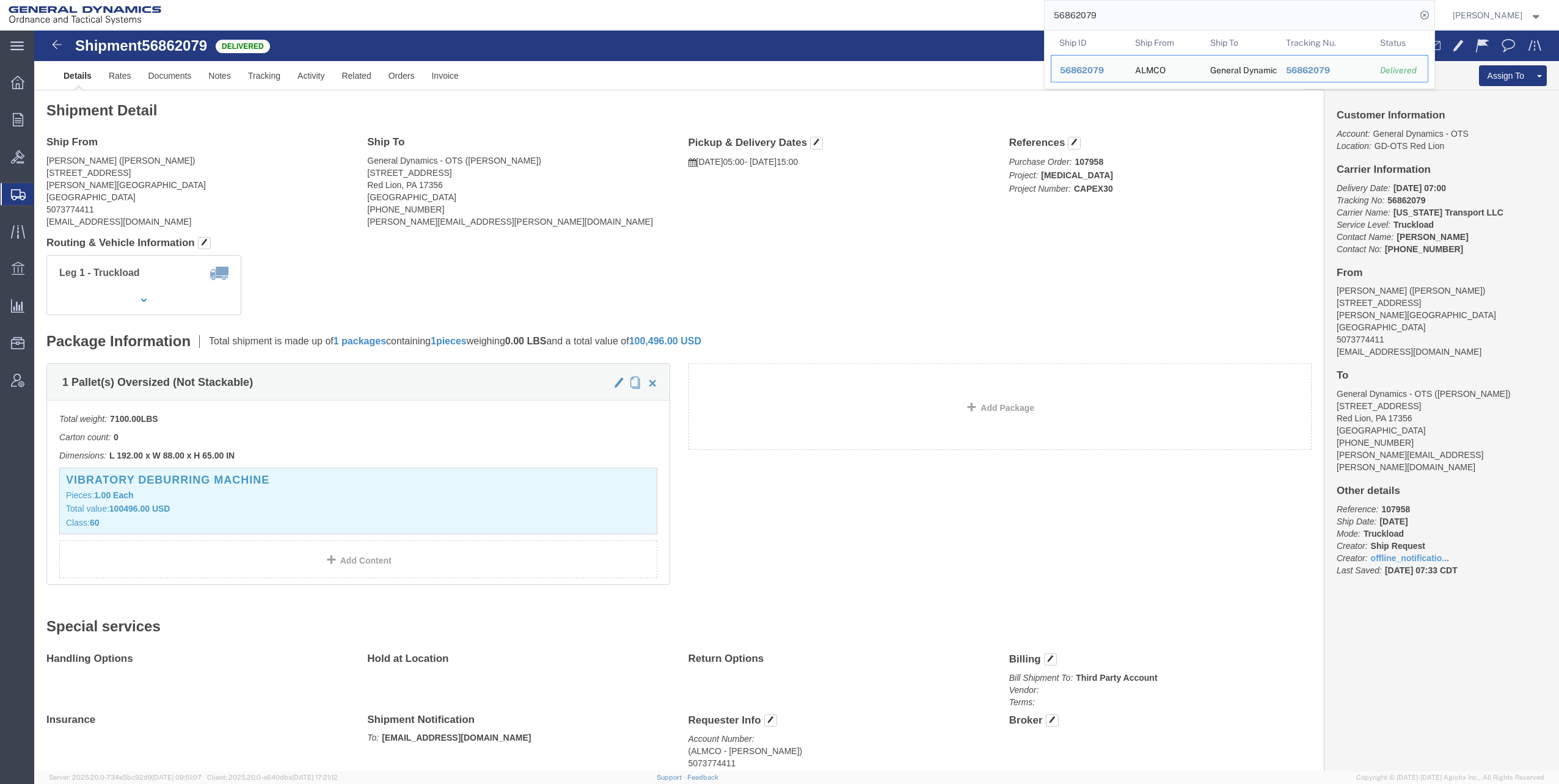
drag, startPoint x: 1056, startPoint y: 14, endPoint x: 1144, endPoint y: 1, distance: 89.0
click at [1162, 12] on input "56862079" at bounding box center [1230, 16] width 371 height 29
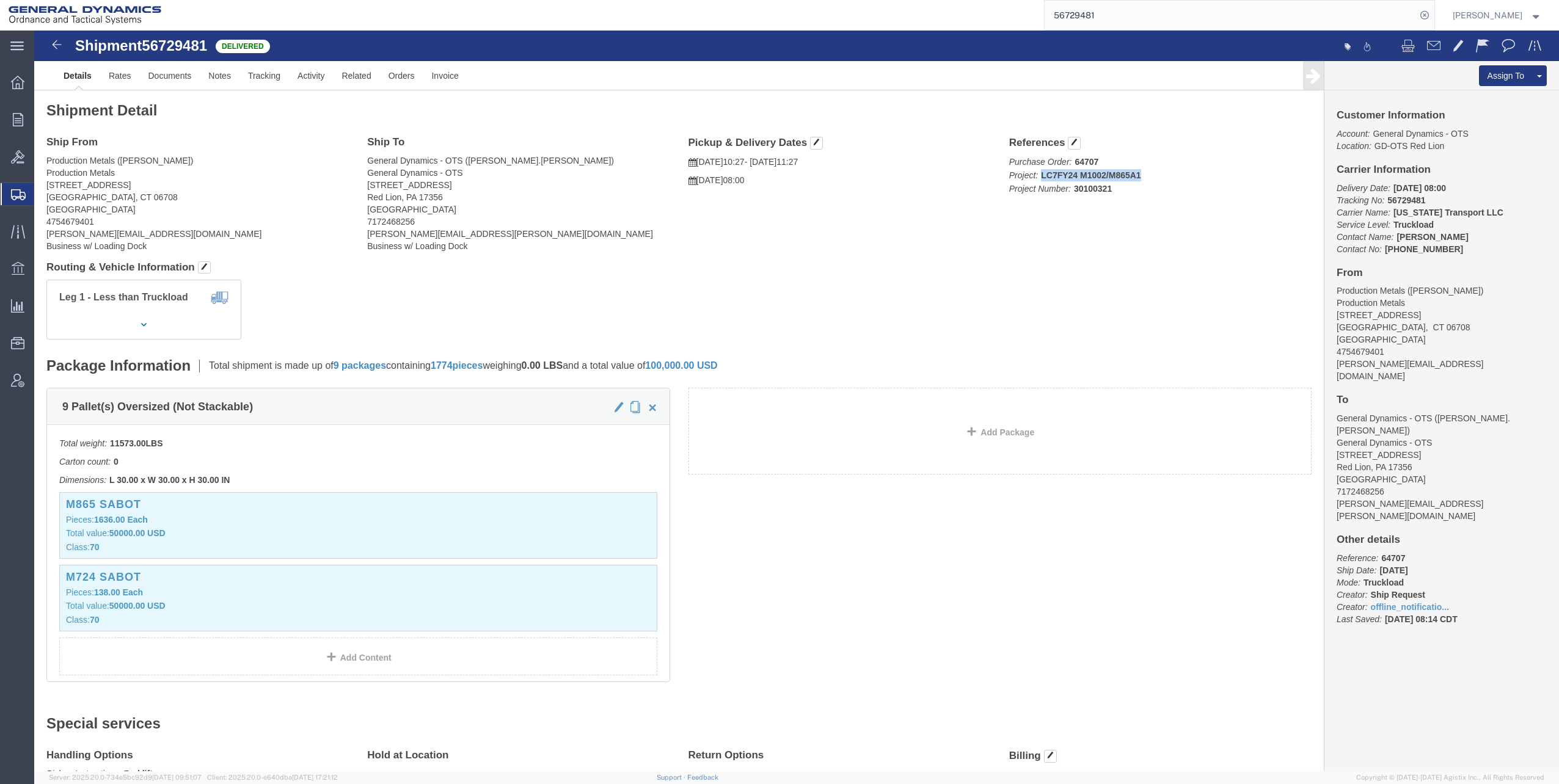
drag, startPoint x: 1001, startPoint y: 142, endPoint x: 1116, endPoint y: 143, distance: 115.0
click p "Purchase Order: 64707 Project: LC7FY24 M1002/M865A1 Project Number: 30100321"
copy b "LC7FY24 M1002/M865A1"
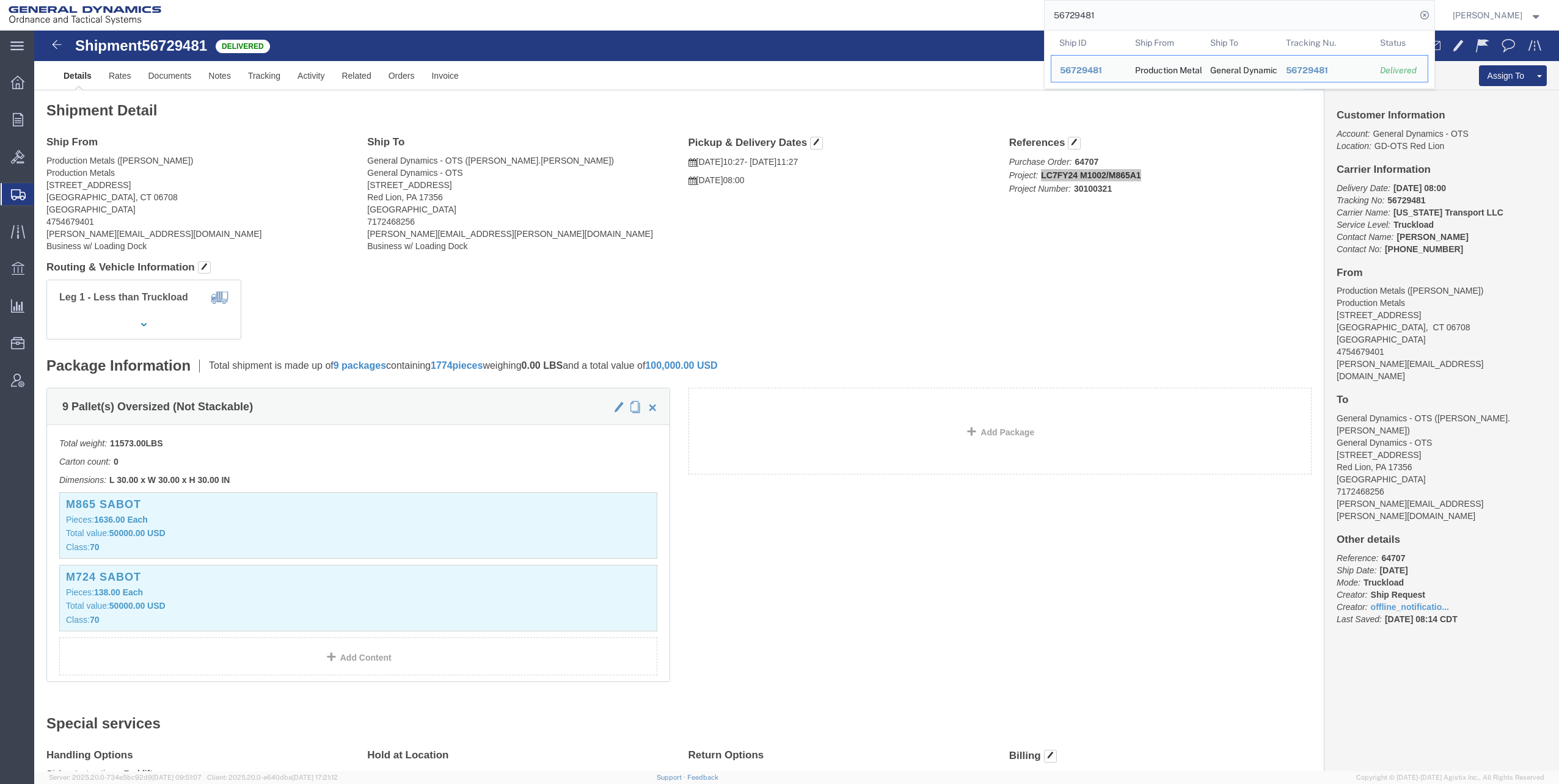
drag, startPoint x: 1064, startPoint y: 13, endPoint x: 1159, endPoint y: 11, distance: 95.0
click at [1159, 12] on input "56729481" at bounding box center [1230, 16] width 371 height 29
paste input "49470"
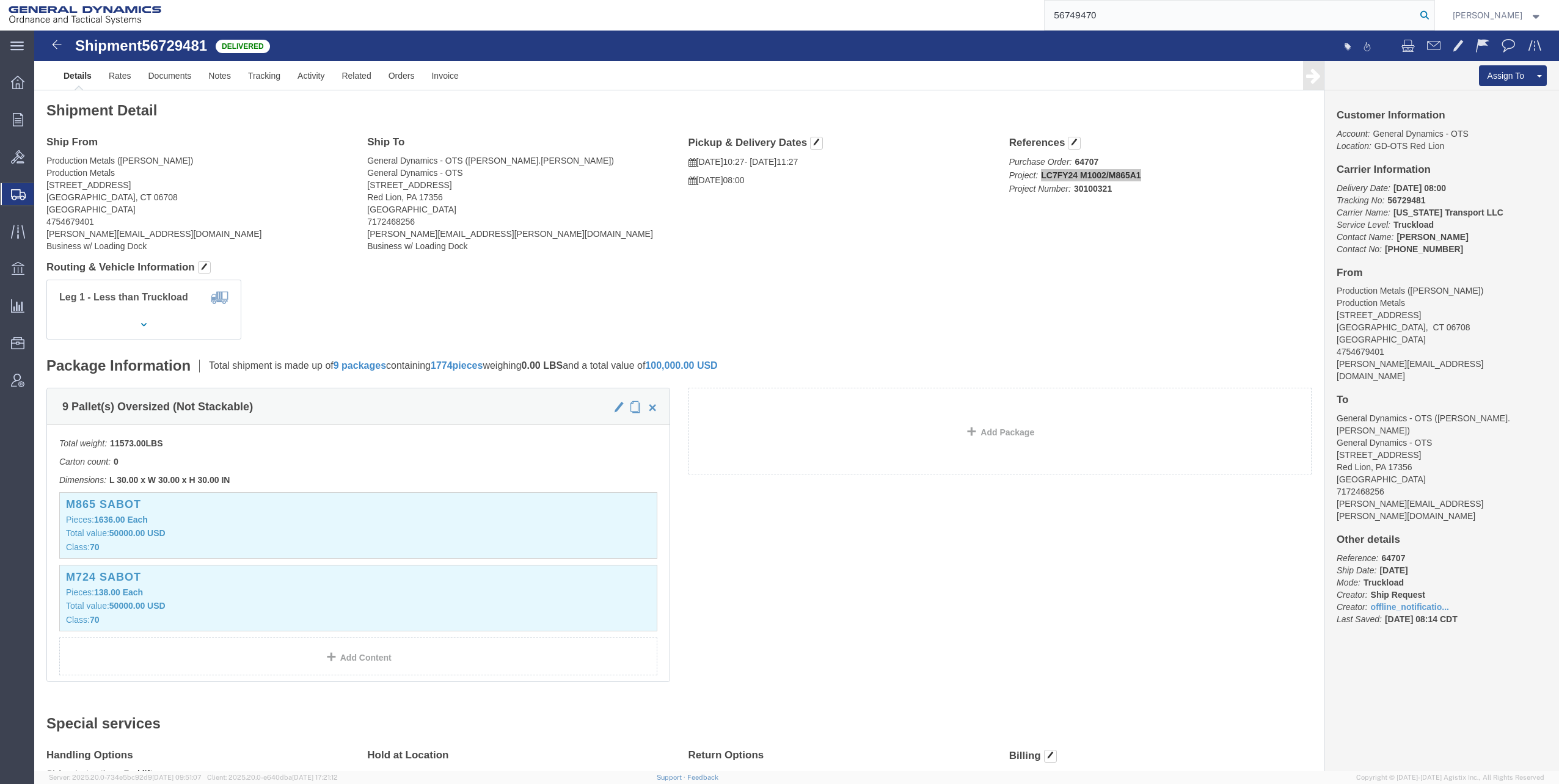
click at [1428, 17] on icon at bounding box center [1424, 15] width 17 height 17
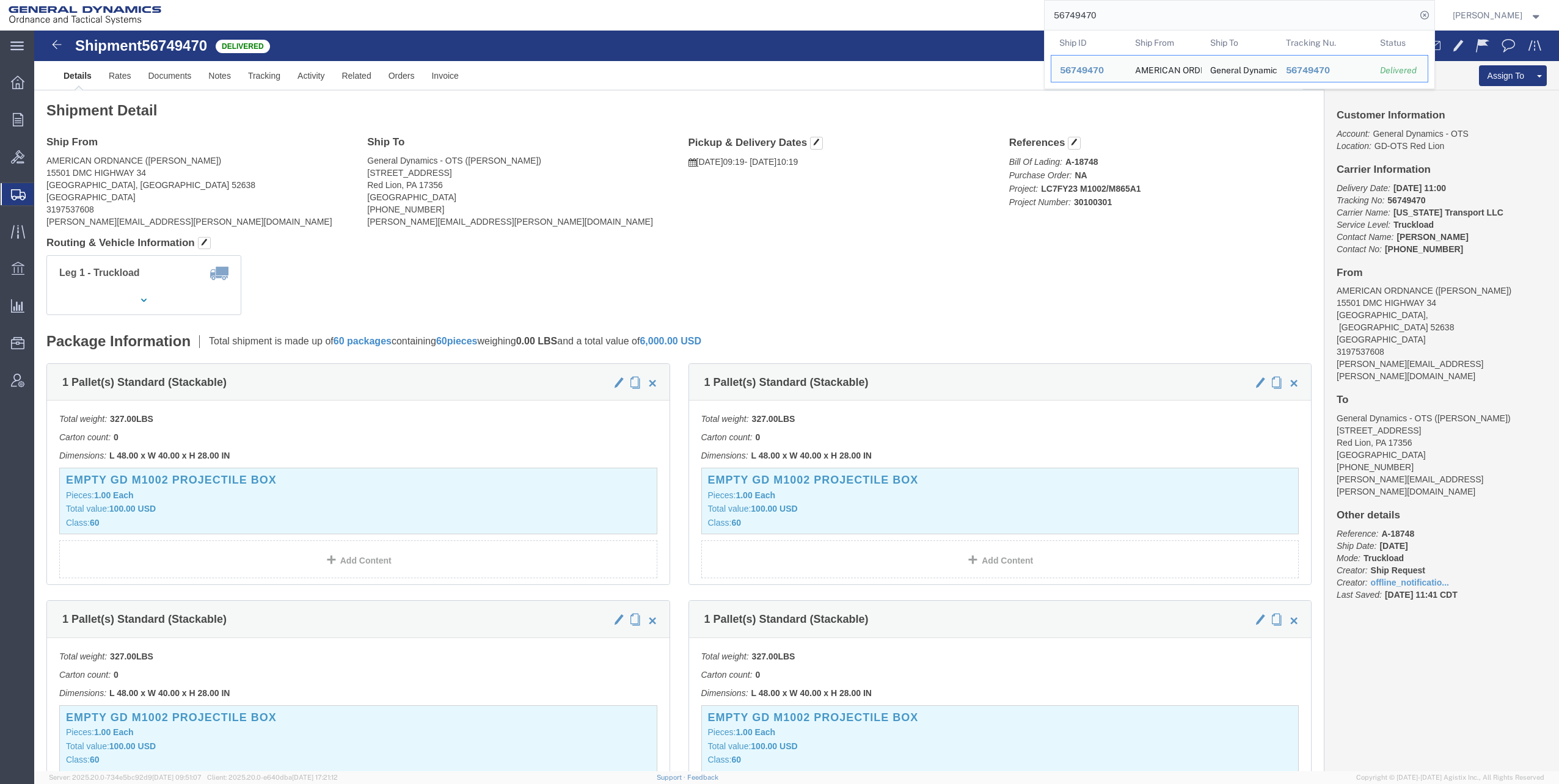
drag, startPoint x: 1057, startPoint y: 17, endPoint x: 1178, endPoint y: 17, distance: 121.0
click at [1178, 17] on input "56749470" at bounding box center [1230, 16] width 371 height 29
paste input "621827"
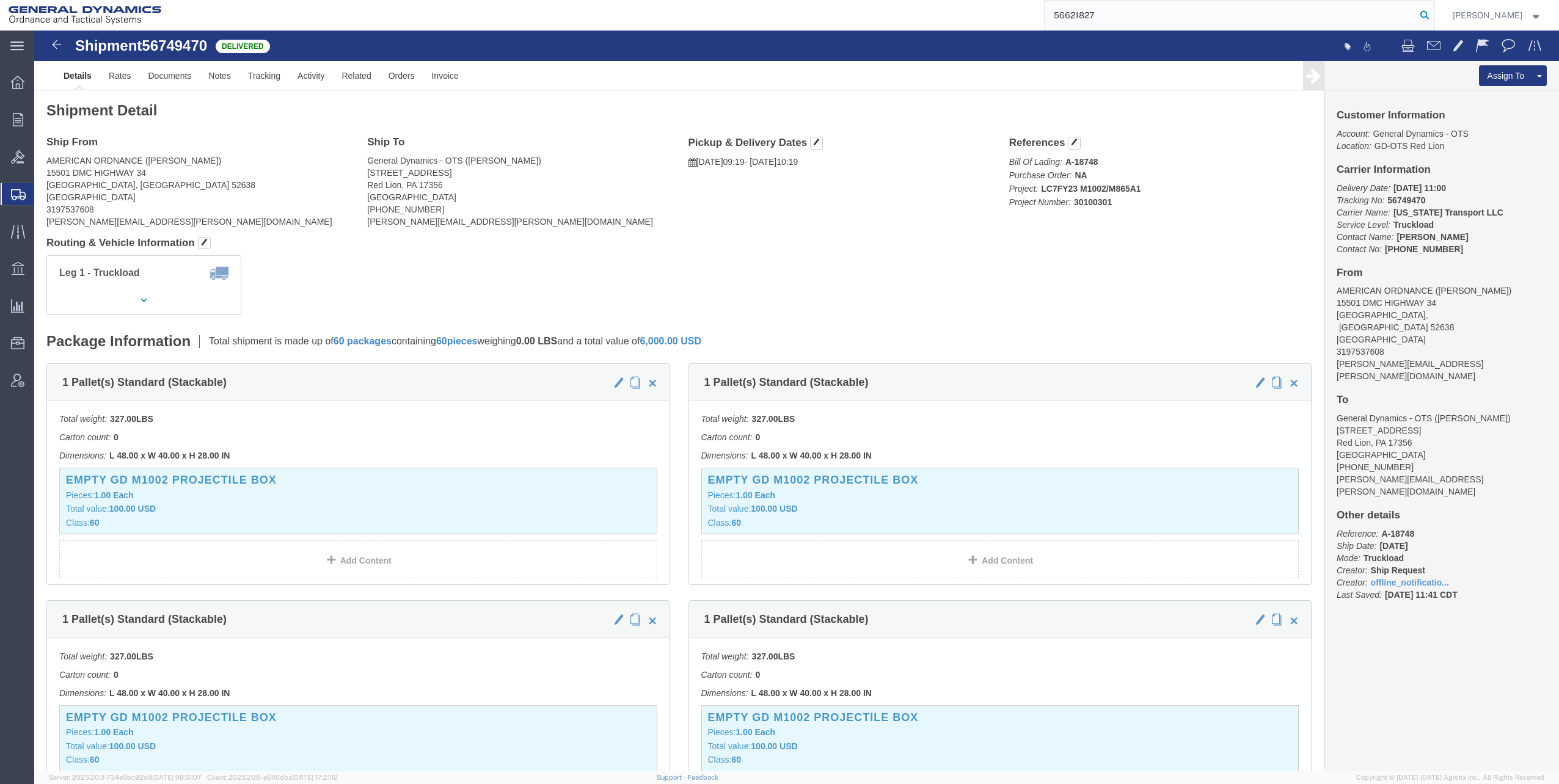
type input "56621827"
click at [1429, 13] on icon at bounding box center [1424, 15] width 17 height 17
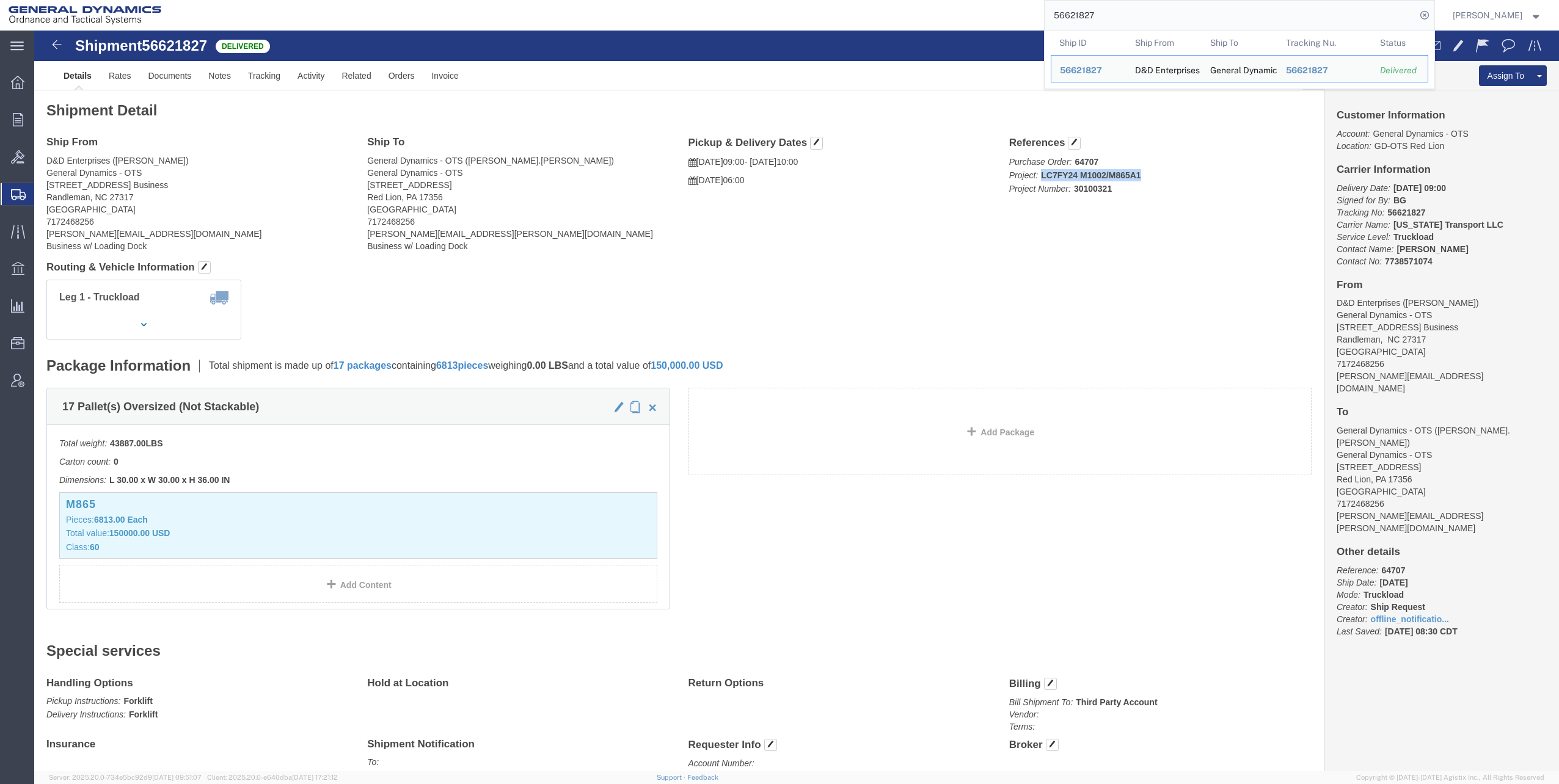
drag, startPoint x: 1001, startPoint y: 142, endPoint x: 1098, endPoint y: 142, distance: 97.0
click b "LC7FY24 M1002/M865A1"
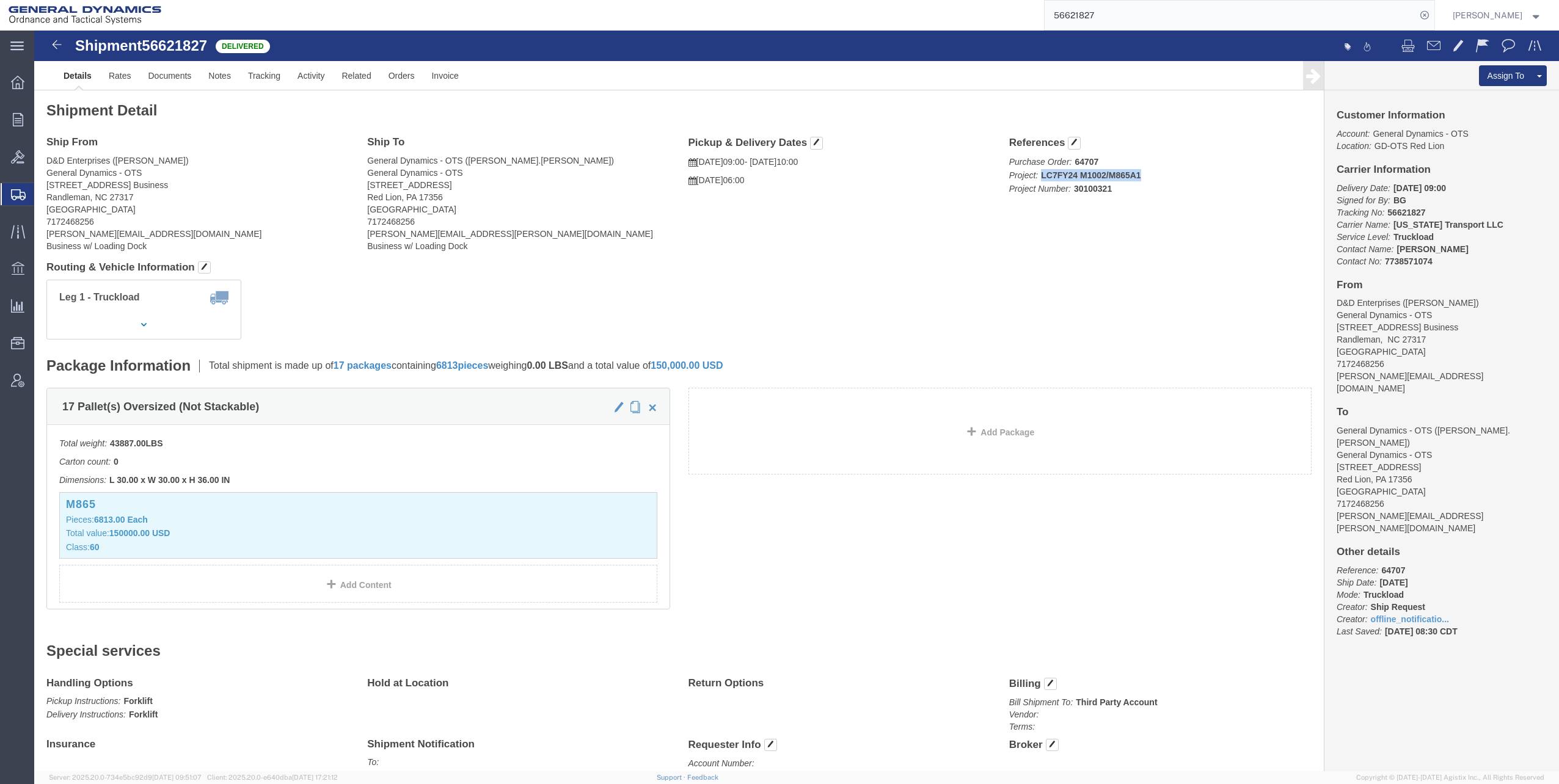
copy b "LC7FY24 M1002/M865A1"
